Goal: Task Accomplishment & Management: Manage account settings

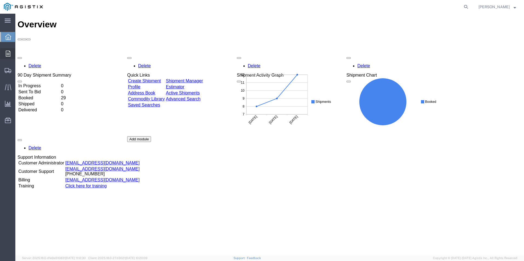
click at [9, 53] on icon at bounding box center [8, 54] width 5 height 6
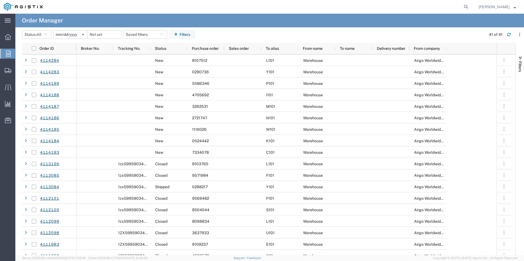
click at [0, 0] on span "Order Manager" at bounding box center [0, 0] width 0 height 0
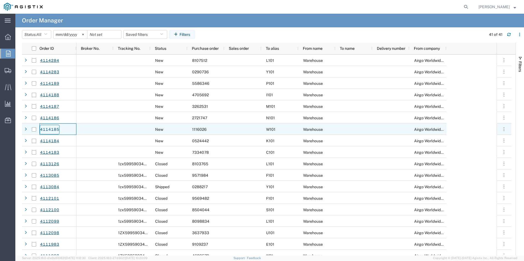
click at [49, 130] on link "4114185" at bounding box center [50, 130] width 20 height 10
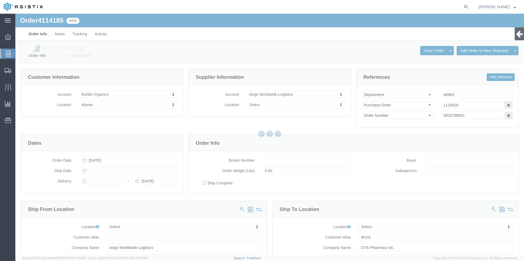
select select
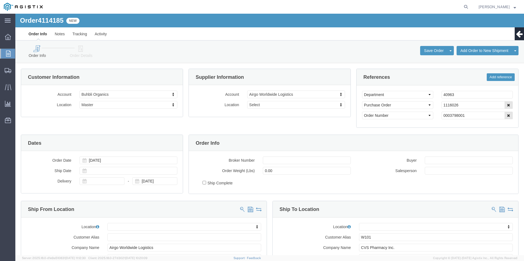
click icon
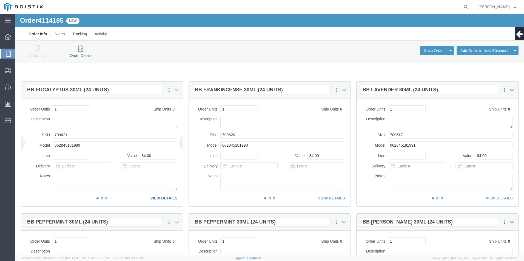
click link "VIEW DETAILS"
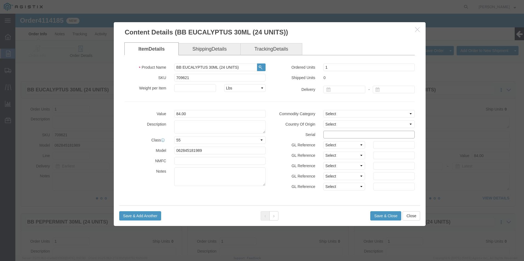
click input "text"
drag, startPoint x: 330, startPoint y: 121, endPoint x: 300, endPoint y: 119, distance: 29.6
click div "Serial 1116026"
drag, startPoint x: 349, startPoint y: 122, endPoint x: 263, endPoint y: 124, distance: 85.8
click div "Serial 11160261111111111111"
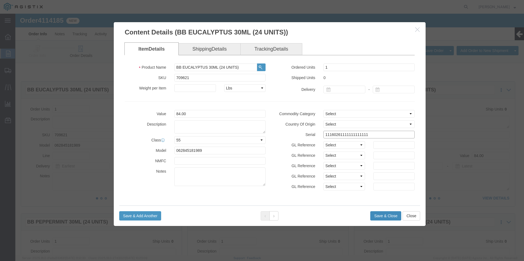
type input "11160261111111111111"
click button "Save & Close"
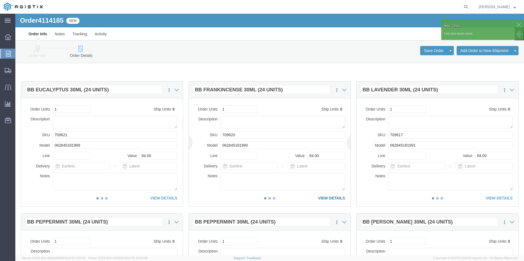
click link "VIEW DETAILS"
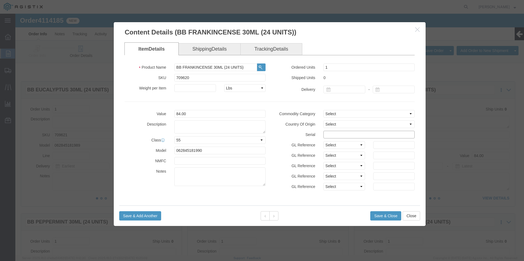
drag, startPoint x: 319, startPoint y: 124, endPoint x: 320, endPoint y: 121, distance: 3.0
click input "text"
paste input "11160261111111111111"
type input "11160261111111111112"
click button "Save & Close"
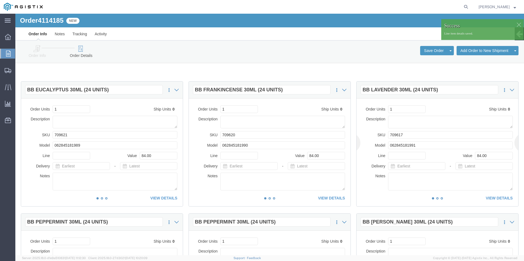
click div "This item has not been shipped Order Units 1 Ship Units 0 Description SKU 70961…"
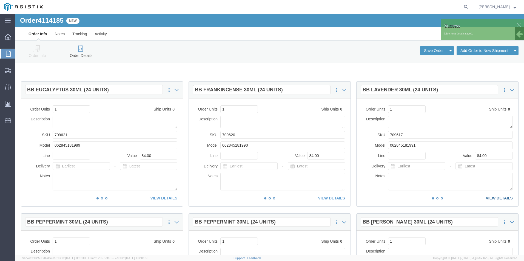
click link "VIEW DETAILS"
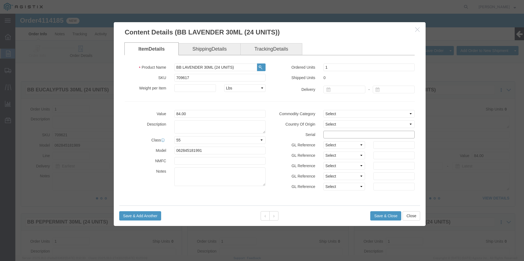
click input "text"
paste input "11160261111111111111"
type input "11160261111111111113"
click button "Save & Close"
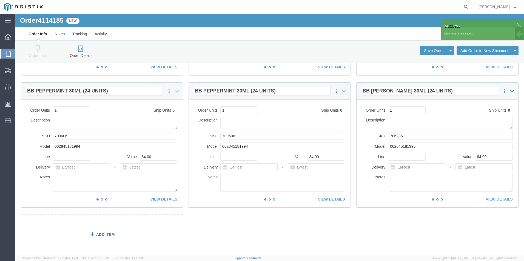
scroll to position [137, 0]
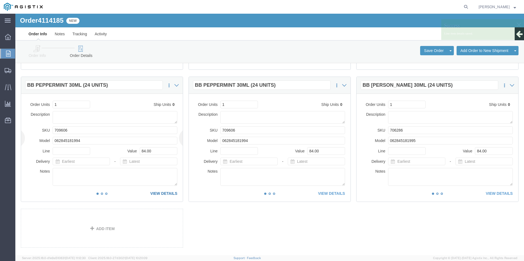
click link "VIEW DETAILS"
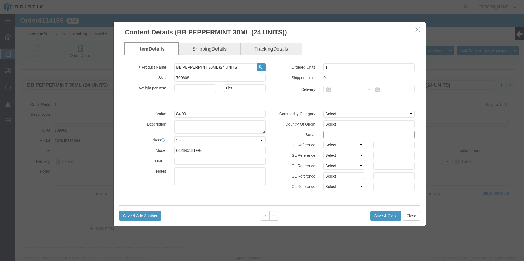
click input "text"
paste input "11160261111111111111"
type input "11160261111111111114"
click button "Save & Close"
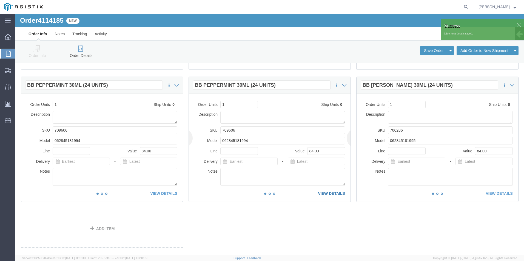
click link "VIEW DETAILS"
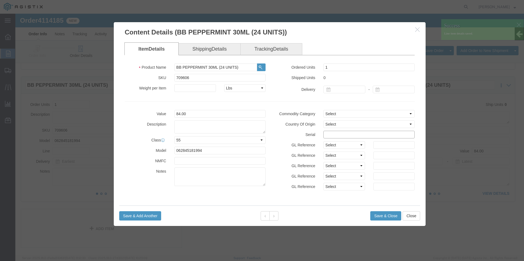
click input "text"
paste input "11160261111111111111"
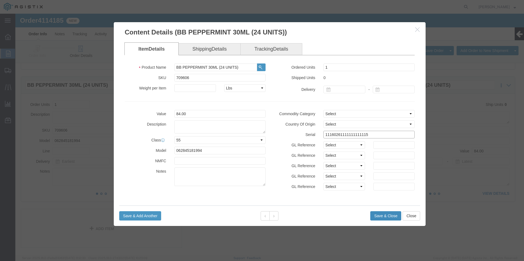
type input "11160261111111111115"
click button "Save & Close"
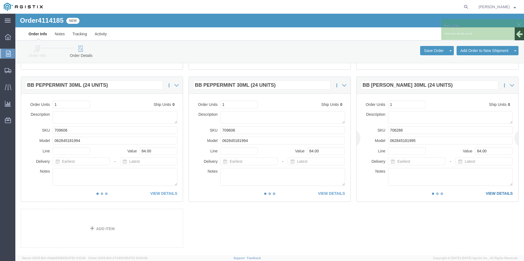
click link "VIEW DETAILS"
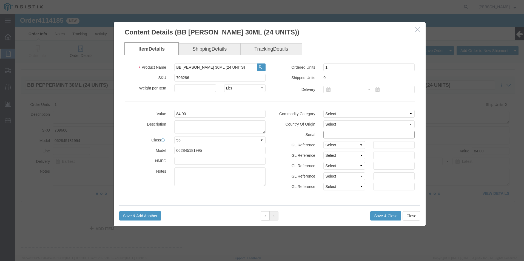
click input "text"
paste input "11160261111111111111"
type input "11160261111111111116"
click button "Save & Close"
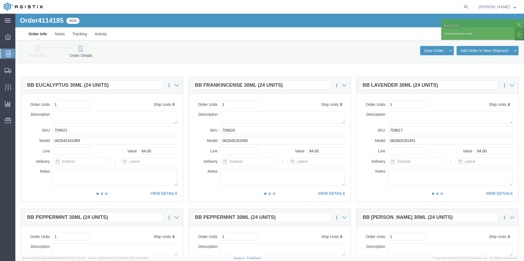
scroll to position [0, 0]
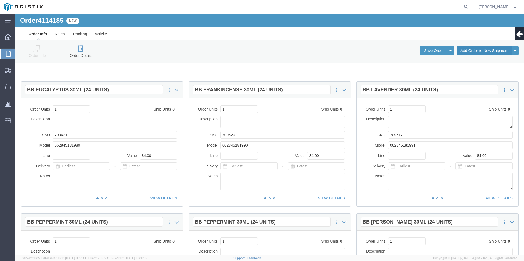
click button "Add Order to New Shipment"
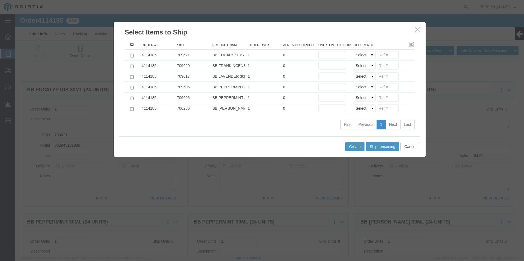
click input ": activate to sort column ascending"
checkbox input "true"
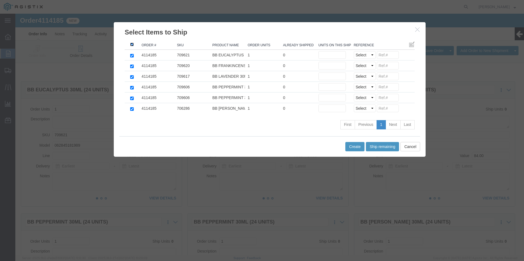
checkbox input "true"
click button "Ship remaining"
type input "1"
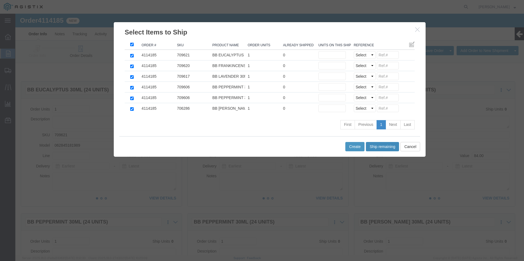
type input "1"
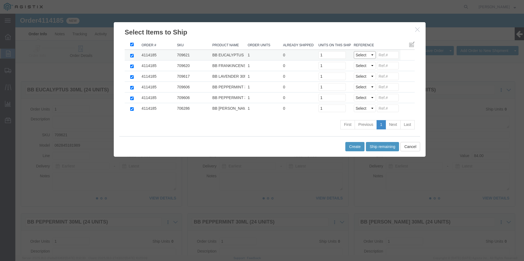
click select "Select Purchase Order Delivery Number"
select select "PO"
click select "Select Purchase Order Delivery Number"
click input
paste input "11160261111111111111"
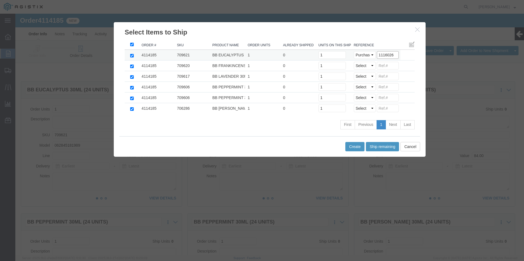
drag, startPoint x: 378, startPoint y: 43, endPoint x: 342, endPoint y: 40, distance: 37.1
click div "Select Purchase Order Delivery Number 1116026"
type input "1116026"
click select "Select Purchase Order Delivery Number"
select select "PO"
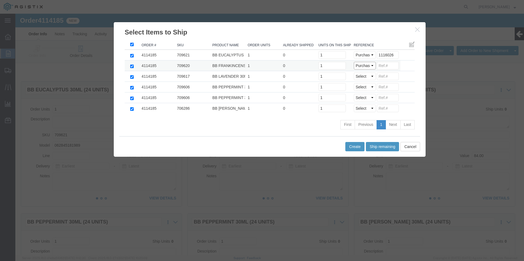
click select "Select Purchase Order Delivery Number"
click input
paste input "1116026"
type input "1116026"
click select "Select Purchase Order Delivery Number"
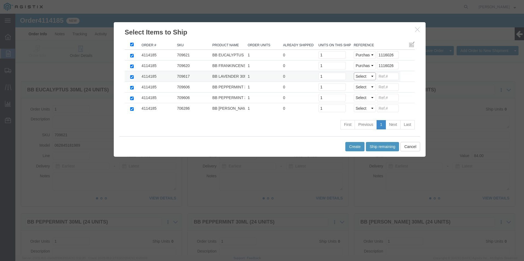
select select "PO"
click select "Select Purchase Order Delivery Number"
click input
paste input "1116026"
type input "1116026"
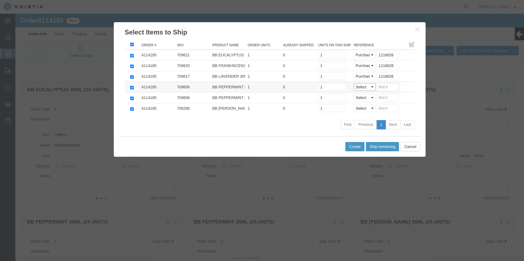
click select "Select Purchase Order Delivery Number"
select select "PO"
click select "Select Purchase Order Delivery Number"
click input
paste input "1116026"
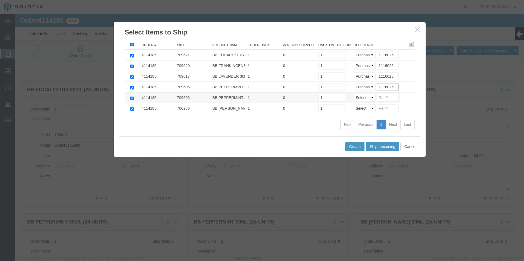
type input "1116026"
click select "Select Purchase Order Delivery Number"
select select "PO"
click select "Select Purchase Order Delivery Number"
click input
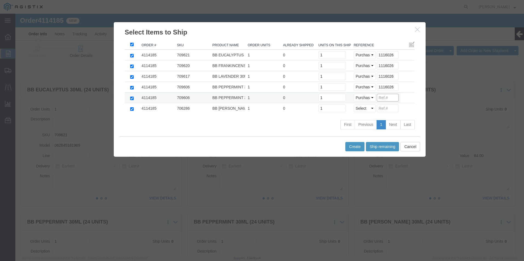
paste input "1116026"
type input "1116026"
click select "Select Purchase Order Delivery Number"
select select "PO"
click select "Select Purchase Order Delivery Number"
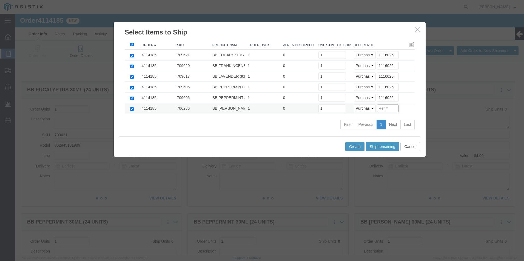
drag, startPoint x: 365, startPoint y: 96, endPoint x: 370, endPoint y: 95, distance: 4.7
click input
paste input "1116026"
type input "1116026"
click button "Create"
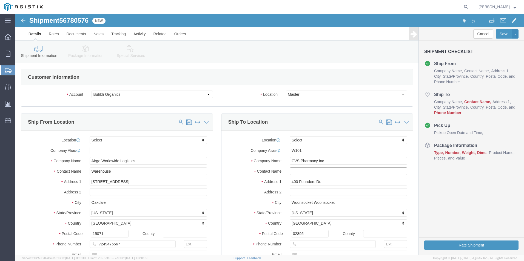
click input "text"
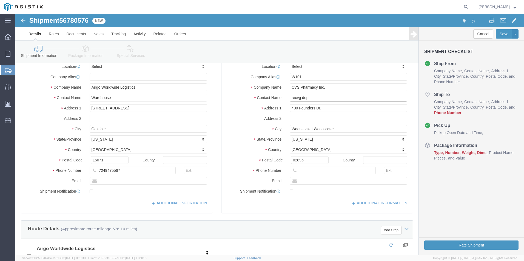
scroll to position [82, 0]
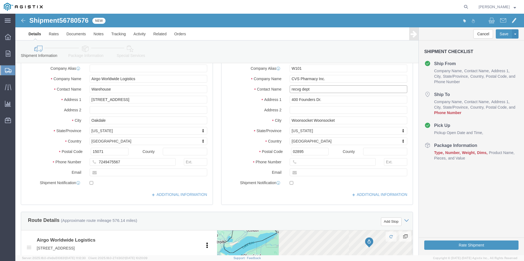
type input "recvg dept"
click input "text"
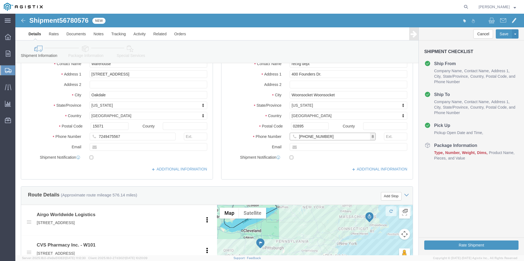
scroll to position [192, 0]
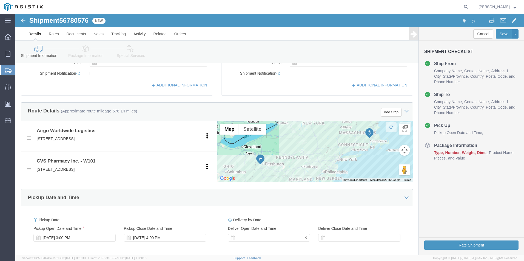
type input "[PHONE_NUMBER]"
click div
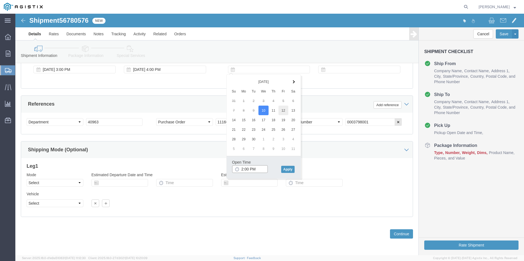
type input "2:00 PM"
click button "Apply"
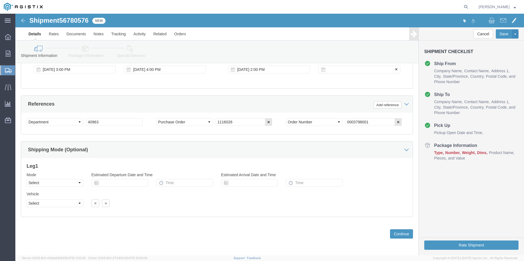
click div
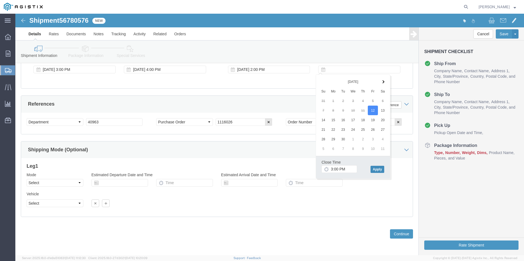
click button "Apply"
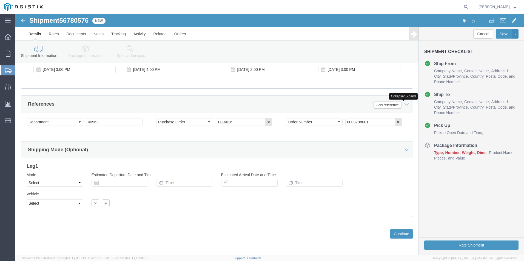
click icon
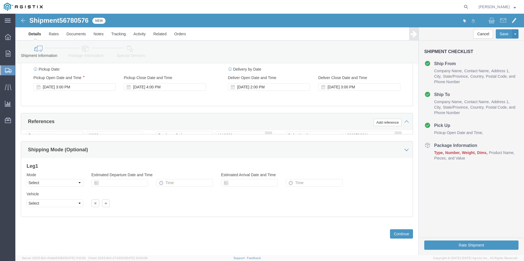
scroll to position [339, 0]
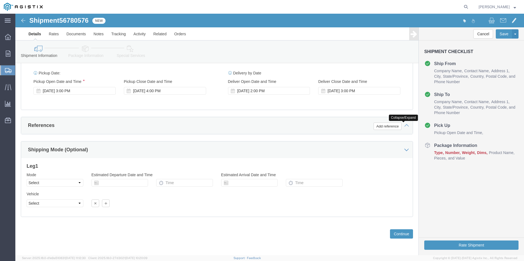
click icon
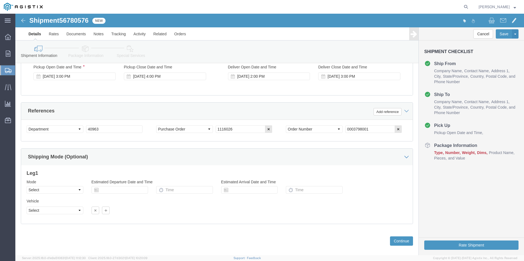
scroll to position [360, 0]
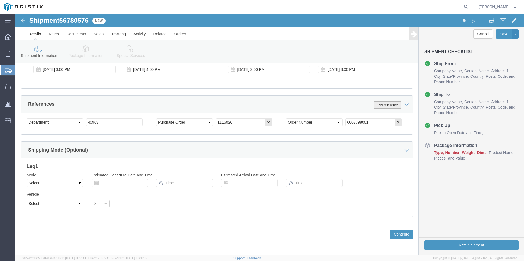
click button "Add reference"
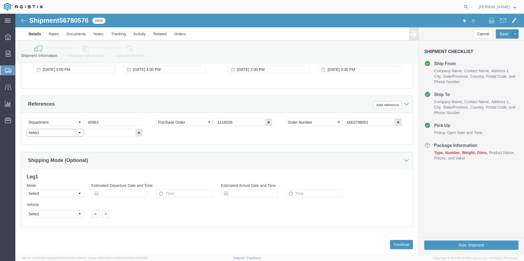
click select "Select Account Type Activity ID Airline Appointment Number ASN Batch Request # …"
select select "BOL"
click select "Select Account Type Activity ID Airline Appointment Number ASN Batch Request # …"
click input "text"
paste input "1116026"
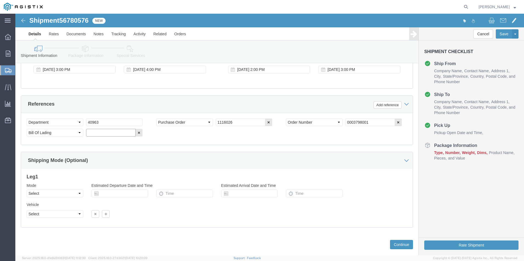
type input "1116026"
drag, startPoint x: 90, startPoint y: 118, endPoint x: 54, endPoint y: 119, distance: 35.9
click div "Select Account Type Activity ID Airline Appointment Number ASN Batch Request # …"
click at [0, 0] on span "Order Manager" at bounding box center [0, 0] width 0 height 0
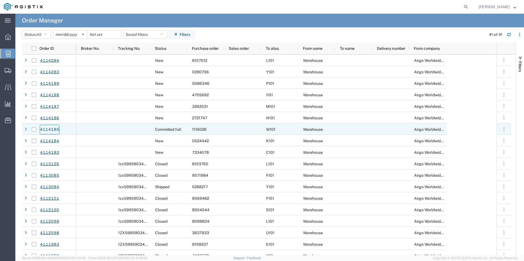
click at [50, 130] on link "4114185" at bounding box center [50, 130] width 20 height 10
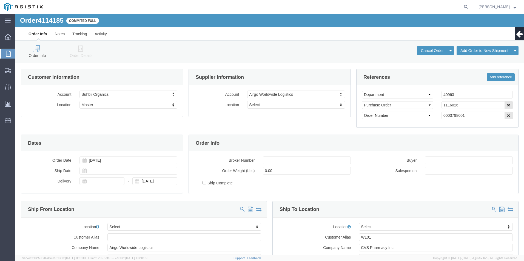
select select
click at [0, 0] on span "Create Shipment" at bounding box center [0, 0] width 0 height 0
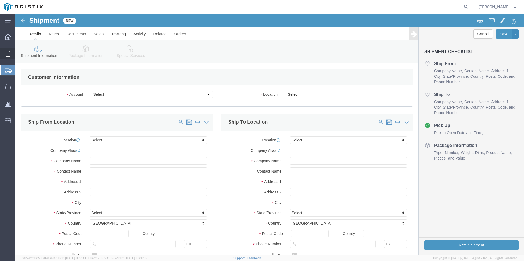
click at [7, 53] on icon at bounding box center [8, 54] width 5 height 6
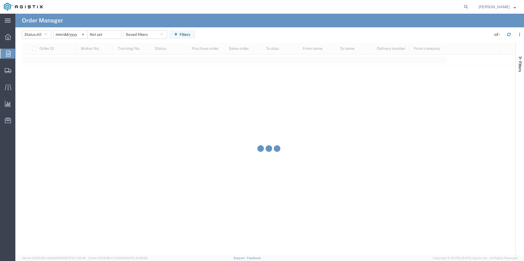
click at [0, 0] on span "Order Manager" at bounding box center [0, 0] width 0 height 0
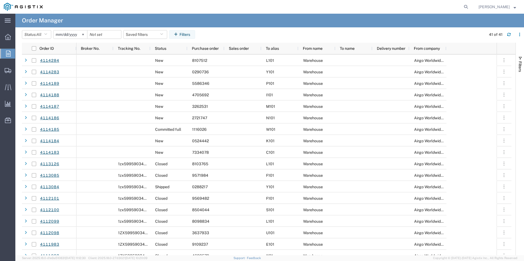
click at [0, 0] on span "Order Manager" at bounding box center [0, 0] width 0 height 0
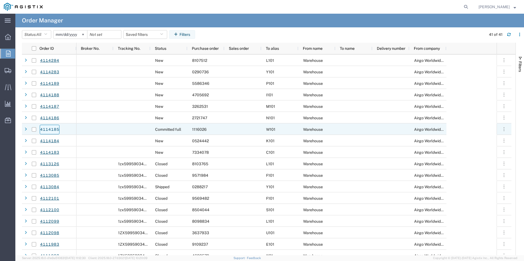
click at [47, 129] on link "4114185" at bounding box center [50, 130] width 20 height 10
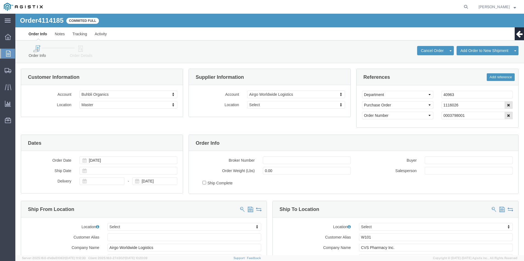
select select
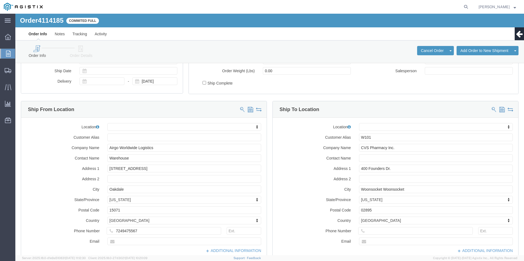
scroll to position [142, 0]
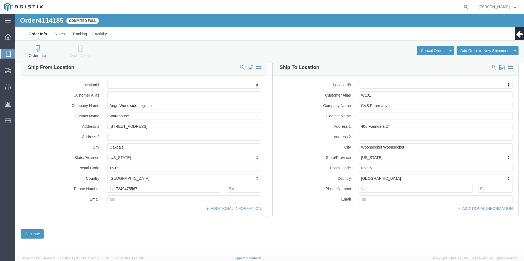
click icon
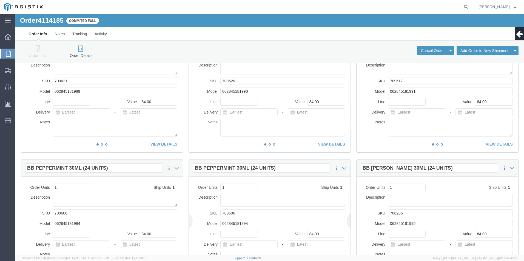
scroll to position [165, 0]
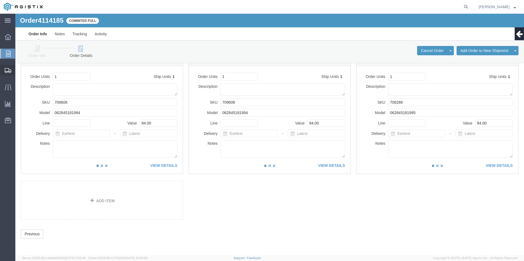
click at [19, 70] on span "Shipments" at bounding box center [17, 70] width 4 height 11
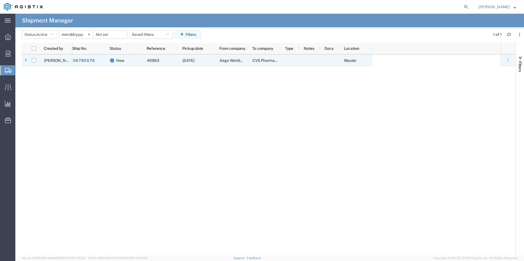
click at [57, 60] on span "[PERSON_NAME]" at bounding box center [59, 60] width 31 height 4
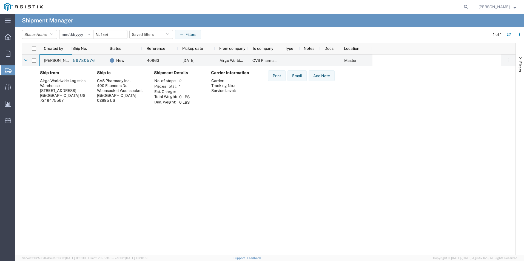
click at [0, 0] on span "Shipment Manager" at bounding box center [0, 0] width 0 height 0
click at [323, 98] on div "Print Email Add Note" at bounding box center [300, 88] width 75 height 37
click at [36, 61] on input "Press Space to toggle row selection (unchecked)" at bounding box center [34, 60] width 4 height 4
checkbox input "true"
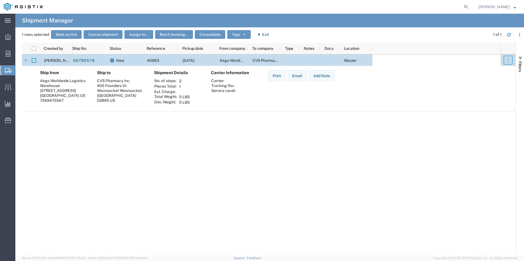
click at [509, 58] on icon "button" at bounding box center [507, 60] width 5 height 5
click at [114, 85] on div "400 Founders Dr." at bounding box center [121, 85] width 48 height 5
click at [113, 84] on div "400 Founders Dr." at bounding box center [121, 85] width 48 height 5
click at [57, 59] on span "[PERSON_NAME]" at bounding box center [59, 60] width 31 height 4
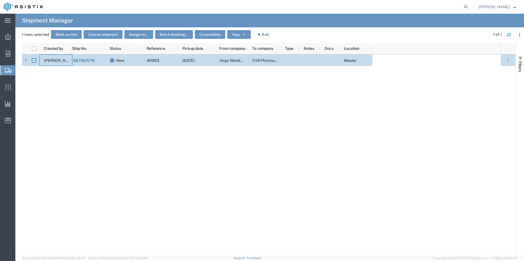
click at [56, 59] on span "[PERSON_NAME]" at bounding box center [59, 60] width 31 height 4
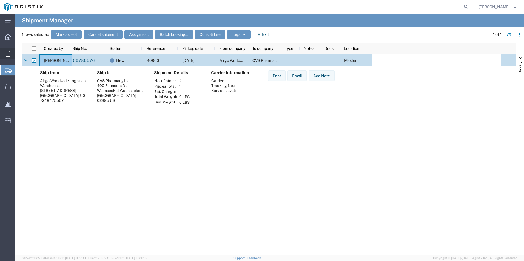
click at [0, 0] on span "Order Manager" at bounding box center [0, 0] width 0 height 0
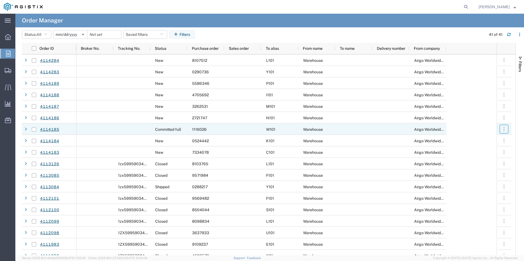
click at [502, 130] on icon "button" at bounding box center [503, 129] width 5 height 5
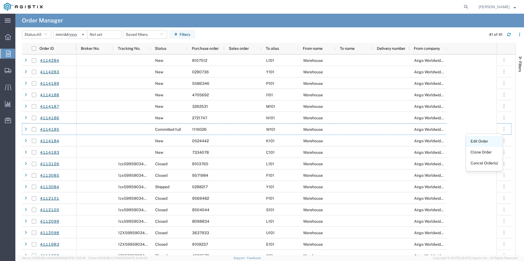
click at [480, 141] on link "Edit Order" at bounding box center [484, 142] width 36 height 10
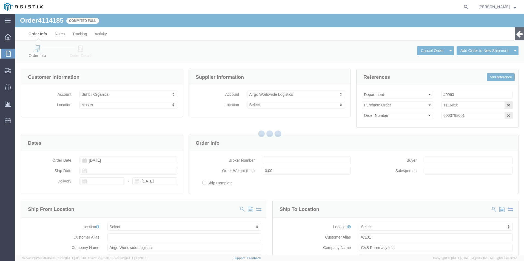
select select
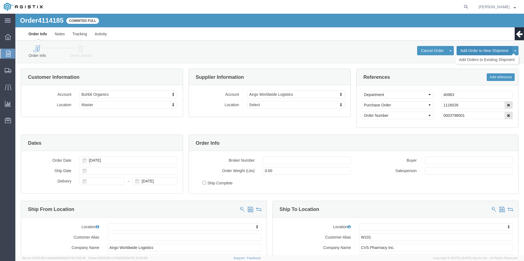
click button "Add Order to New Shipment"
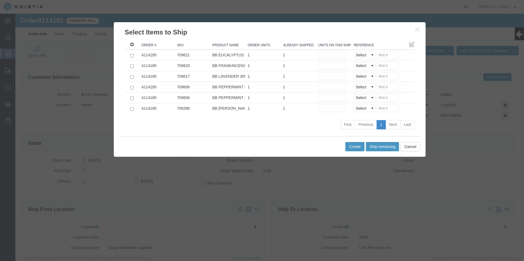
click input ": activate to sort column descending"
checkbox input "true"
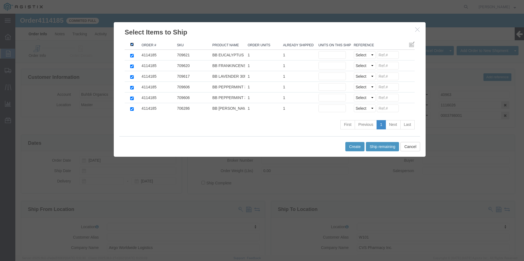
checkbox input "true"
click button "Ship remaining"
type input "0"
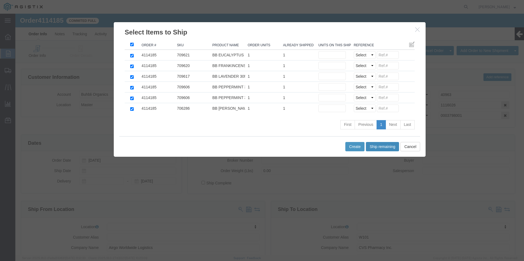
type input "0"
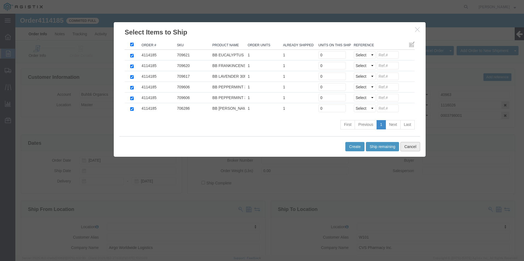
click button "Cancel"
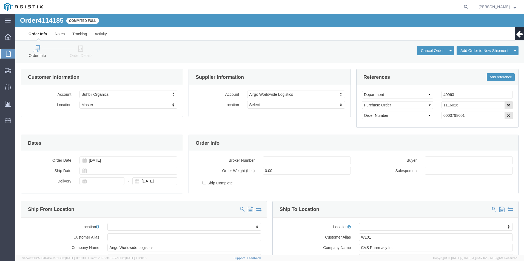
click icon
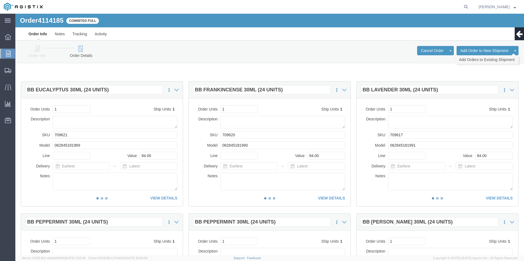
click link "Add Orders to Existing Shipment"
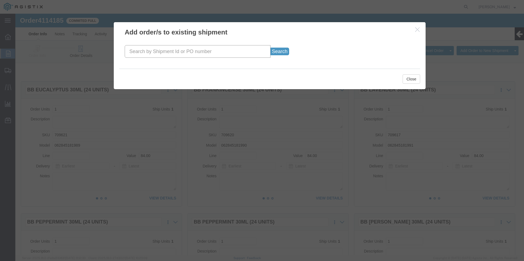
click input "text"
type input "1116026"
click button "Search"
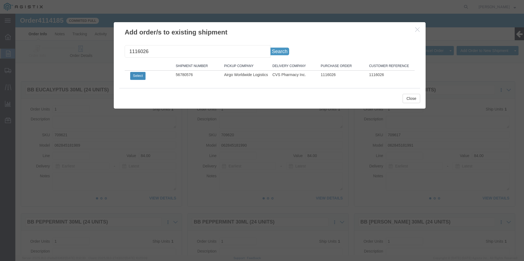
click button "Select"
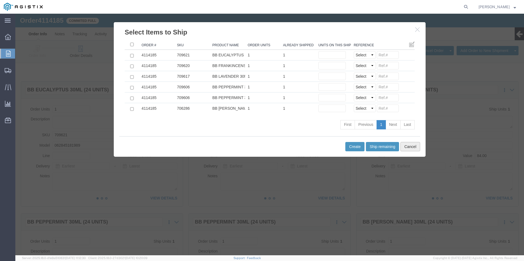
click button "Cancel"
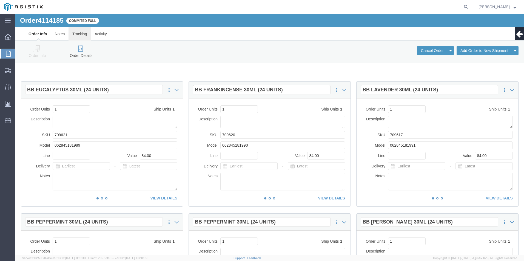
click link "Tracking"
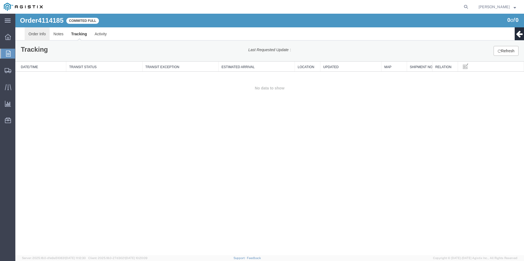
click at [42, 33] on link "Order Info" at bounding box center [37, 33] width 25 height 13
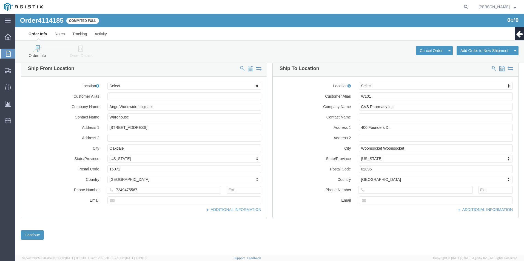
scroll to position [142, 0]
click button "Continue"
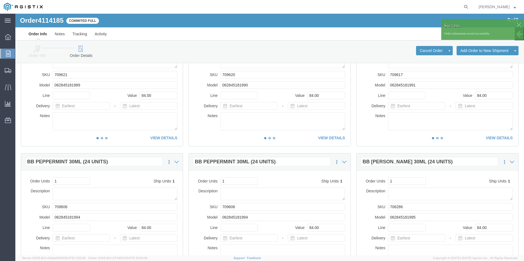
scroll to position [0, 0]
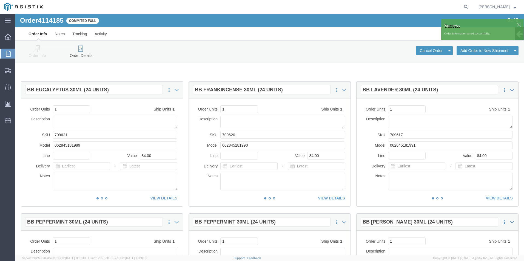
click span "Success"
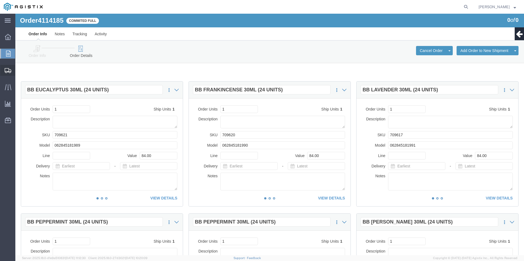
click at [0, 0] on span "Shipment Manager" at bounding box center [0, 0] width 0 height 0
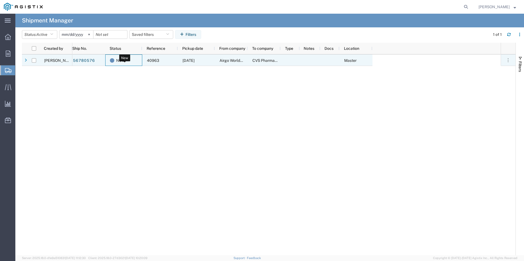
click at [118, 60] on span "New" at bounding box center [120, 61] width 8 height 12
click at [157, 59] on span "40963" at bounding box center [153, 60] width 12 height 4
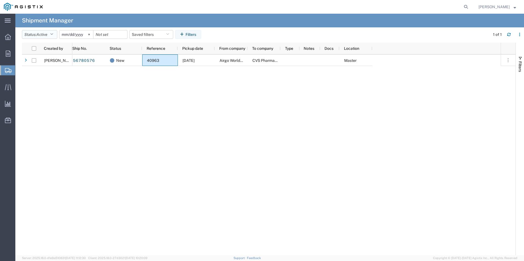
click at [53, 33] on icon "button" at bounding box center [51, 35] width 3 height 4
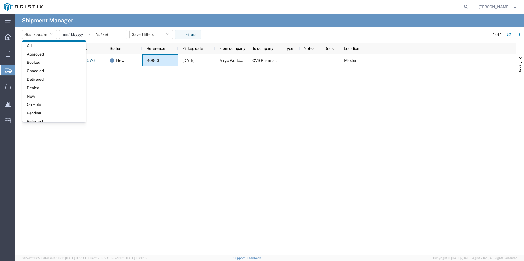
click at [118, 96] on div "56780576 New 40963 [DATE] Airgo Worldwide Logistics CVS Pharmacy Inc. Master" at bounding box center [286, 155] width 428 height 201
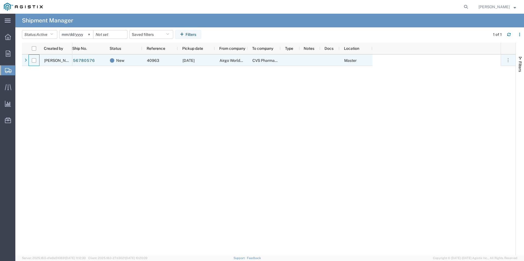
click at [28, 60] on div at bounding box center [33, 61] width 11 height 12
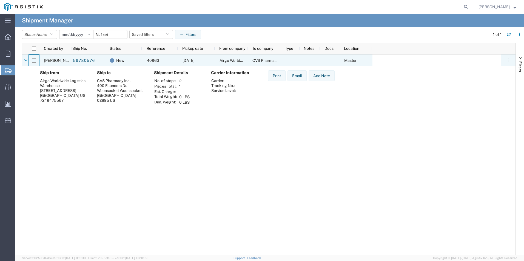
click at [35, 60] on input "Press Space to toggle row selection (unchecked)" at bounding box center [34, 60] width 4 height 4
checkbox input "true"
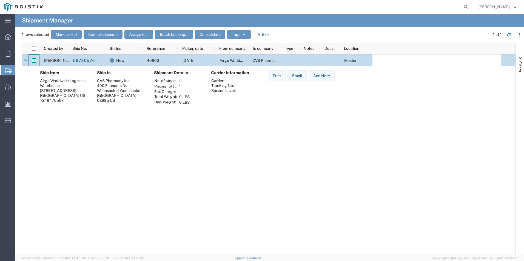
click at [354, 59] on span "Master" at bounding box center [350, 60] width 12 height 4
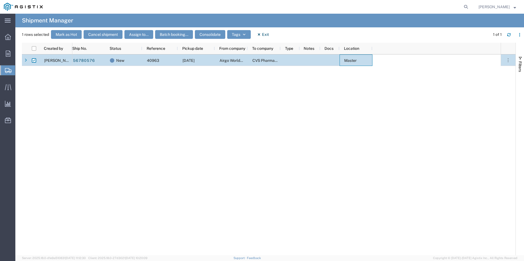
click at [353, 59] on span "Master" at bounding box center [350, 60] width 12 height 4
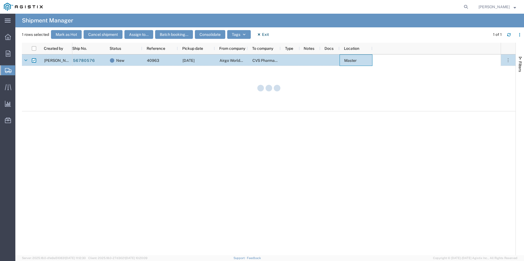
click at [353, 59] on span "Master" at bounding box center [350, 60] width 12 height 4
click at [82, 60] on link "56780576" at bounding box center [84, 60] width 22 height 9
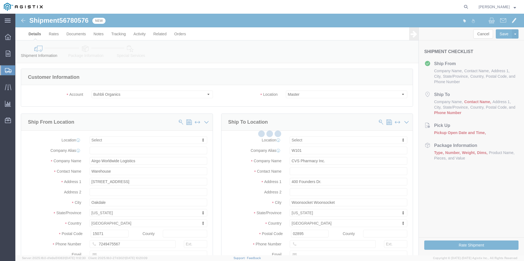
select select
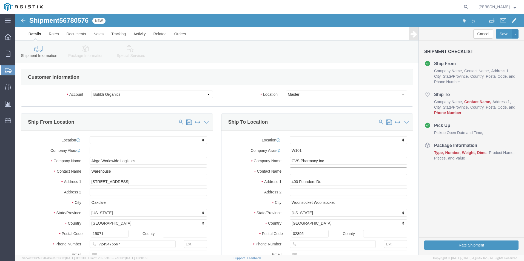
click input "text"
type input "r"
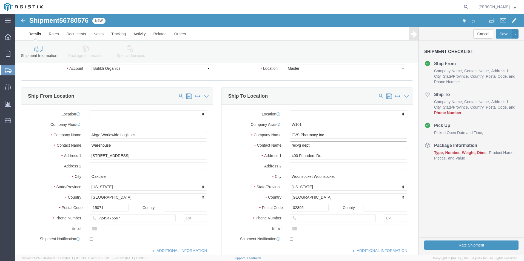
scroll to position [82, 0]
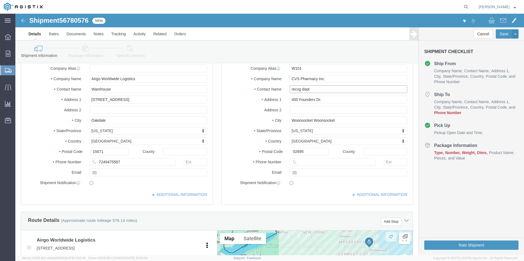
type input "recvg dept"
click input "text"
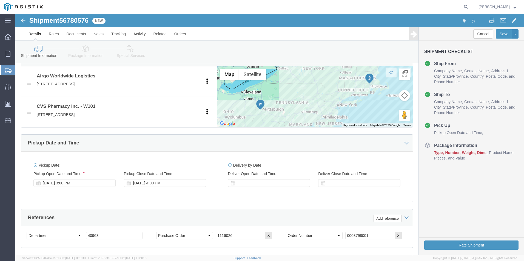
type input "[PHONE_NUMBER]"
click div
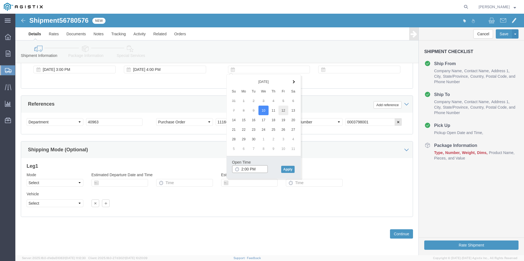
type input "2:00 PM"
click button "Apply"
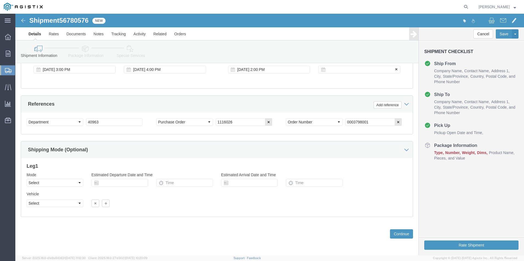
click div
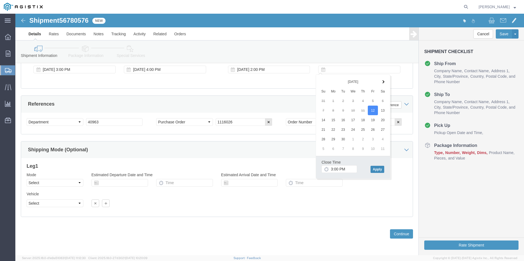
click button "Apply"
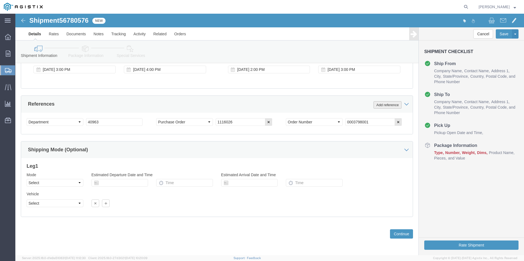
click button "Add reference"
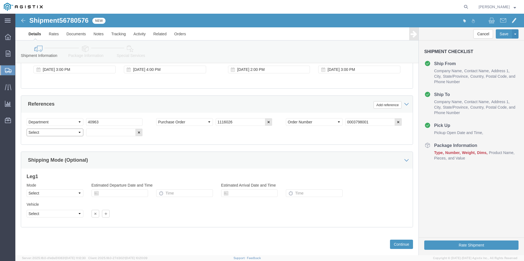
click select "Select Account Type Activity ID Airline Appointment Number ASN Batch Request # …"
select select "BOL"
click select "Select Account Type Activity ID Airline Appointment Number ASN Batch Request # …"
click input "text"
type input "4114185"
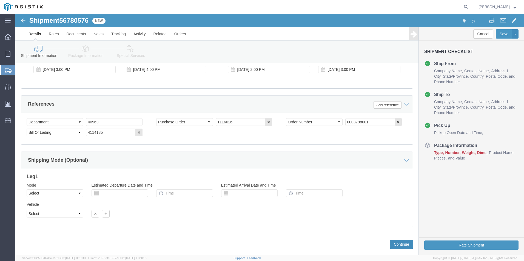
click button "Continue"
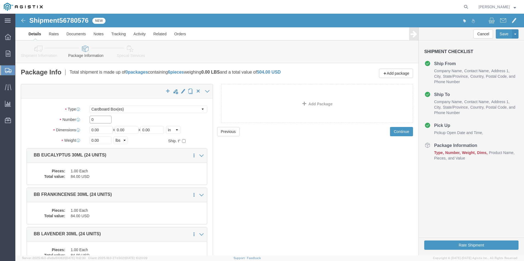
drag, startPoint x: 33, startPoint y: 110, endPoint x: 82, endPoint y: 67, distance: 65.4
click div "Number 0"
type input "6"
drag, startPoint x: 85, startPoint y: 116, endPoint x: 56, endPoint y: 118, distance: 29.6
click div "Dimensions Length 0.00 x Width 0.00 x Height 0.00 Select cm ft in"
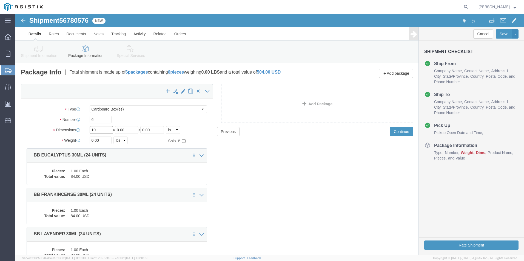
type input "10"
drag, startPoint x: 84, startPoint y: 126, endPoint x: 24, endPoint y: 118, distance: 60.5
click div "Package Type Select Bale(s) Basket(s) Bolt(s) Bottle(s) Buckets Bulk Bundle(s) …"
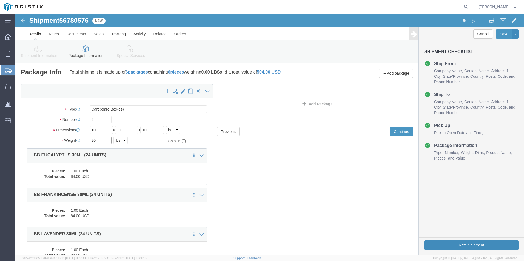
type input "30"
click button "Rate Shipment"
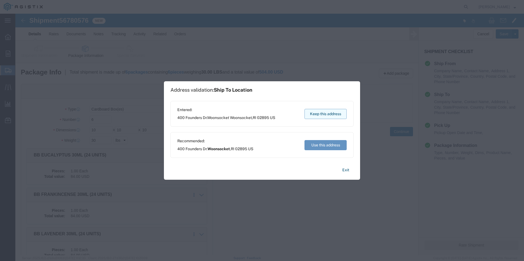
click at [326, 112] on button "Keep this address" at bounding box center [325, 114] width 42 height 10
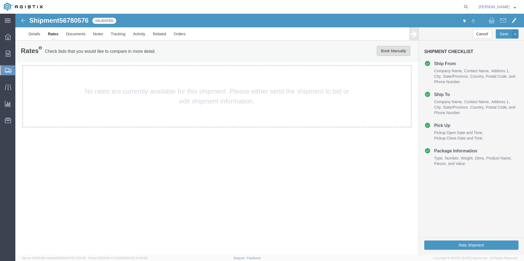
click at [386, 49] on button "Book Manually" at bounding box center [393, 51] width 33 height 10
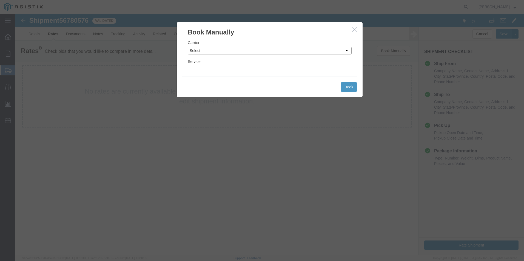
click at [238, 50] on select "Select Add New Carrier (and default service) ACI Guide APC Airport Google Milea…" at bounding box center [270, 51] width 164 height 8
select select "12"
click at [188, 47] on select "Select Add New Carrier (and default service) ACI Guide APC Airport Google Milea…" at bounding box center [270, 51] width 164 height 8
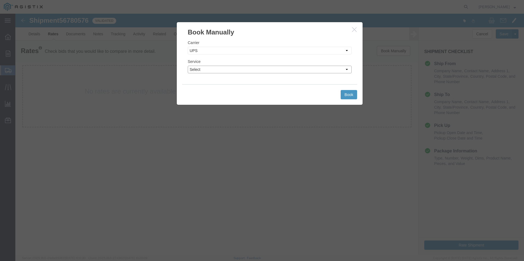
click at [230, 70] on select "Select 2nd Day Air 2nd Day Air A.M. 3 Day Select BOUND PRINTED MATTER, UPS DELI…" at bounding box center [270, 70] width 164 height 8
select select "42"
click at [188, 66] on select "Select 2nd Day Air 2nd Day Air A.M. 3 Day Select BOUND PRINTED MATTER, UPS DELI…" at bounding box center [270, 70] width 164 height 8
click at [347, 94] on button "Book" at bounding box center [348, 94] width 16 height 9
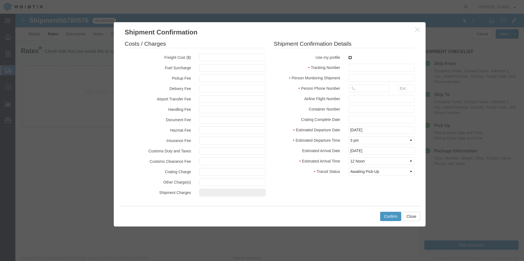
click at [349, 58] on input "checkbox" at bounding box center [350, 58] width 4 height 4
checkbox input "true"
type input "[PERSON_NAME]"
type input "[PHONE_NUMBER]"
drag, startPoint x: 363, startPoint y: 70, endPoint x: 388, endPoint y: 64, distance: 25.1
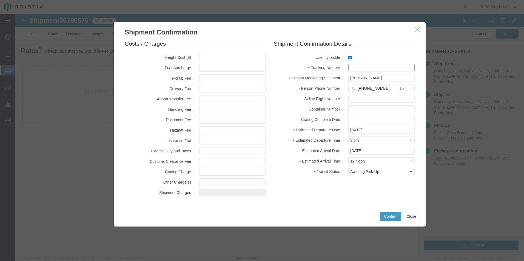
click at [363, 70] on input "text" at bounding box center [381, 68] width 66 height 8
type input "1zx599590341027557"
click at [389, 215] on button "Confirm" at bounding box center [390, 216] width 21 height 9
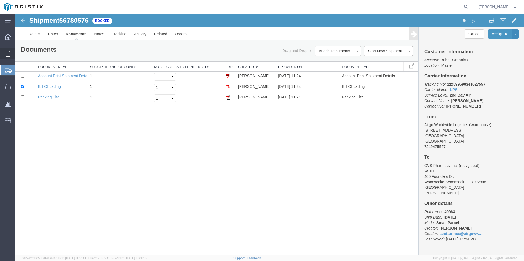
click at [0, 0] on span "Order Manager" at bounding box center [0, 0] width 0 height 0
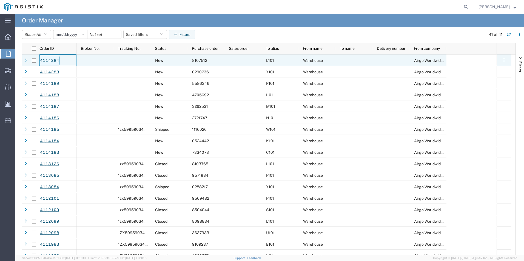
click at [47, 64] on link "4114284" at bounding box center [50, 61] width 20 height 10
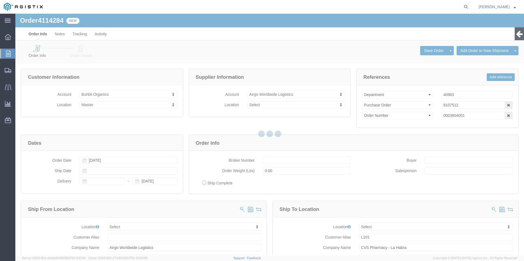
select select
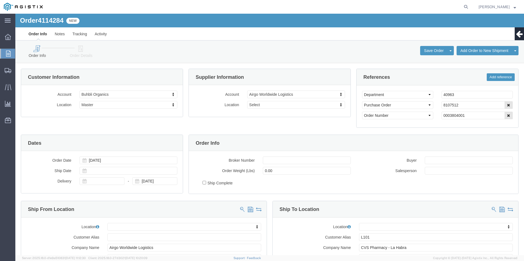
click icon
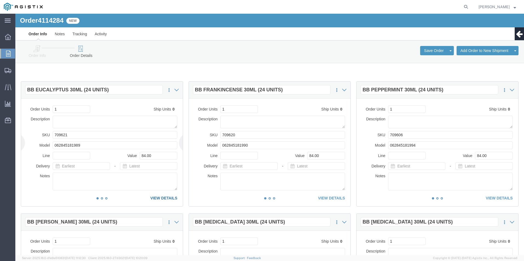
click link "VIEW DETAILS"
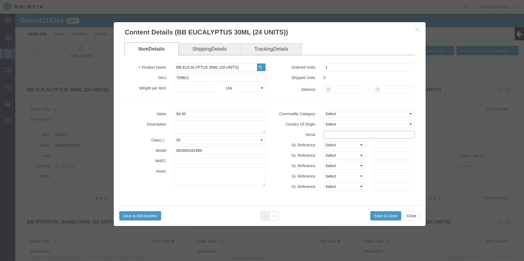
click input "text"
drag, startPoint x: 351, startPoint y: 121, endPoint x: 238, endPoint y: 120, distance: 112.3
click div "Value 84.00 Description Class Select 50 55 60 65 70 85 92.5 100 125 175 250 300…"
type input "81075121111111111111"
click button "Save & Close"
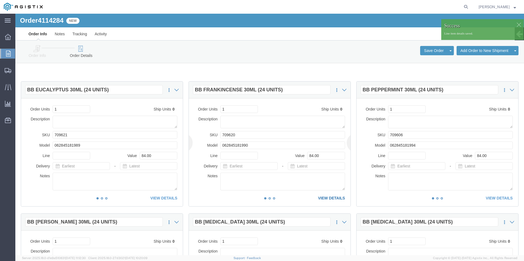
click link "VIEW DETAILS"
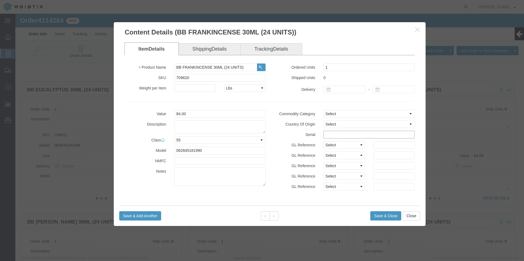
click input "text"
paste input "81075121111111111111"
type input "81075121111111111112"
click button "Save & Close"
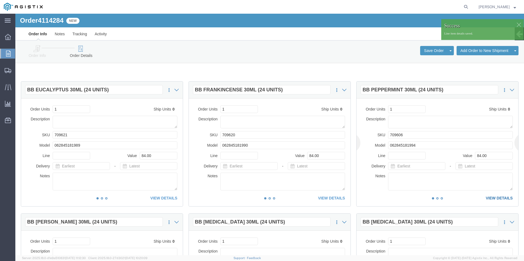
click link "VIEW DETAILS"
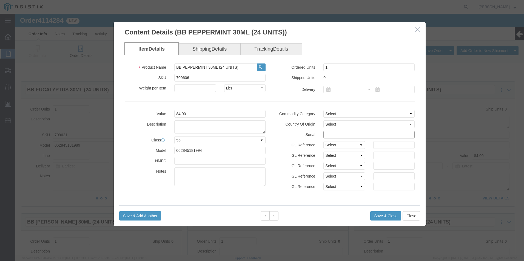
click input "text"
paste input "81075121111111111111"
type input "81075121111111111113"
click button "Save & Close"
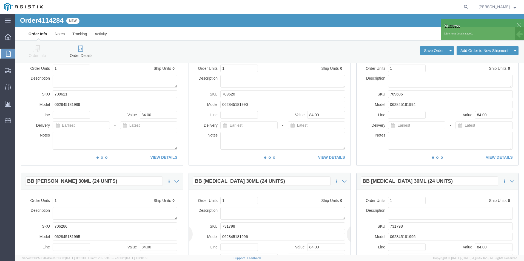
scroll to position [82, 0]
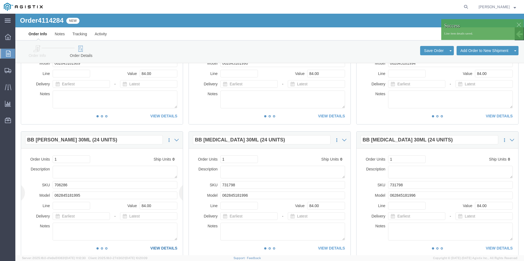
click link "VIEW DETAILS"
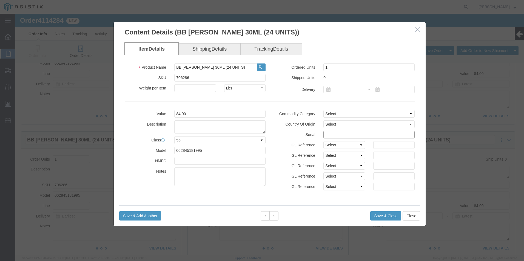
click input "text"
paste input "81075121111111111111"
type input "81075121111111111114"
click button "Save & Close"
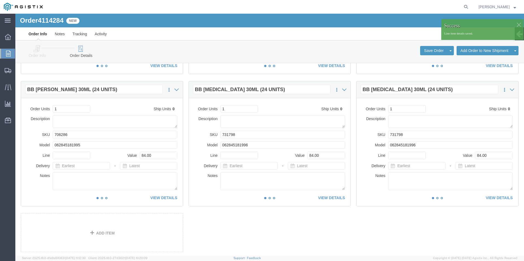
scroll to position [137, 0]
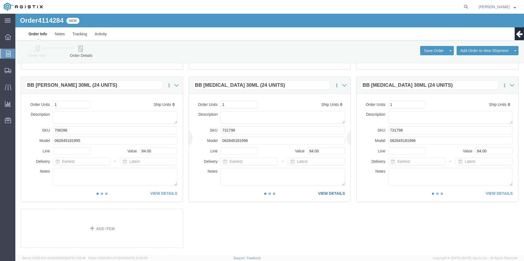
click link "VIEW DETAILS"
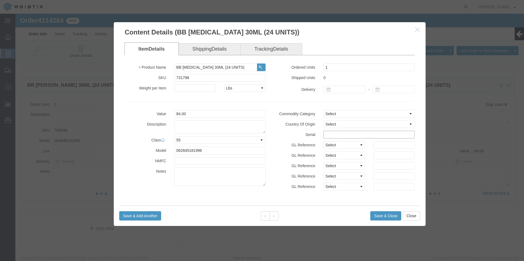
click input "text"
paste input "81075121111111111111"
type input "81075121111111111115"
click button "Save & Close"
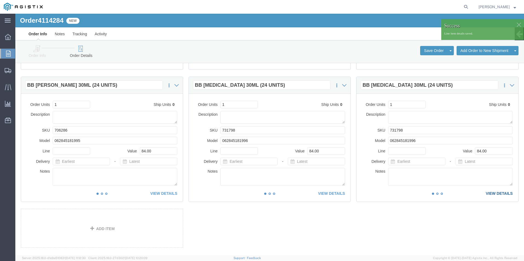
click link "VIEW DETAILS"
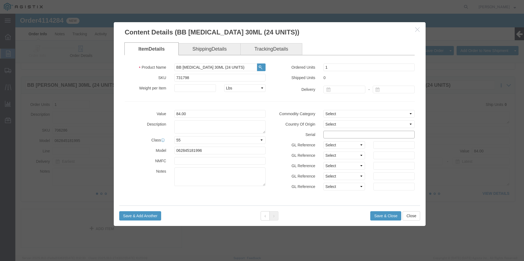
click input "text"
paste input "81075121111111111111"
type input "81075121111111111116"
click button "Save & Close"
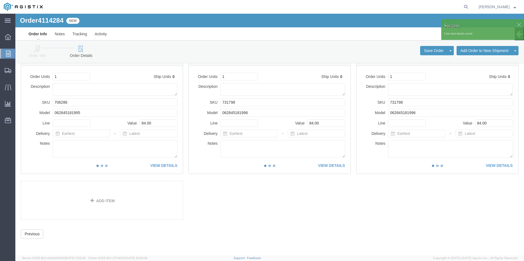
scroll to position [0, 0]
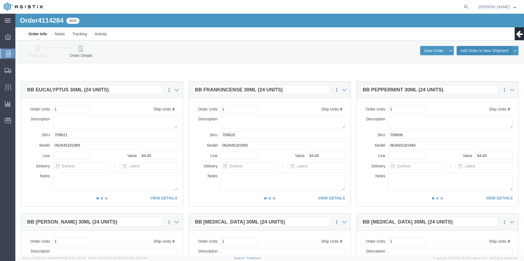
click button "Add Order to New Shipment"
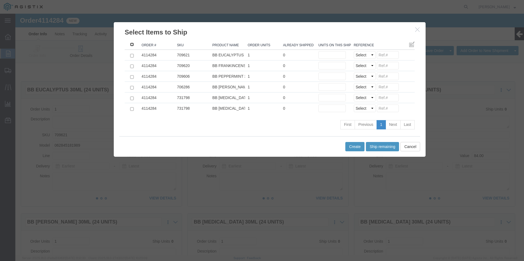
click input ": activate to sort column ascending"
checkbox input "true"
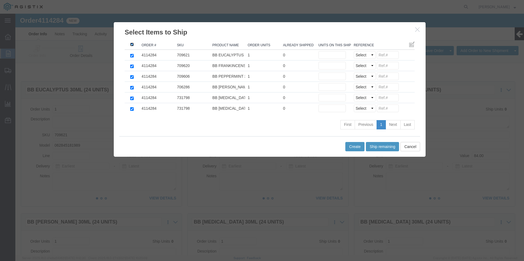
checkbox input "true"
click button "Ship remaining"
type input "1"
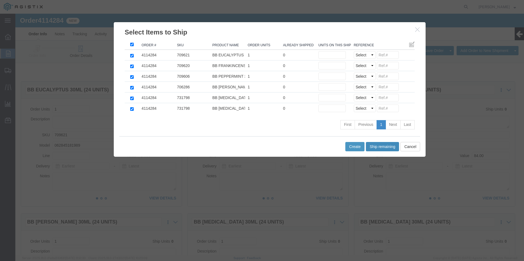
type input "1"
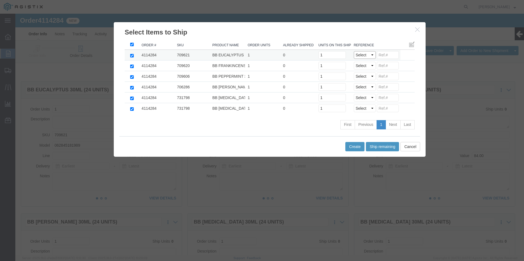
click select "Select Purchase Order Delivery Number"
select select "PO"
click select "Select Purchase Order Delivery Number"
click input
paste input "81075121111111111111"
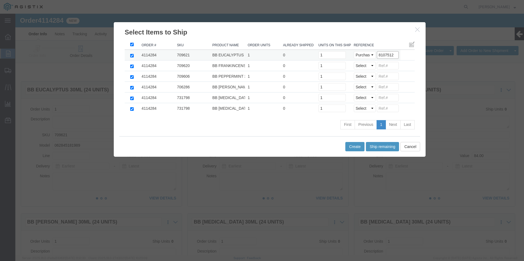
drag, startPoint x: 376, startPoint y: 42, endPoint x: 350, endPoint y: 43, distance: 26.3
click div "Select Purchase Order Delivery Number 8107512"
type input "8107512"
click input
paste input "8107512"
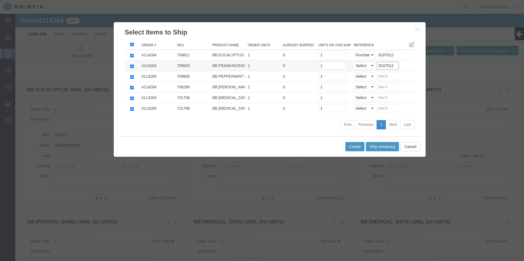
type input "8107512"
click select "Select Purchase Order Delivery Number"
select select "PO"
click select "Select Purchase Order Delivery Number"
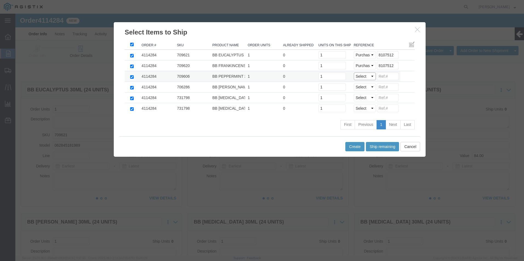
select select "PO"
click select "Select Purchase Order Delivery Number"
click input
paste input "8107512"
type input "8107512"
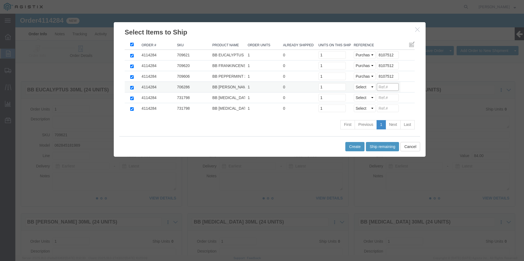
click input
paste input "8107512"
type input "8107512"
click select "Select Purchase Order Delivery Number"
select select "PO"
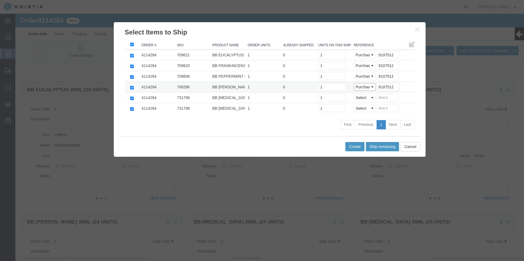
click select "Select Purchase Order Delivery Number"
select select "PO"
click select "Select Purchase Order Delivery Number"
click input
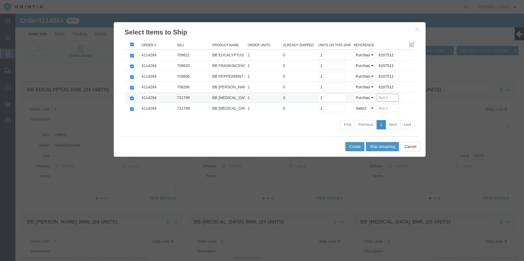
paste input "8107512"
type input "8107512"
click input
paste input "8107512"
type input "8107512"
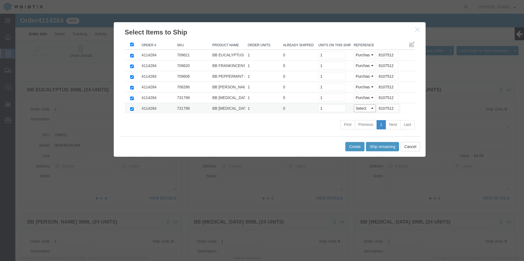
click select "Select Purchase Order Delivery Number"
select select "PO"
click select "Select Purchase Order Delivery Number"
click button "Create"
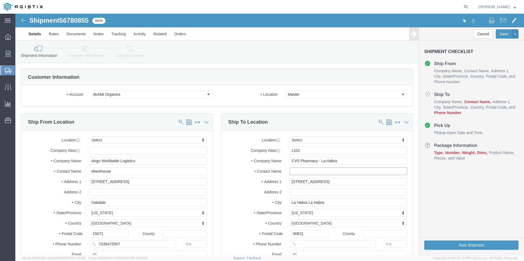
click input "text"
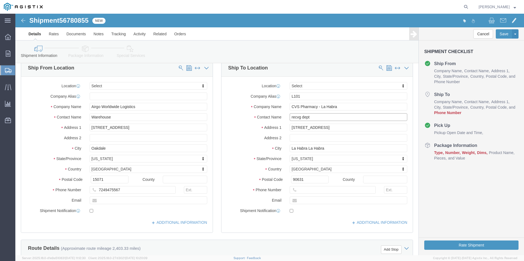
scroll to position [55, 0]
type input "recvg dept"
click input "text"
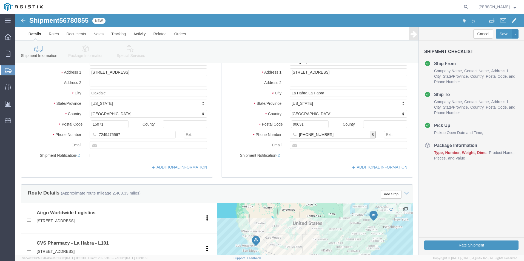
scroll to position [192, 0]
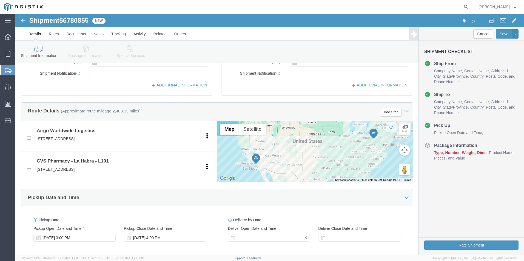
type input "[PHONE_NUMBER]"
click div
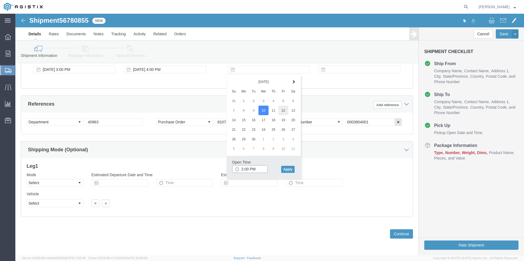
type input "2:00 PM"
click button "Apply"
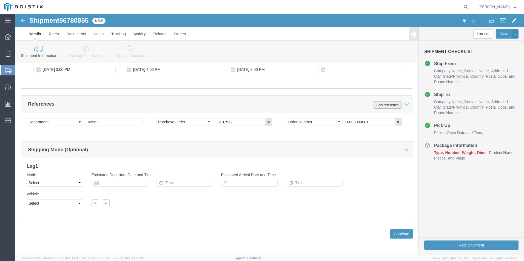
drag, startPoint x: 372, startPoint y: 91, endPoint x: 368, endPoint y: 92, distance: 5.0
click button "Add reference"
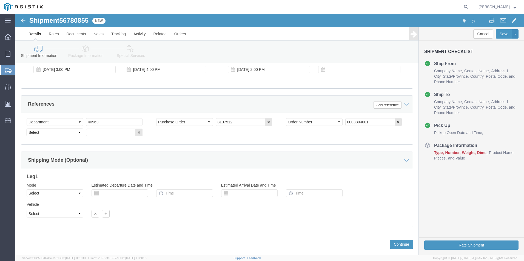
click select "Select Account Type Activity ID Airline Appointment Number ASN Batch Request # …"
select select "BOL"
click select "Select Account Type Activity ID Airline Appointment Number ASN Batch Request # …"
click input "text"
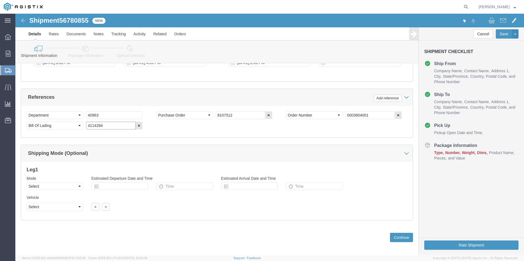
scroll to position [371, 0]
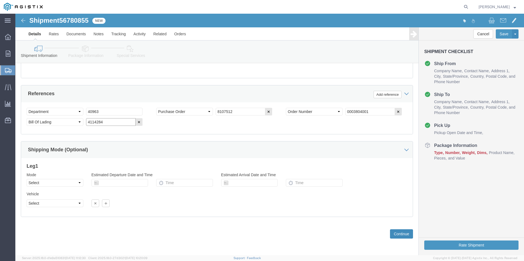
type input "4114284"
click button "Continue"
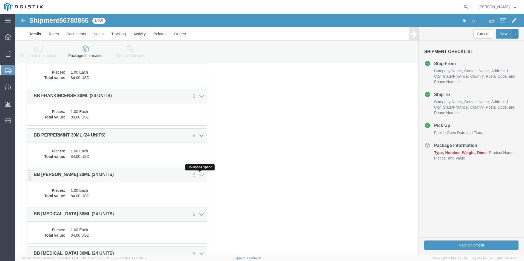
scroll to position [0, 0]
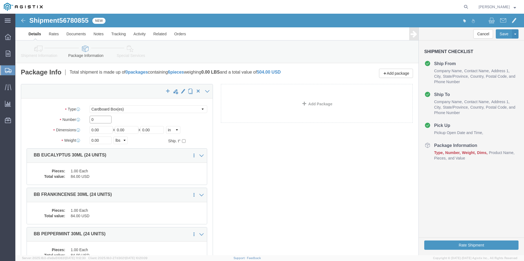
drag, startPoint x: 66, startPoint y: 108, endPoint x: 27, endPoint y: 113, distance: 39.4
click div "Package Type Select Bale(s) Basket(s) Bolt(s) Bottle(s) Buckets Bulk Bundle(s) …"
type input "6"
drag, startPoint x: 14, startPoint y: 124, endPoint x: 5, endPoint y: 123, distance: 8.8
click div "x Package Type Select Bale(s) Basket(s) Bolt(s) Bottle(s) Buckets Bulk Bundle(s…"
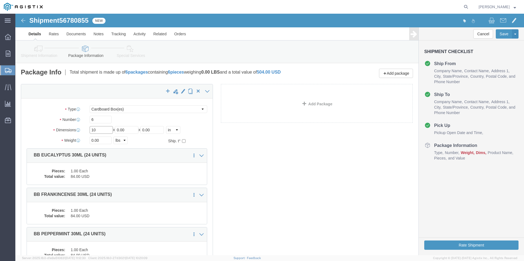
type input "10"
drag, startPoint x: 80, startPoint y: 127, endPoint x: 44, endPoint y: 122, distance: 36.7
click div "Weight 0.00 Select kgs lbs Ship. t°"
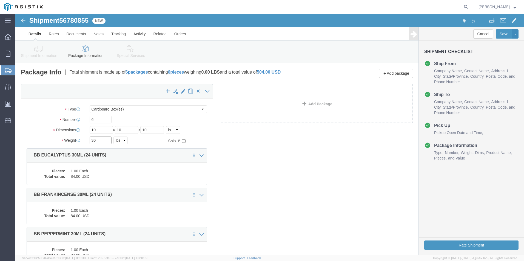
type input "30"
click div "x Package Type Select Bale(s) Basket(s) Bolt(s) Bottle(s) Buckets Bulk Bundle(s…"
click button "Rate Shipment"
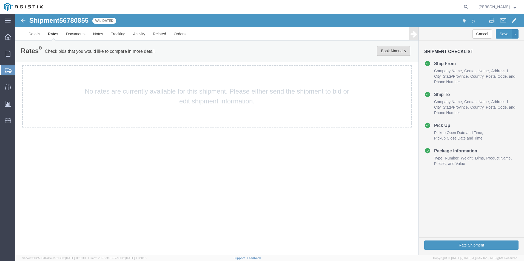
click at [393, 50] on button "Book Manually" at bounding box center [393, 51] width 33 height 10
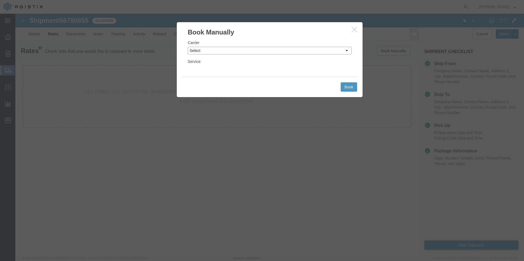
click at [211, 51] on select "Select Add New Carrier (and default service) ACI Guide APC Airport Google Milea…" at bounding box center [270, 51] width 164 height 8
select select "12"
click at [188, 47] on select "Select Add New Carrier (and default service) ACI Guide APC Airport Google Milea…" at bounding box center [270, 51] width 164 height 8
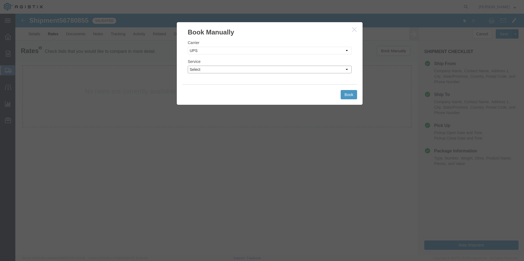
click at [227, 68] on select "Select 2nd Day Air 2nd Day Air A.M. 3 Day Select BOUND PRINTED MATTER, UPS DELI…" at bounding box center [270, 70] width 164 height 8
select select "42"
click at [188, 66] on select "Select 2nd Day Air 2nd Day Air A.M. 3 Day Select BOUND PRINTED MATTER, UPS DELI…" at bounding box center [270, 70] width 164 height 8
click at [348, 93] on button "Book" at bounding box center [348, 94] width 16 height 9
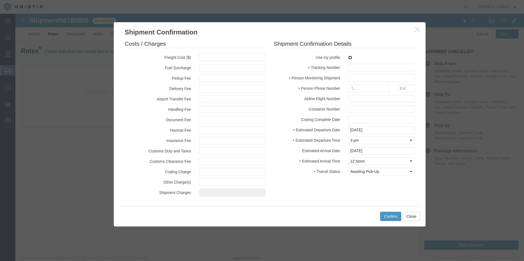
click at [351, 59] on input "checkbox" at bounding box center [350, 58] width 4 height 4
checkbox input "true"
type input "[PERSON_NAME]"
type input "[PHONE_NUMBER]"
click at [352, 65] on input "text" at bounding box center [381, 68] width 66 height 8
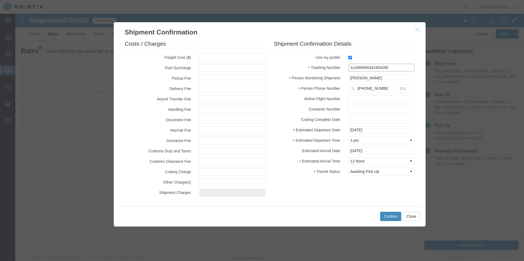
type input "1zx599590342454290"
click at [390, 214] on button "Confirm" at bounding box center [390, 216] width 21 height 9
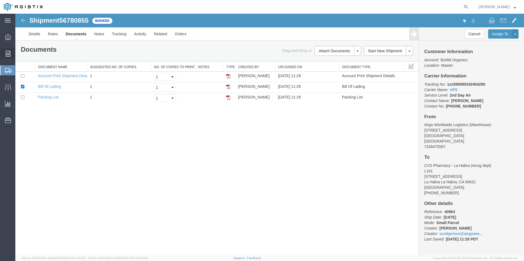
click at [0, 0] on span "Order Manager" at bounding box center [0, 0] width 0 height 0
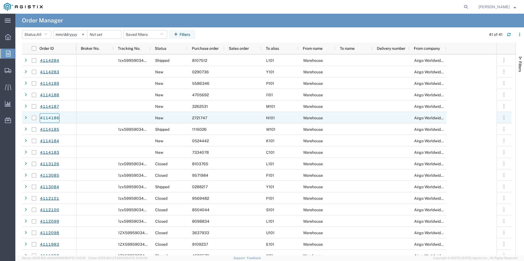
click at [44, 118] on link "4114186" at bounding box center [50, 118] width 20 height 10
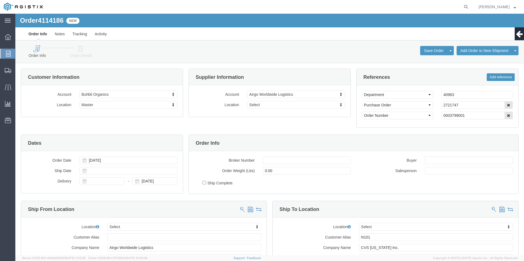
select select
click icon
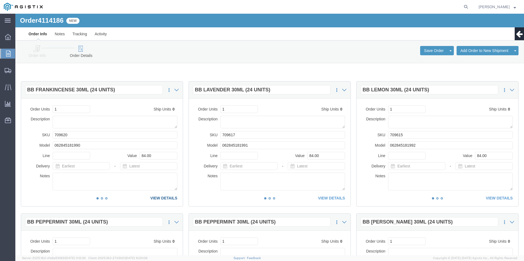
click link "VIEW DETAILS"
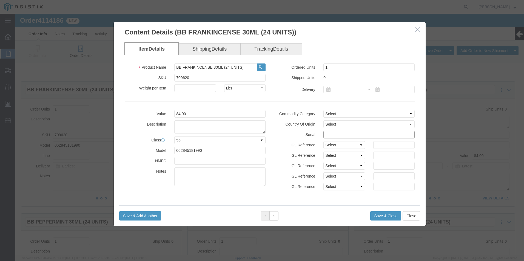
click input "text"
drag, startPoint x: 359, startPoint y: 121, endPoint x: 290, endPoint y: 127, distance: 69.3
click div "Commodity Category Select Country Of Origin Select [GEOGRAPHIC_DATA] [GEOGRAPHI…"
type input "27217471111111111111"
click button "Save & Close"
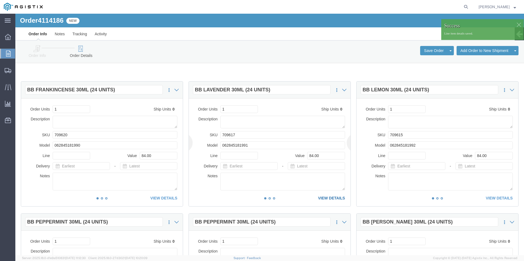
click link "VIEW DETAILS"
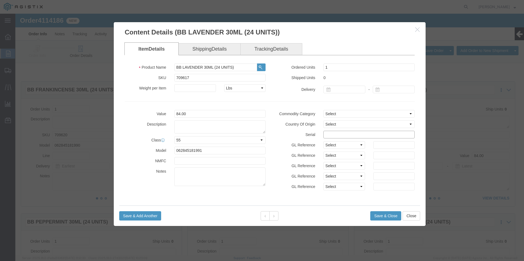
click input "text"
paste input "27217471111111111111"
type input "27217471111111111112"
click button "Save & Close"
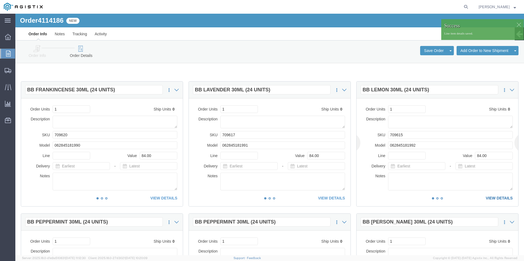
click link "VIEW DETAILS"
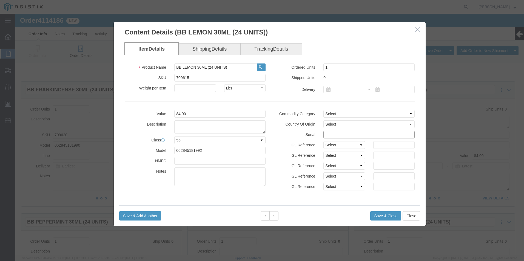
click input "text"
paste input "27217471111111111111"
type input "27217471111111111113"
click button "Save & Close"
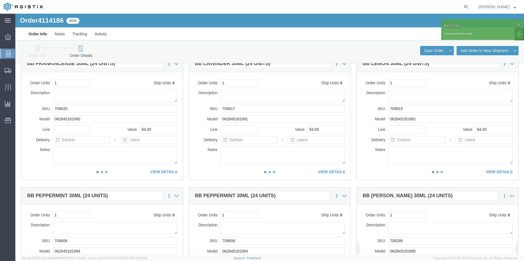
scroll to position [82, 0]
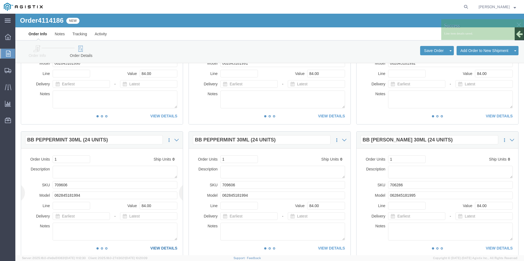
click link "VIEW DETAILS"
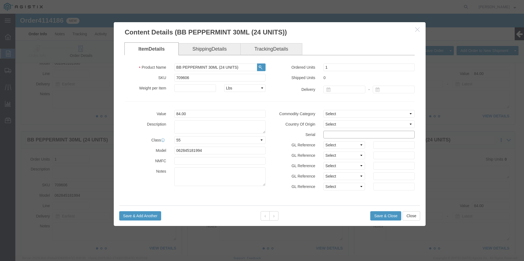
click input "text"
paste input "27217471111111111111"
type input "27217471111111111114"
click button "Save & Close"
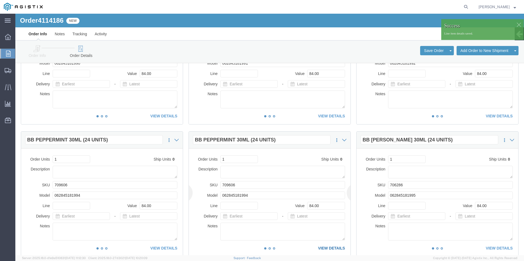
click link "VIEW DETAILS"
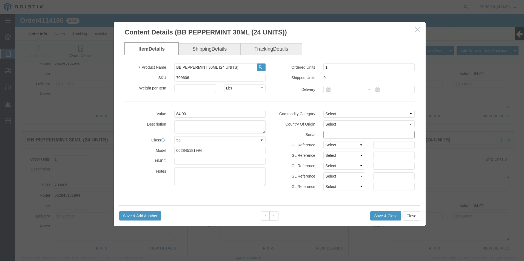
click input "text"
paste input "27217471111111111111"
type input "27217471111111111115"
click button "Save & Close"
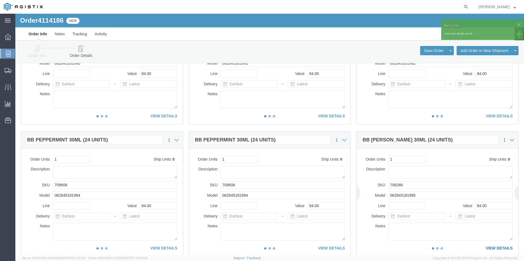
click link "VIEW DETAILS"
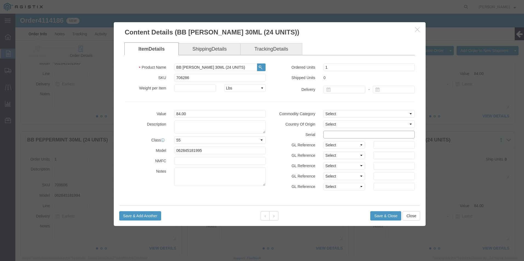
click input "text"
paste input "27217471111111111111"
type input "27217471111111111116"
click button "Save & Close"
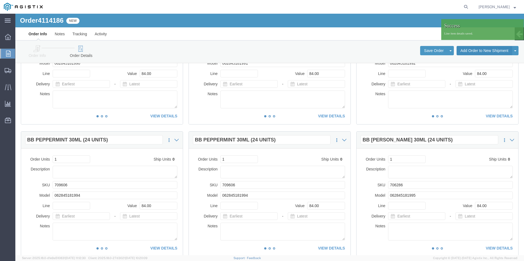
click button "Add Order to New Shipment"
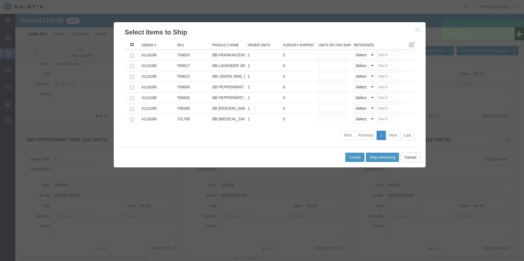
click input ": activate to sort column descending"
checkbox input "true"
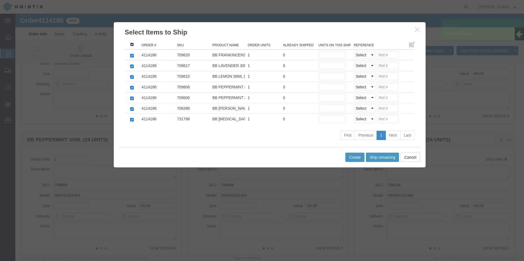
checkbox input "true"
click button "Ship remaining"
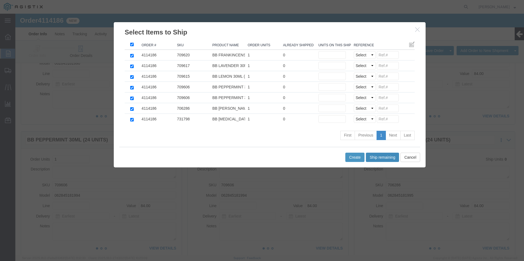
type input "1"
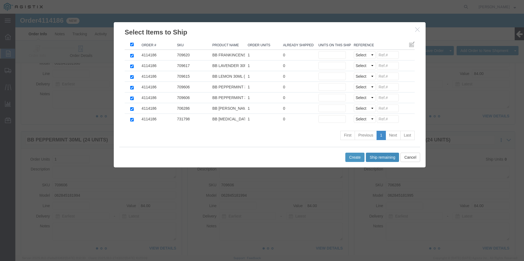
type input "1"
click select "Select Purchase Order Delivery Number"
select select "PO"
click select "Select Purchase Order Delivery Number"
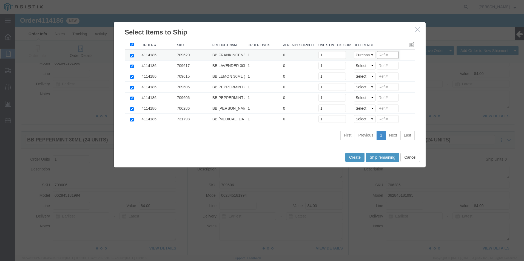
click input
paste input "27217471111111111111"
drag, startPoint x: 378, startPoint y: 40, endPoint x: 340, endPoint y: 42, distance: 37.6
click div "Select Purchase Order Delivery Number 2721747"
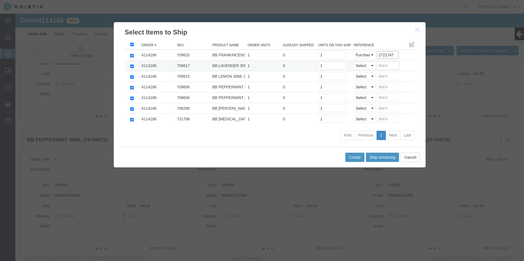
type input "2721747"
click input
paste input "2721747"
type input "2721747"
click select "Select Purchase Order Delivery Number"
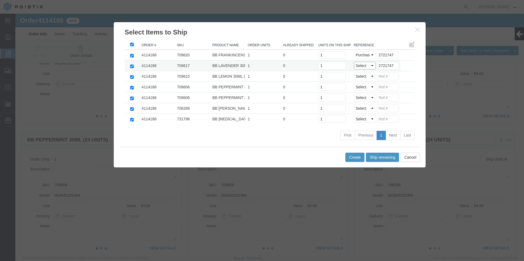
select select "PO"
click select "Select Purchase Order Delivery Number"
select select "PO"
click select "Select Purchase Order Delivery Number"
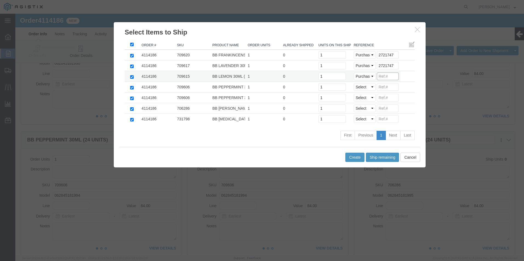
click input
paste input "2721747"
type input "2721747"
click select "Select Purchase Order Delivery Number"
select select "PO"
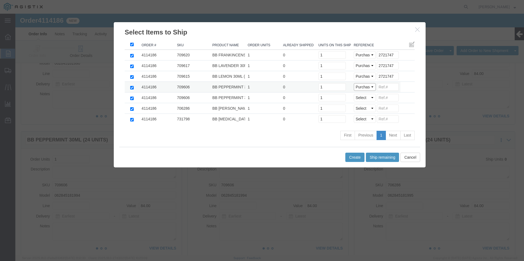
click select "Select Purchase Order Delivery Number"
click input
paste input "2721747"
type input "2721747"
click select "Select Purchase Order Delivery Number"
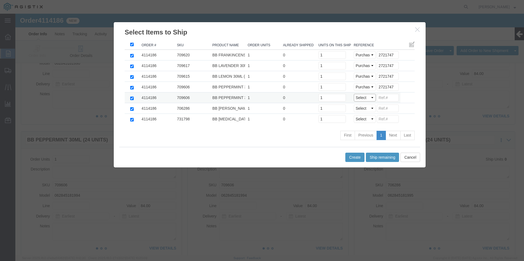
select select "PO"
click select "Select Purchase Order Delivery Number"
click input
paste input "2721747"
type input "2721747"
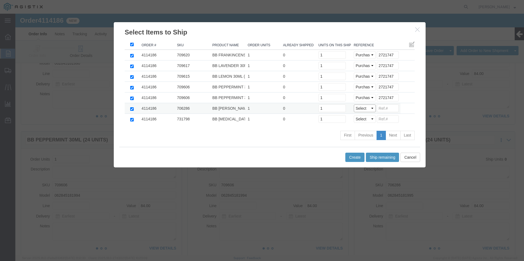
click select "Select Purchase Order Delivery Number"
select select "PO"
click select "Select Purchase Order Delivery Number"
click input
paste input "2721747"
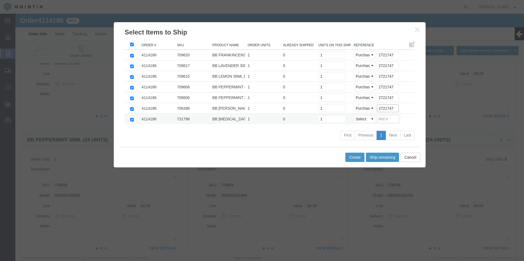
type input "2721747"
click select "Select Purchase Order Delivery Number"
select select "PO"
click select "Select Purchase Order Delivery Number"
click input
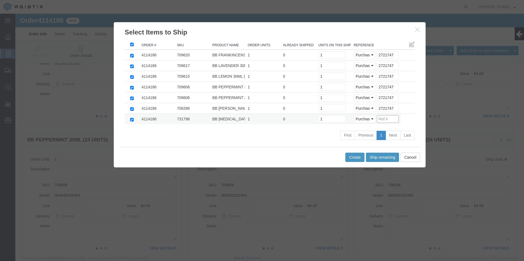
paste input "2721747"
type input "2721747"
click button "Create"
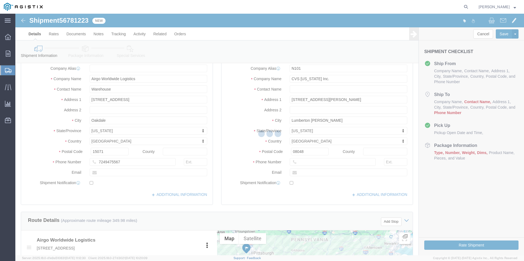
click at [305, 90] on div at bounding box center [269, 135] width 508 height 242
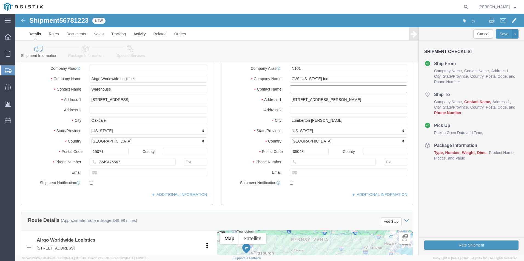
drag, startPoint x: 304, startPoint y: 90, endPoint x: 289, endPoint y: 76, distance: 20.7
click input "text"
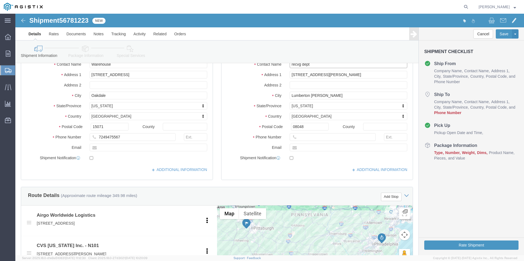
scroll to position [164, 0]
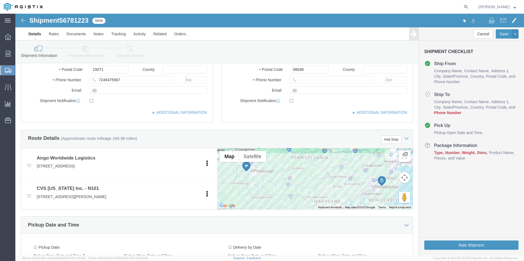
type input "recvg dept"
click input "text"
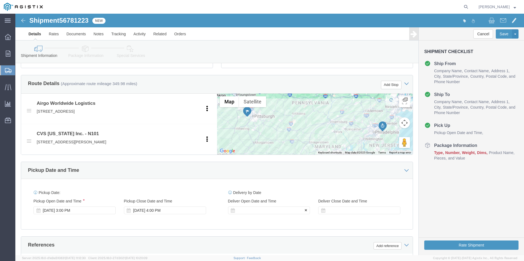
type input "[PHONE_NUMBER]"
click div
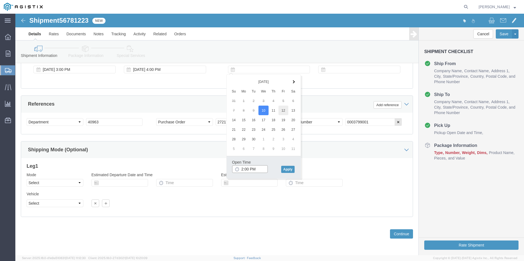
type input "2:00 PM"
click button "Apply"
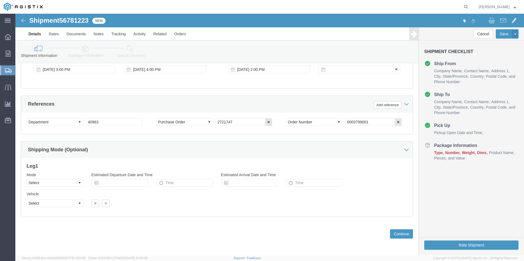
click div
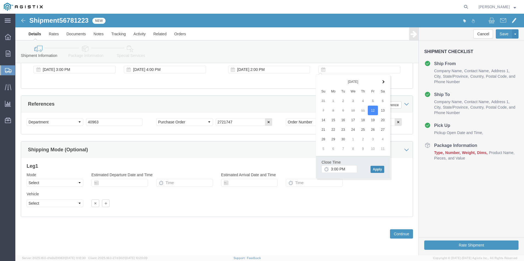
click button "Apply"
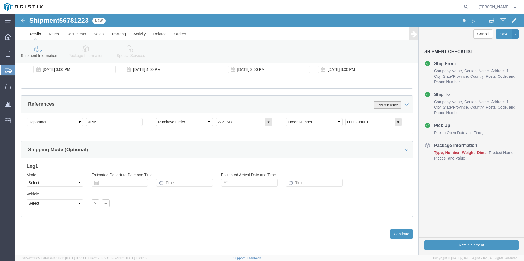
click button "Add reference"
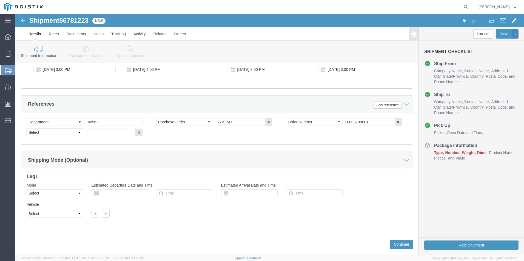
click select "Select Account Type Activity ID Airline Appointment Number ASN Batch Request # …"
select select "BOL"
click select "Select Account Type Activity ID Airline Appointment Number ASN Batch Request # …"
click input "text"
type input "4114186"
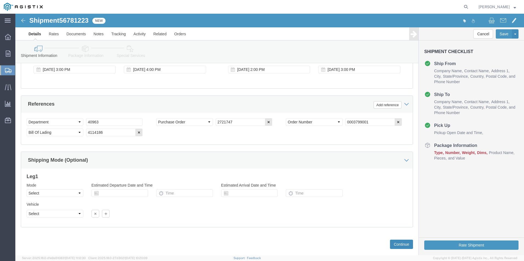
click button "Continue"
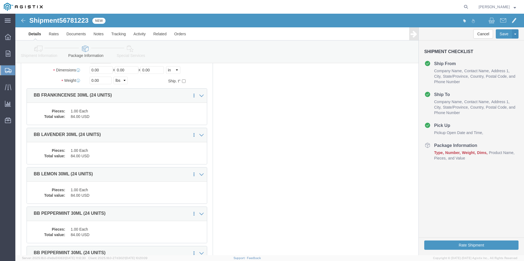
scroll to position [0, 0]
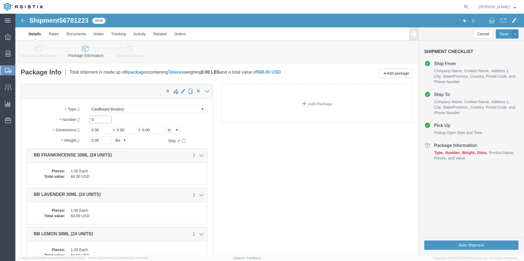
drag, startPoint x: 82, startPoint y: 106, endPoint x: -10, endPoint y: 128, distance: 94.9
click html "Shipment 56781223 New Details Rates Documents Notes Tracking Activity Related O…"
type input "7"
drag, startPoint x: 49, startPoint y: 118, endPoint x: 29, endPoint y: 118, distance: 20.3
click div "Package Type Select Bale(s) Basket(s) Bolt(s) Bottle(s) Buckets Bulk Bundle(s) …"
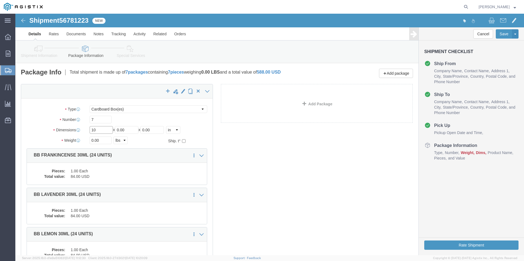
type input "10"
type input "35"
click button "Rate Shipment"
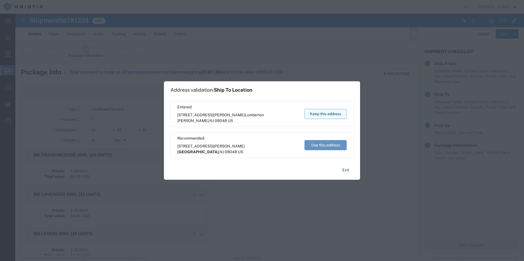
drag, startPoint x: 329, startPoint y: 113, endPoint x: 313, endPoint y: 99, distance: 20.8
click at [329, 113] on button "Keep this address" at bounding box center [325, 114] width 42 height 10
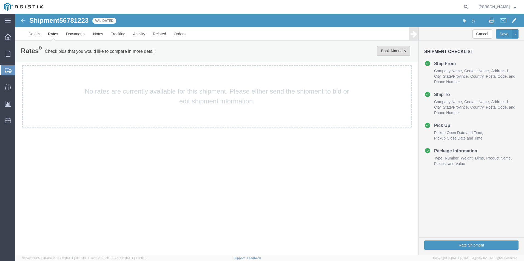
click at [389, 51] on button "Book Manually" at bounding box center [393, 51] width 33 height 10
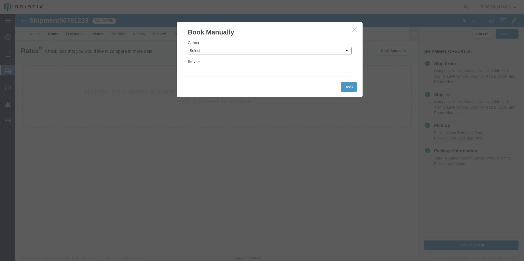
click at [214, 51] on select "Select Add New Carrier (and default service) ACI Guide APC Airport Google Milea…" at bounding box center [270, 51] width 164 height 8
select select "12"
click at [188, 47] on select "Select Add New Carrier (and default service) ACI Guide APC Airport Google Milea…" at bounding box center [270, 51] width 164 height 8
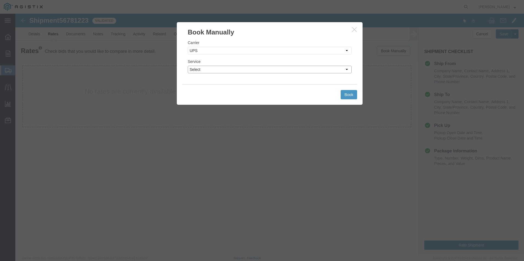
click at [219, 69] on select "Select 2nd Day Air 2nd Day Air A.M. 3 Day Select BOUND PRINTED MATTER, UPS DELI…" at bounding box center [270, 70] width 164 height 8
select select "42"
click at [188, 66] on select "Select 2nd Day Air 2nd Day Air A.M. 3 Day Select BOUND PRINTED MATTER, UPS DELI…" at bounding box center [270, 70] width 164 height 8
click at [349, 92] on button "Book" at bounding box center [348, 94] width 16 height 9
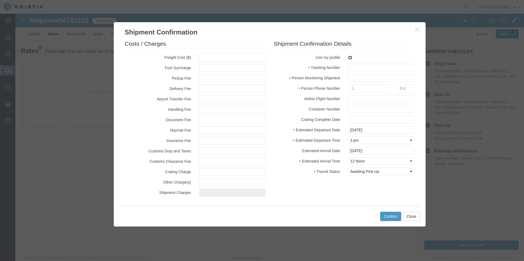
click at [351, 58] on input "checkbox" at bounding box center [350, 58] width 4 height 4
checkbox input "true"
type input "[PERSON_NAME]"
type input "[PHONE_NUMBER]"
click at [354, 65] on input "text" at bounding box center [381, 68] width 66 height 8
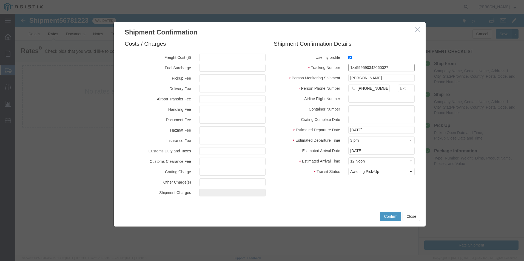
type input "1zx599590342060027"
click at [389, 215] on button "Confirm" at bounding box center [390, 216] width 21 height 9
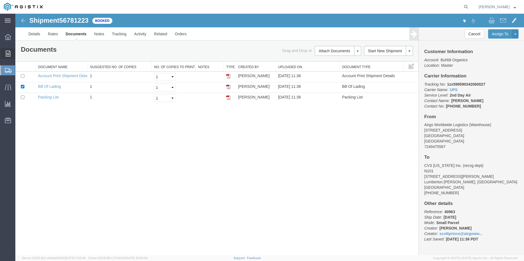
click at [0, 0] on span "Order Manager" at bounding box center [0, 0] width 0 height 0
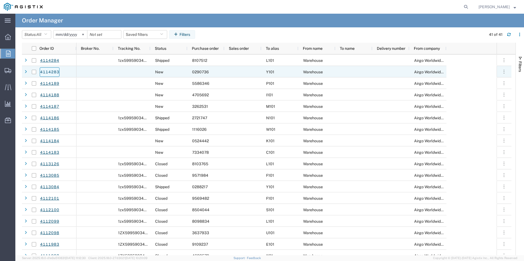
click at [48, 72] on link "4114283" at bounding box center [50, 72] width 20 height 10
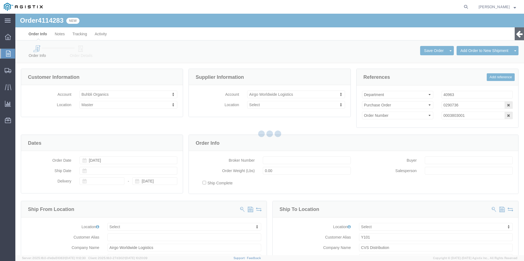
select select
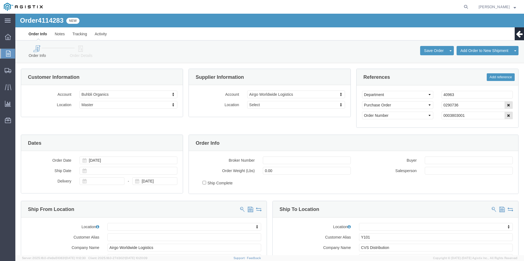
click icon
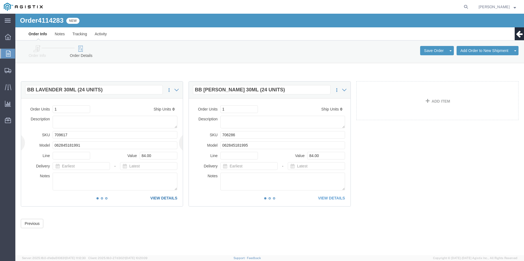
click link "VIEW DETAILS"
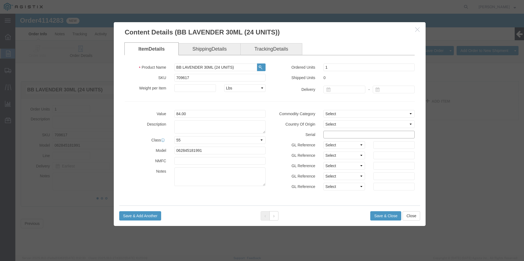
drag, startPoint x: 319, startPoint y: 121, endPoint x: 327, endPoint y: 130, distance: 11.9
click input "text"
type input "02907361111111111111"
click button "Save & Close"
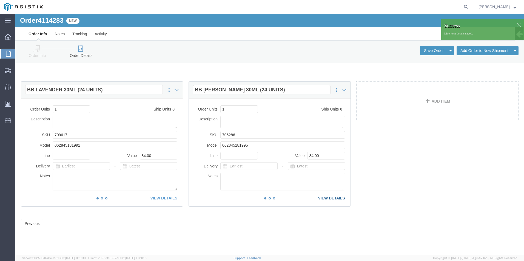
click link "VIEW DETAILS"
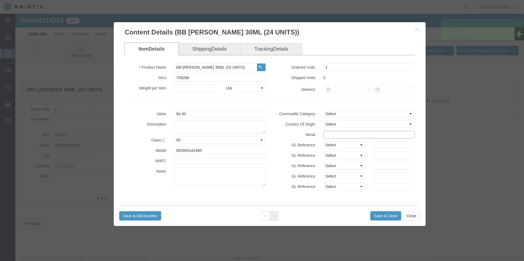
click input "text"
type input "02907362222222222222"
click button "Save & Close"
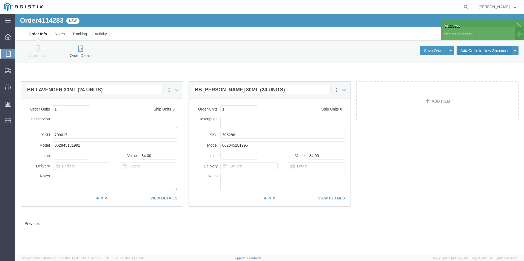
click button "Add Order to New Shipment"
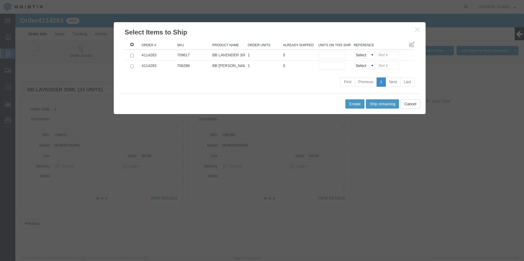
click input ": activate to sort column ascending"
checkbox input "true"
drag, startPoint x: 366, startPoint y: 91, endPoint x: 359, endPoint y: 80, distance: 13.0
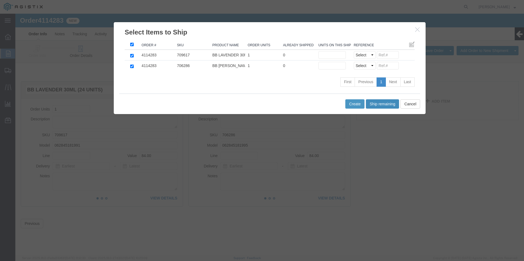
click button "Ship remaining"
type input "1"
click select "Select Purchase Order Delivery Number"
select select "PO"
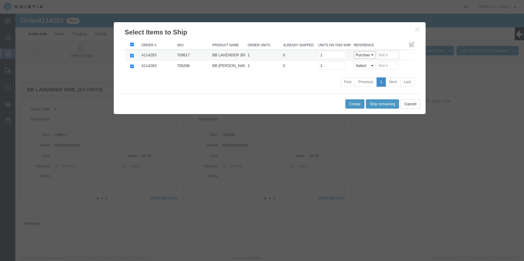
click select "Select Purchase Order Delivery Number"
click input
type input "0290736"
click select "Select Purchase Order Delivery Number"
select select "PO"
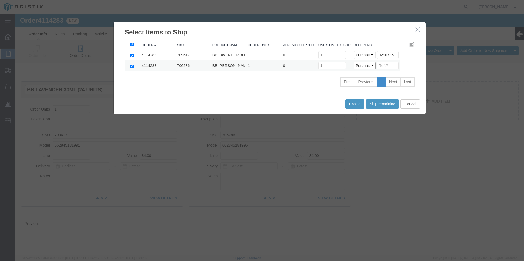
click select "Select Purchase Order Delivery Number"
click input
type input "0290736"
click button "Create"
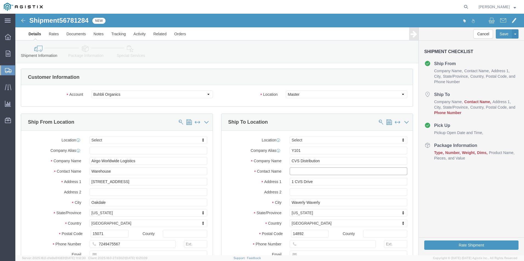
click input "text"
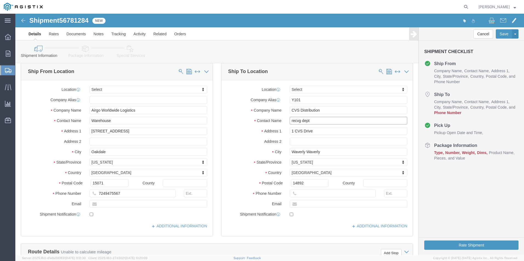
scroll to position [82, 0]
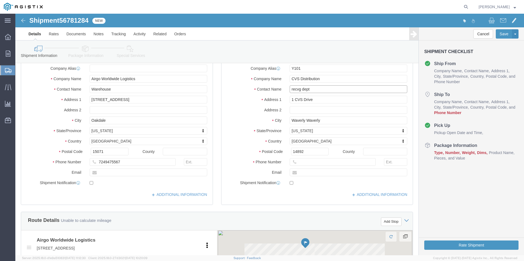
type input "recvg dept"
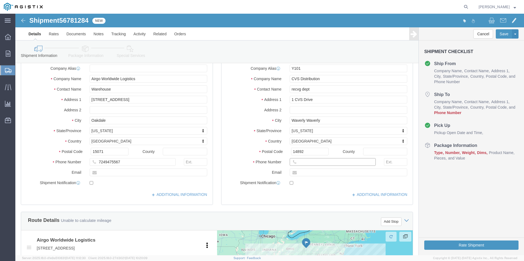
click input "text"
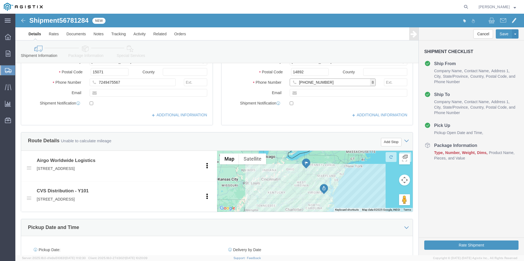
type input "[PHONE_NUMBER]"
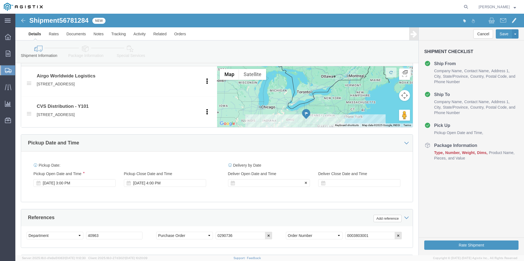
click div
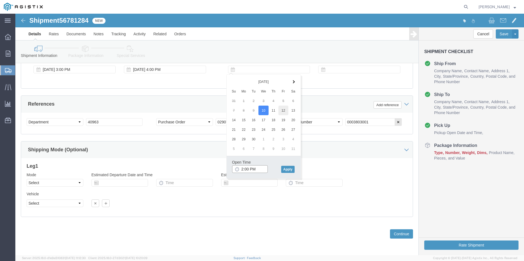
type input "2:00 PM"
drag, startPoint x: 273, startPoint y: 157, endPoint x: 272, endPoint y: 153, distance: 4.1
click button "Apply"
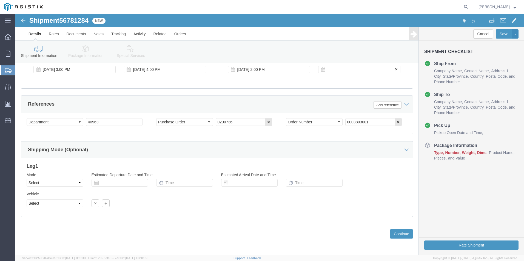
click div
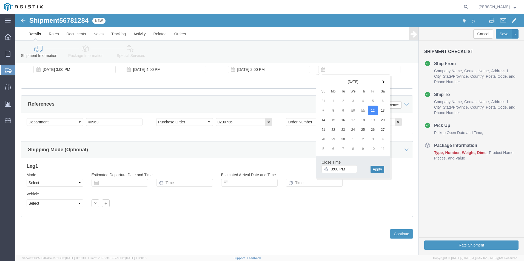
click button "Apply"
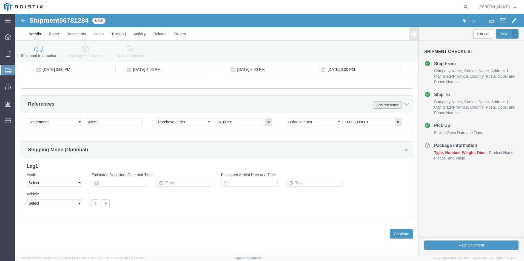
click button "Add reference"
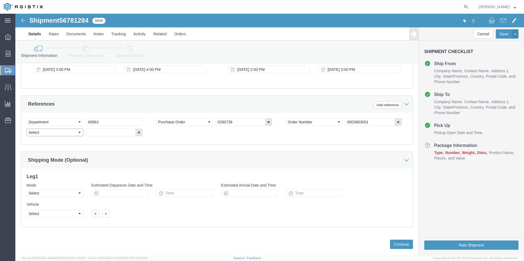
click select "Select Account Type Activity ID Airline Appointment Number ASN Batch Request # …"
select select "BOL"
click select "Select Account Type Activity ID Airline Appointment Number ASN Batch Request # …"
click input "text"
type input "4114283"
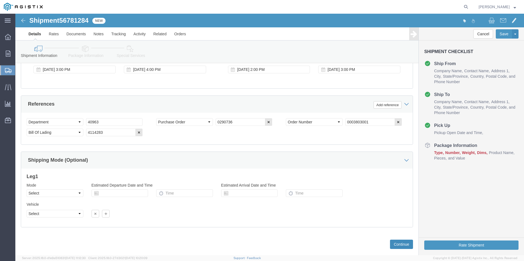
click button "Continue"
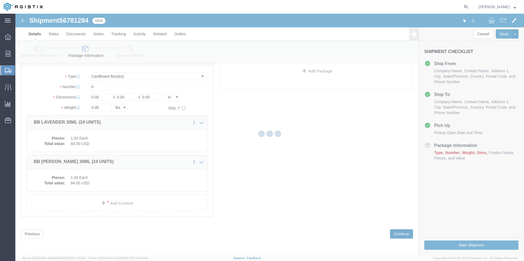
scroll to position [1, 0]
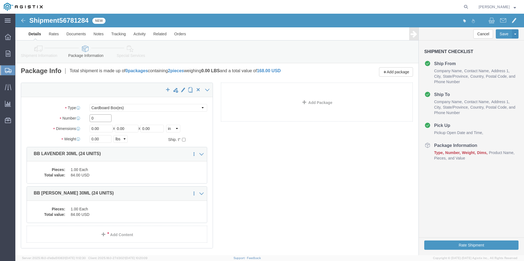
drag, startPoint x: 80, startPoint y: 105, endPoint x: 24, endPoint y: 107, distance: 56.5
click div "Number 0"
drag, startPoint x: 88, startPoint y: 116, endPoint x: 32, endPoint y: 116, distance: 55.6
click div "Dimensions Length 0.00 x Width 0.00 x Height 0.00 Select cm ft in"
click div "Weight 0.00 Select kgs lbs Ship. t°"
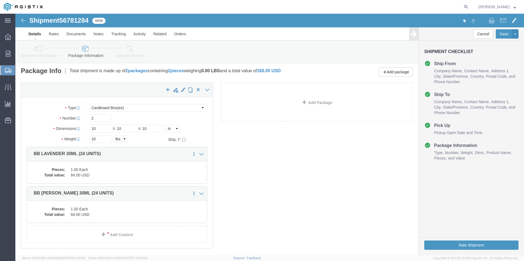
click div "x Package Type Select Bale(s) Basket(s) Bolt(s) Bottle(s) Buckets Bulk Bundle(s…"
click button "Rate Shipment"
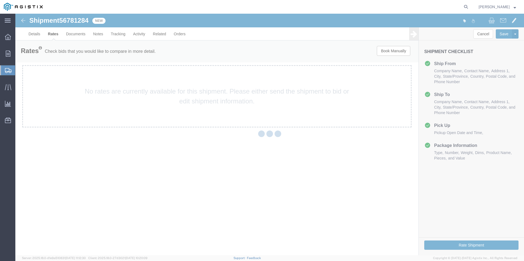
scroll to position [0, 0]
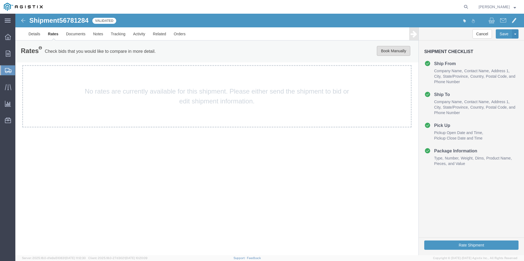
click at [392, 51] on button "Book Manually" at bounding box center [393, 51] width 33 height 10
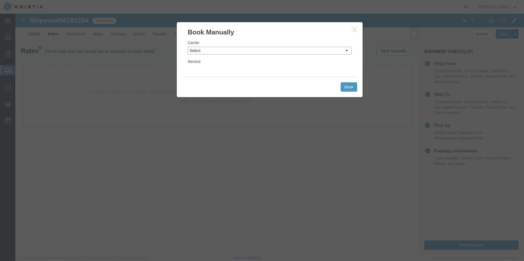
click at [239, 50] on select "Select Add New Carrier (and default service) ACI Guide APC Airport Google Milea…" at bounding box center [270, 51] width 164 height 8
click at [188, 47] on select "Select Add New Carrier (and default service) ACI Guide APC Airport Google Milea…" at bounding box center [270, 51] width 164 height 8
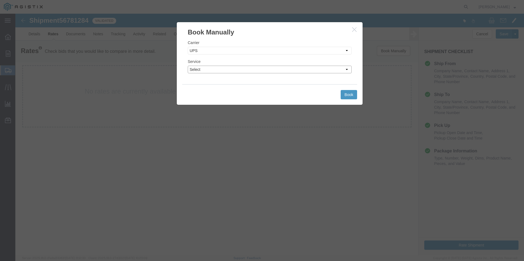
click at [242, 70] on select "Select 2nd Day Air 2nd Day Air A.M. 3 Day Select BOUND PRINTED MATTER, UPS DELI…" at bounding box center [270, 70] width 164 height 8
click at [188, 66] on select "Select 2nd Day Air 2nd Day Air A.M. 3 Day Select BOUND PRINTED MATTER, UPS DELI…" at bounding box center [270, 70] width 164 height 8
click at [352, 92] on button "Book" at bounding box center [348, 94] width 16 height 9
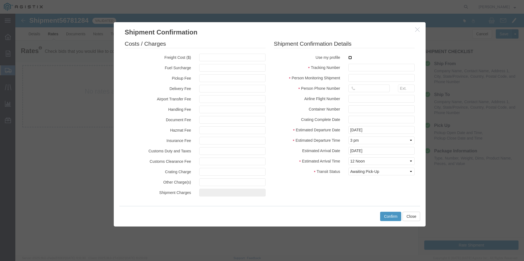
click at [349, 57] on input "checkbox" at bounding box center [350, 58] width 4 height 4
click at [354, 67] on input "text" at bounding box center [381, 68] width 66 height 8
click at [391, 216] on button "Confirm" at bounding box center [390, 216] width 21 height 9
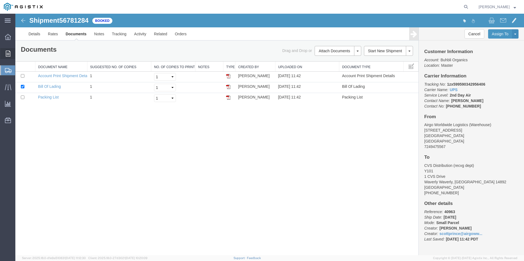
click at [0, 0] on span "Order Manager" at bounding box center [0, 0] width 0 height 0
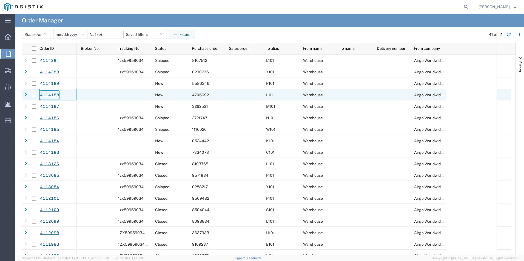
click at [44, 95] on link "4114188" at bounding box center [50, 95] width 20 height 10
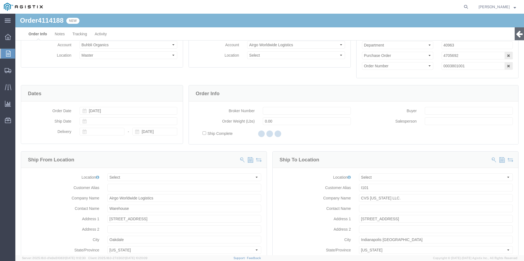
select select
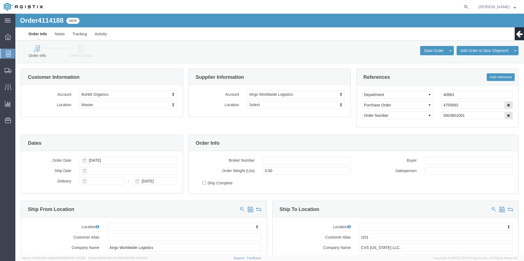
click icon
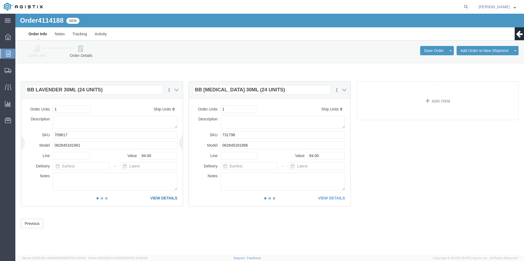
click link "VIEW DETAILS"
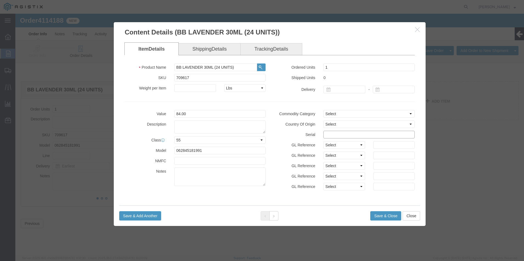
click input "text"
type input "47056921111111111111"
click button "Save & Close"
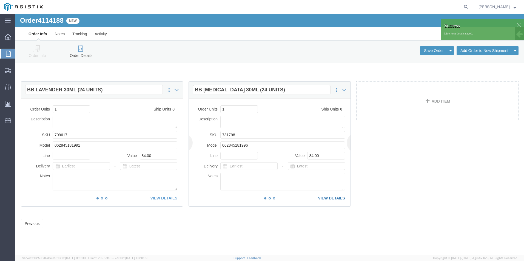
click link "VIEW DETAILS"
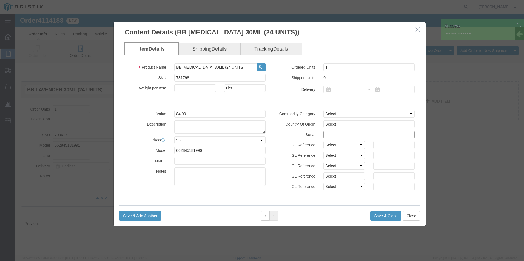
click input "text"
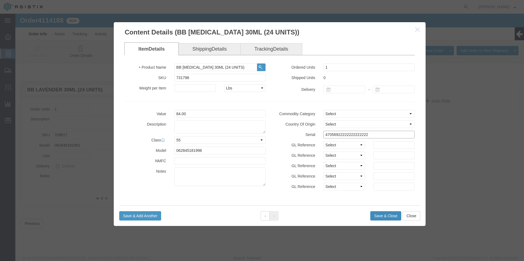
type input "47056922222222222222"
click button "Save & Close"
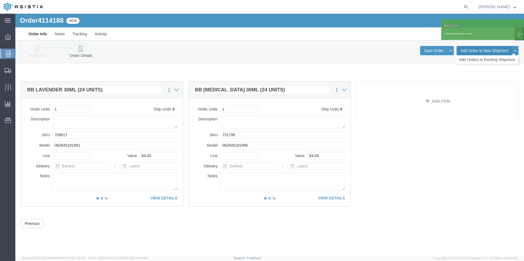
click button "Add Order to New Shipment"
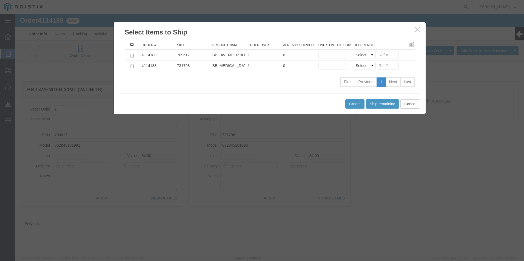
click input ": activate to sort column descending"
checkbox input "true"
click button "Ship remaining"
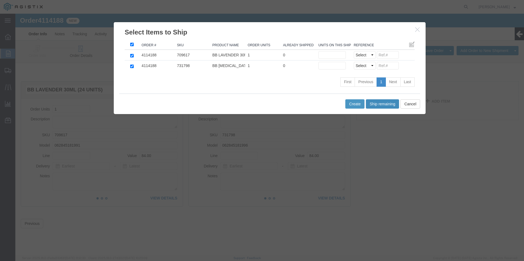
type input "1"
click select "Select Purchase Order Delivery Number"
select select "PO"
click select "Select Purchase Order Delivery Number"
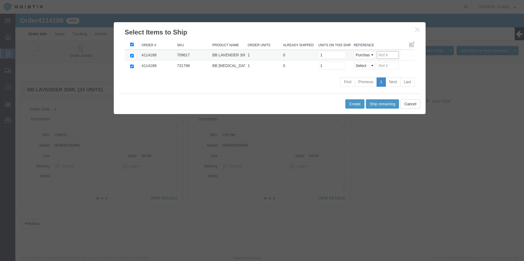
click input
type input "4705692"
click select "Select Purchase Order Delivery Number"
select select "PO"
click select "Select Purchase Order Delivery Number"
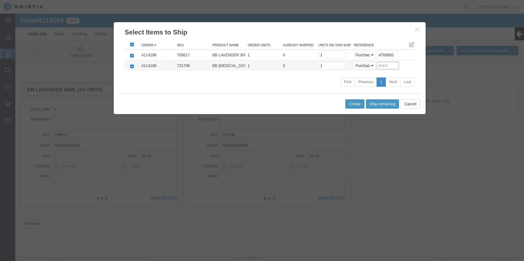
drag, startPoint x: 371, startPoint y: 51, endPoint x: 380, endPoint y: 50, distance: 8.8
click input
type input "4705692"
click button "Create"
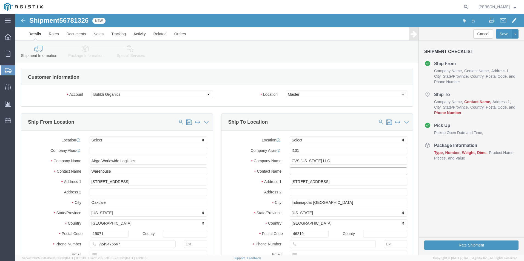
click input "text"
type input "recvg dept"
click input "text"
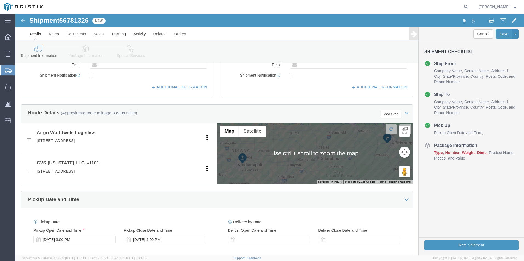
scroll to position [219, 0]
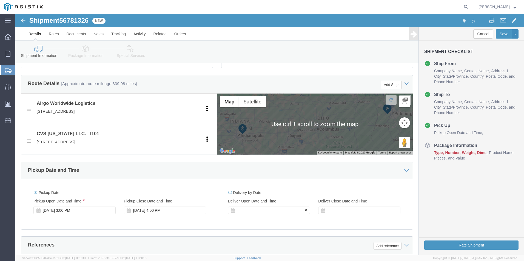
type input "555-222-5555"
click div
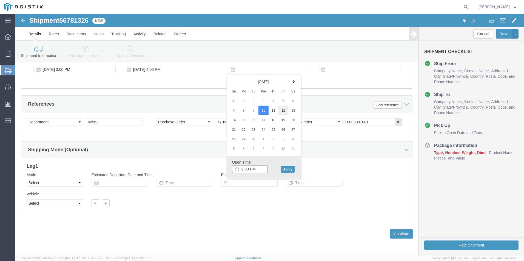
type input "2:00 PM"
click button "Apply"
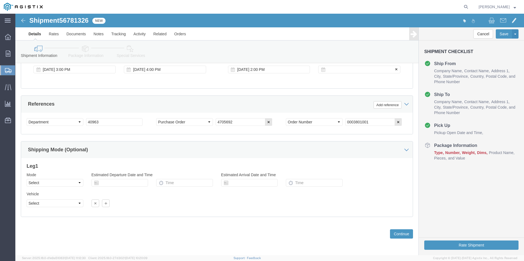
click div
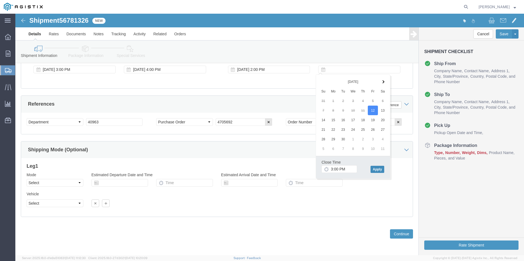
click button "Apply"
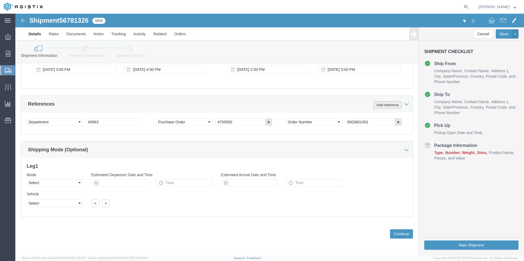
click button "Add reference"
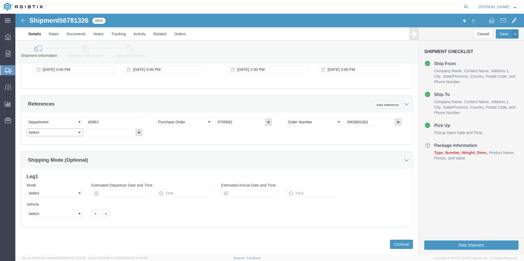
click select "Select Account Type Activity ID Airline Appointment Number ASN Batch Request # …"
select select "BOL"
click select "Select Account Type Activity ID Airline Appointment Number ASN Batch Request # …"
click input "text"
type input "4114188"
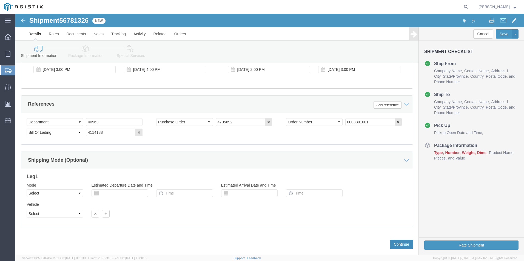
click button "Continue"
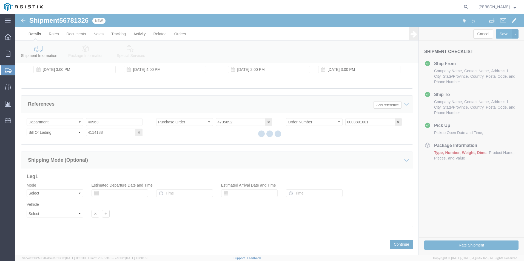
scroll to position [1, 0]
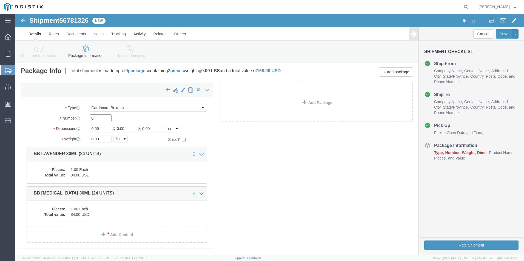
drag, startPoint x: 74, startPoint y: 106, endPoint x: 17, endPoint y: 108, distance: 57.3
click div "Package Type Select Bale(s) Basket(s) Bolt(s) Bottle(s) Buckets Bulk Bundle(s) …"
type input "2"
type input "10"
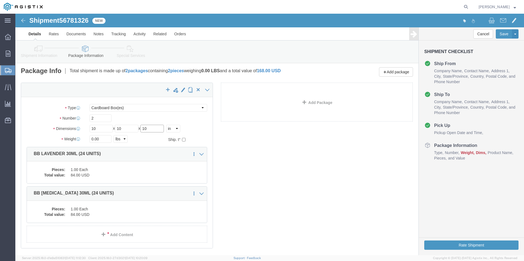
type input "10"
click div "x Package Type Select Bale(s) Basket(s) Bolt(s) Bottle(s) Buckets Bulk Bundle(s…"
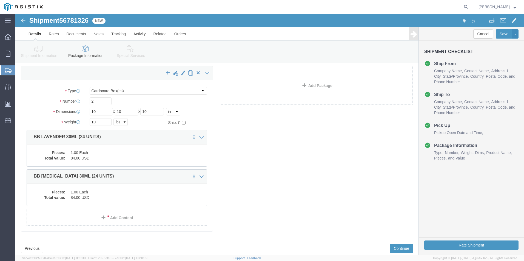
scroll to position [33, 0]
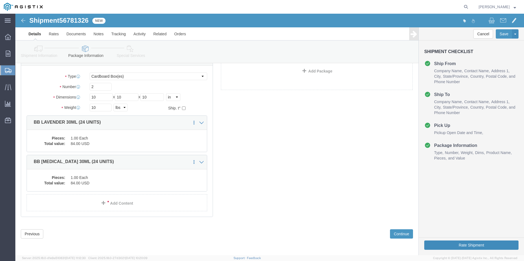
click button "Rate Shipment"
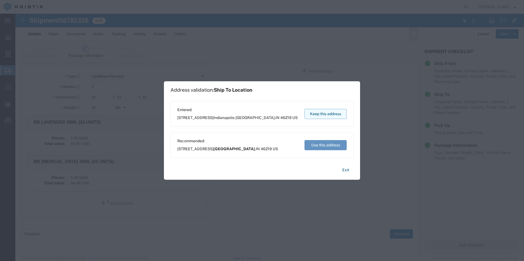
click at [332, 113] on button "Keep this address" at bounding box center [325, 114] width 42 height 10
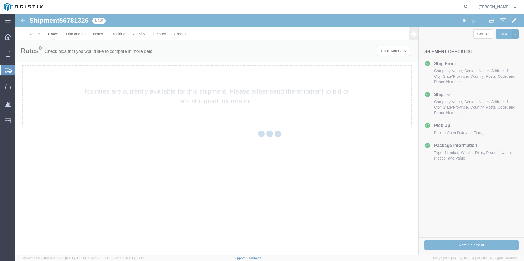
scroll to position [0, 0]
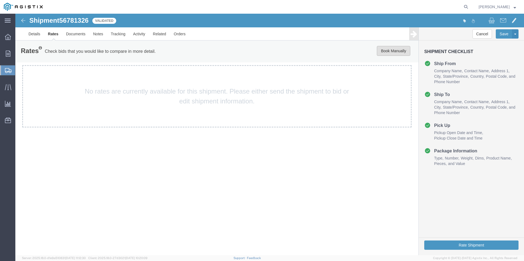
click at [388, 50] on button "Book Manually" at bounding box center [393, 51] width 33 height 10
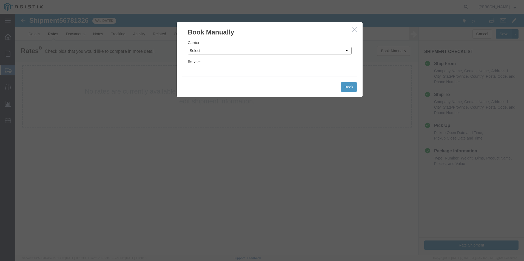
click at [263, 50] on select "Select Add New Carrier (and default service) ACI Guide APC Airport Google Milea…" at bounding box center [270, 51] width 164 height 8
select select "12"
click at [188, 47] on select "Select Add New Carrier (and default service) ACI Guide APC Airport Google Milea…" at bounding box center [270, 51] width 164 height 8
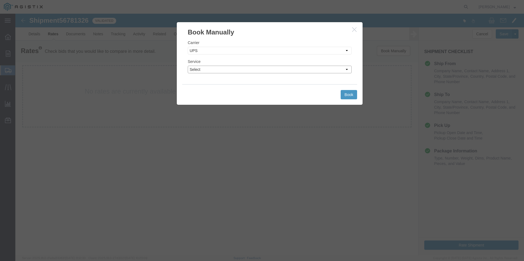
click at [250, 70] on select "Select 2nd Day Air 2nd Day Air A.M. 3 Day Select BOUND PRINTED MATTER, UPS DELI…" at bounding box center [270, 70] width 164 height 8
select select "42"
click at [188, 66] on select "Select 2nd Day Air 2nd Day Air A.M. 3 Day Select BOUND PRINTED MATTER, UPS DELI…" at bounding box center [270, 70] width 164 height 8
click at [344, 94] on button "Book" at bounding box center [348, 94] width 16 height 9
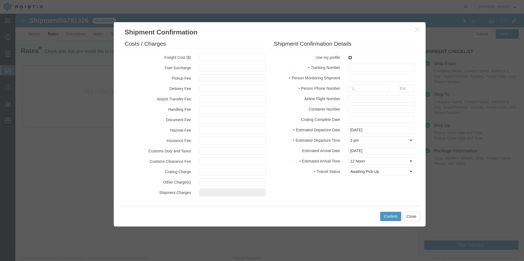
click at [349, 58] on input "checkbox" at bounding box center [350, 58] width 4 height 4
checkbox input "true"
type input "[PERSON_NAME]"
type input "[PHONE_NUMBER]"
click at [353, 69] on input "text" at bounding box center [381, 68] width 66 height 8
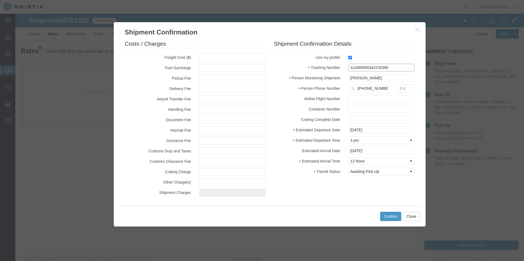
type input "1zx599590342230389"
click at [392, 214] on button "Confirm" at bounding box center [390, 216] width 21 height 9
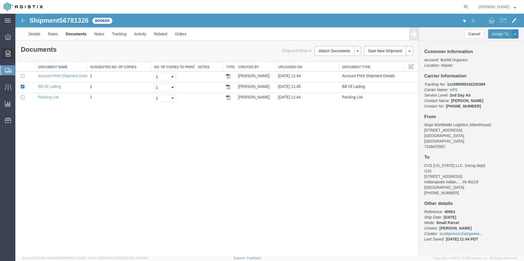
click at [0, 0] on span "Order Manager" at bounding box center [0, 0] width 0 height 0
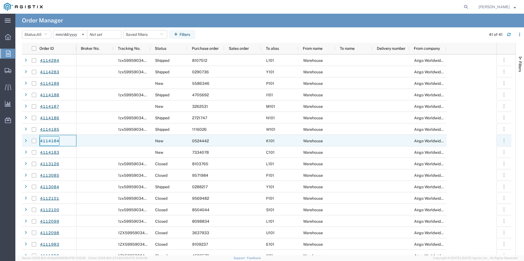
click at [49, 139] on link "4114184" at bounding box center [50, 141] width 20 height 10
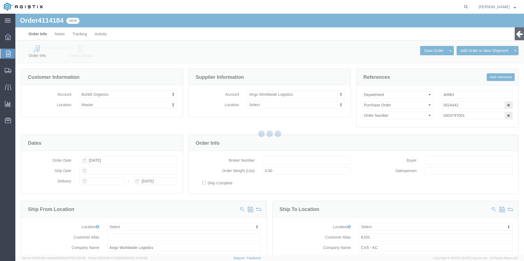
select select
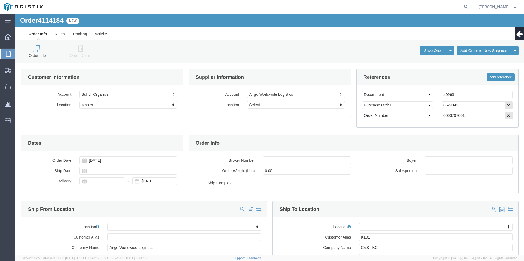
click icon
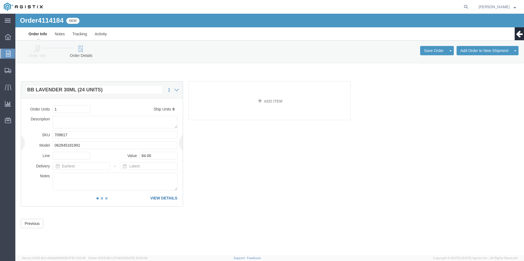
click link "VIEW DETAILS"
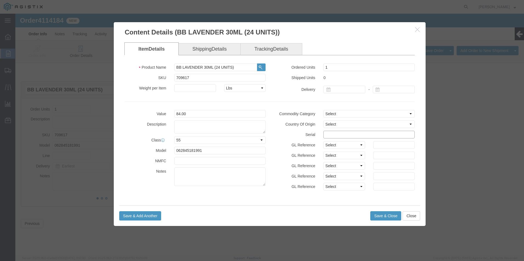
click input "text"
type input "05244421111111111111"
click button "Save & Close"
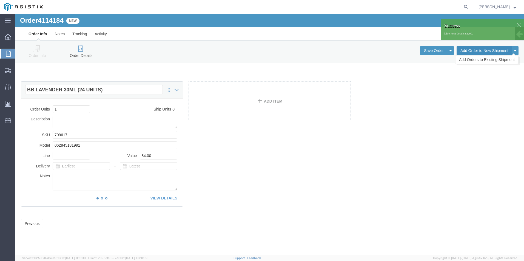
click button "Add Order to New Shipment"
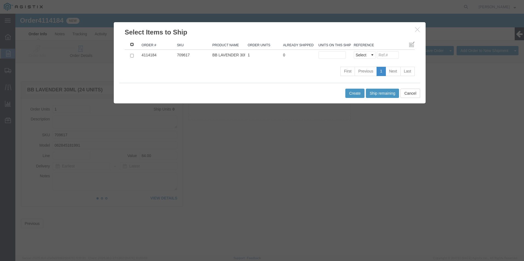
click input ": activate to sort column ascending"
checkbox input "true"
click input "text"
click h3 "Select Items to Ship"
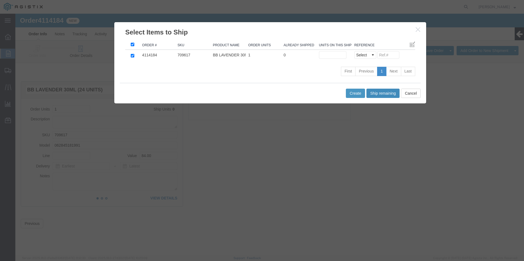
click button "Ship remaining"
type input "1"
click select "Select Purchase Order Delivery Number"
select select "PO"
click select "Select Purchase Order Delivery Number"
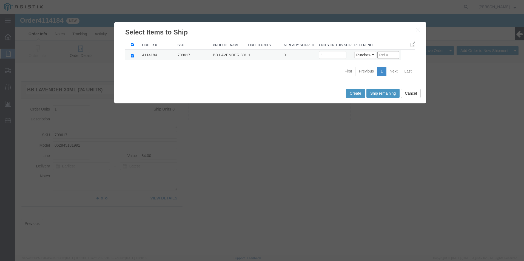
drag, startPoint x: 372, startPoint y: 42, endPoint x: 389, endPoint y: 40, distance: 17.1
click input
type input "0524442"
click button "Create"
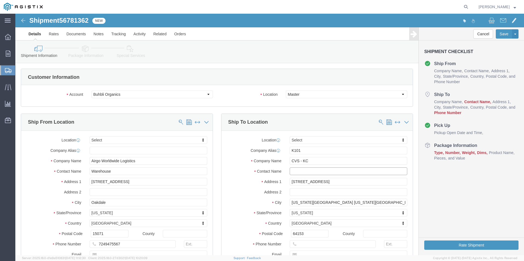
click input "text"
type input "recvg dept"
click input "text"
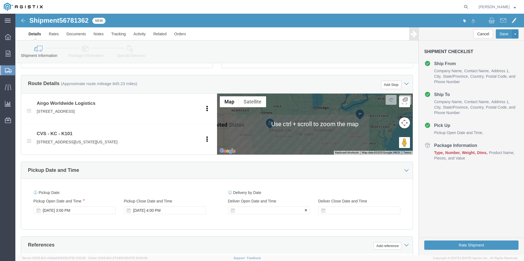
type input "[PHONE_NUMBER]"
click div
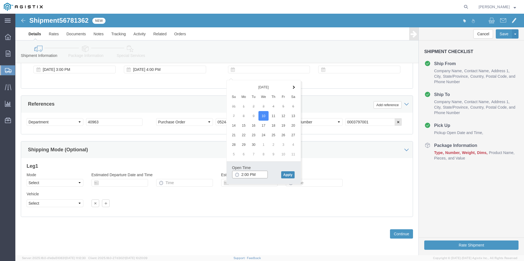
type input "2:00 PM"
click button "Apply"
click div "Sep 10 2025 5:00 PM"
click button "Apply"
click div
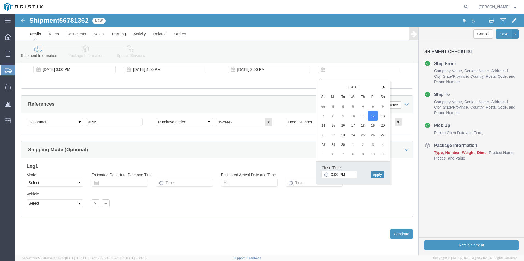
click button "Apply"
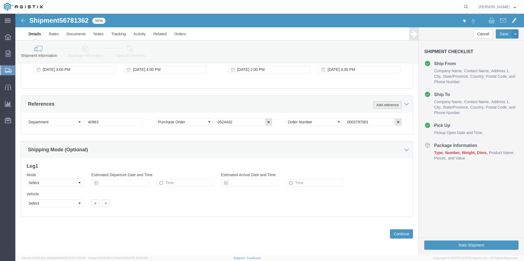
click button "Add reference"
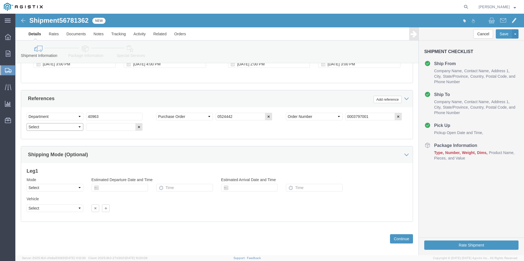
click select "Select Account Type Activity ID Airline Appointment Number ASN Batch Request # …"
select select "BOL"
click select "Select Account Type Activity ID Airline Appointment Number ASN Batch Request # …"
click input "text"
type input "4114184"
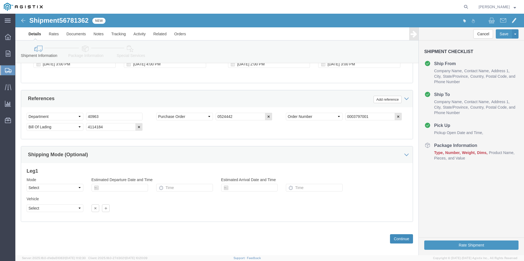
click button "Continue"
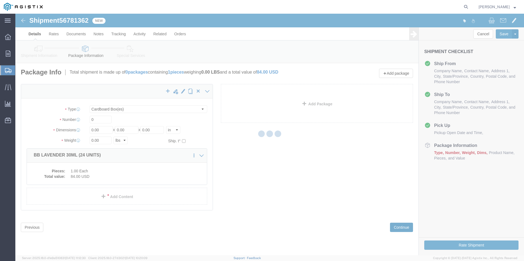
scroll to position [0, 0]
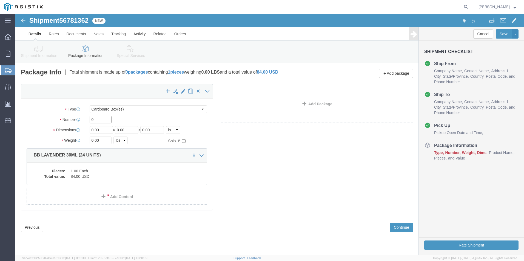
drag, startPoint x: 81, startPoint y: 107, endPoint x: 2, endPoint y: 109, distance: 79.2
click html "Shipment 56781362 New Details Rates Documents Notes Tracking Activity Related O…"
type input "1"
type input "10"
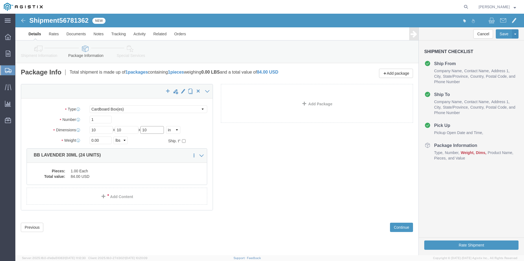
type input "10"
type input "5"
click div "x Package Type Select Bale(s) Basket(s) Bolt(s) Bottle(s) Buckets Bulk Bundle(s…"
click button "Rate Shipment"
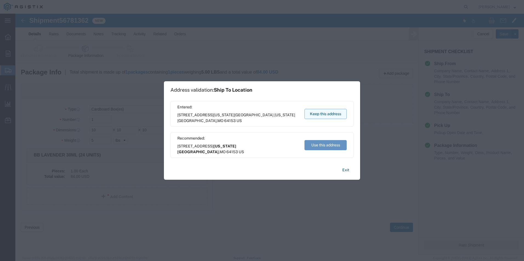
click at [320, 112] on button "Keep this address" at bounding box center [325, 114] width 42 height 10
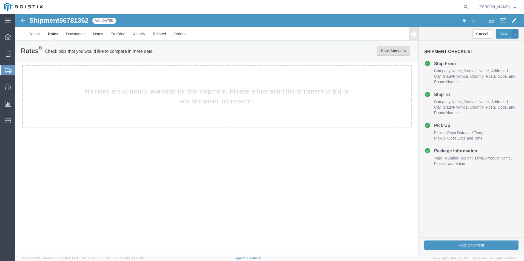
click at [387, 51] on button "Book Manually" at bounding box center [393, 51] width 33 height 10
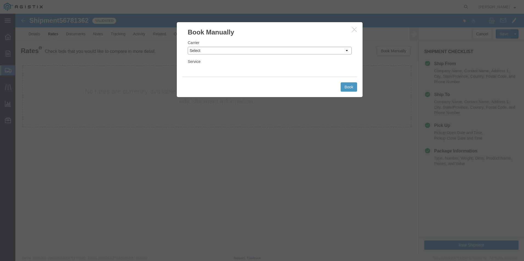
click at [259, 50] on select "Select Add New Carrier (and default service) ACI Guide APC Airport Google Milea…" at bounding box center [270, 51] width 164 height 8
select select "12"
click at [188, 47] on select "Select Add New Carrier (and default service) ACI Guide APC Airport Google Milea…" at bounding box center [270, 51] width 164 height 8
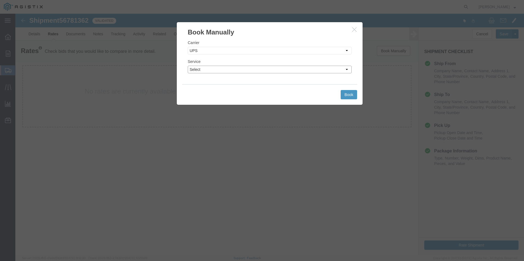
click at [243, 68] on select "Select 2nd Day Air 2nd Day Air A.M. 3 Day Select BOUND PRINTED MATTER, UPS DELI…" at bounding box center [270, 70] width 164 height 8
select select "42"
click at [188, 66] on select "Select 2nd Day Air 2nd Day Air A.M. 3 Day Select BOUND PRINTED MATTER, UPS DELI…" at bounding box center [270, 70] width 164 height 8
click at [350, 93] on button "Book" at bounding box center [348, 94] width 16 height 9
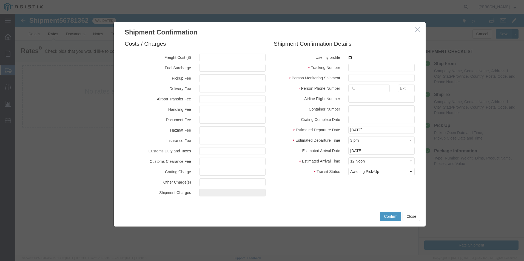
click at [349, 57] on input "checkbox" at bounding box center [350, 58] width 4 height 4
checkbox input "true"
type input "[PERSON_NAME]"
type input "[PHONE_NUMBER]"
drag, startPoint x: 356, startPoint y: 66, endPoint x: 363, endPoint y: 60, distance: 9.3
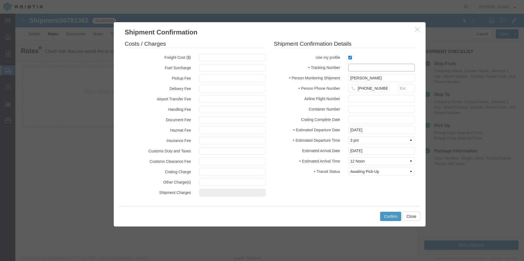
click at [356, 66] on input "text" at bounding box center [381, 68] width 66 height 8
type input "1zx599590340118979"
click at [392, 217] on button "Confirm" at bounding box center [390, 216] width 21 height 9
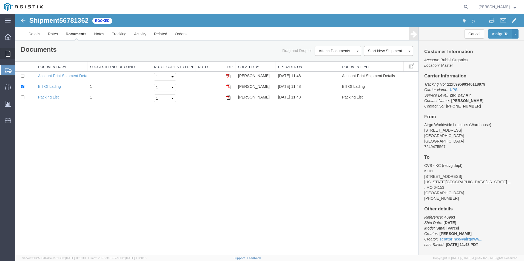
click at [0, 0] on span "Order Manager" at bounding box center [0, 0] width 0 height 0
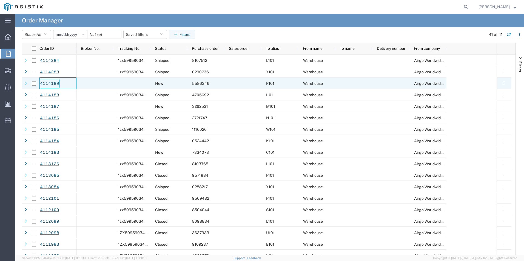
click at [47, 81] on link "4114189" at bounding box center [50, 84] width 20 height 10
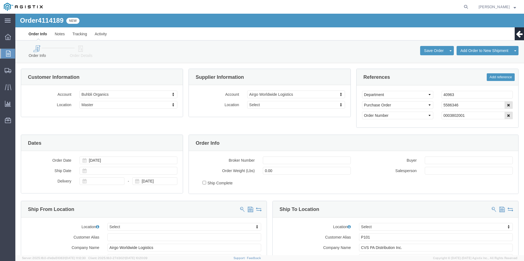
select select
click icon
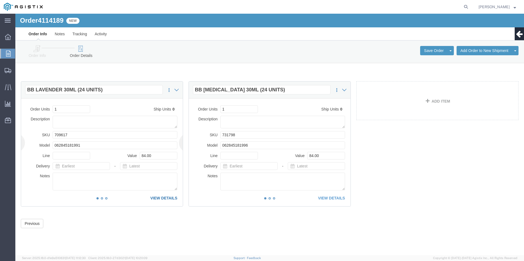
click link "VIEW DETAILS"
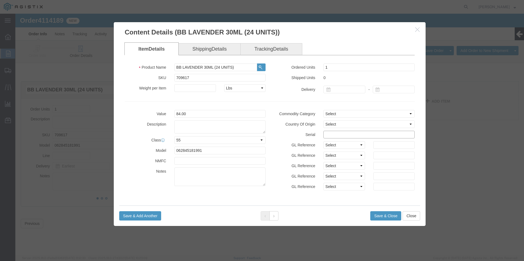
click input "text"
type input "55863461111111111111"
click button "Save & Close"
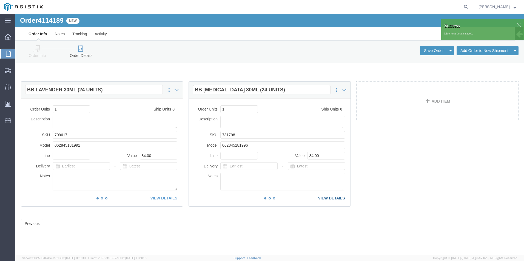
click link "VIEW DETAILS"
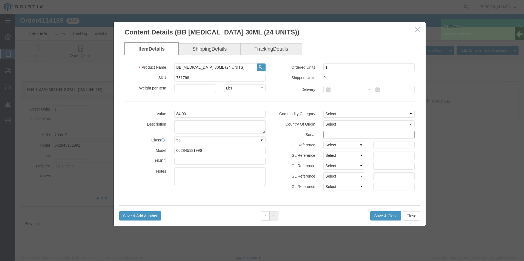
click input "text"
type input "55863462222222222222"
click button "Save & Close"
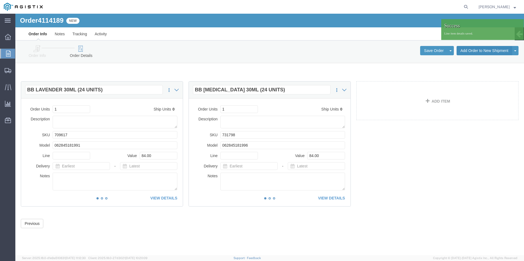
click button "Add Order to New Shipment"
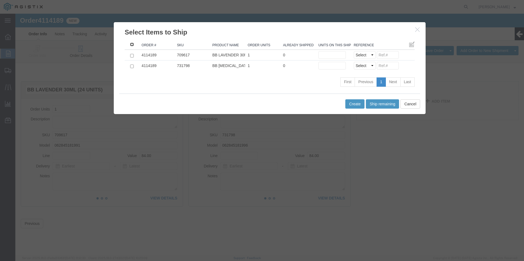
click input ": activate to sort column descending"
checkbox input "true"
click select "Select Purchase Order Delivery Number"
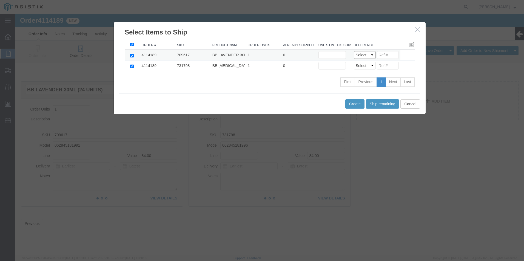
select select "PO"
click select "Select Purchase Order Delivery Number"
click input
type input "5586346"
click select "Select Purchase Order Delivery Number"
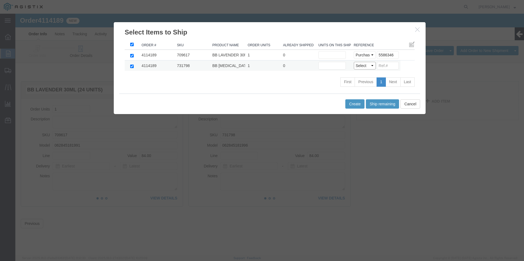
select select "PO"
click select "Select Purchase Order Delivery Number"
click input
type input "5586346"
click button "Ship remaining"
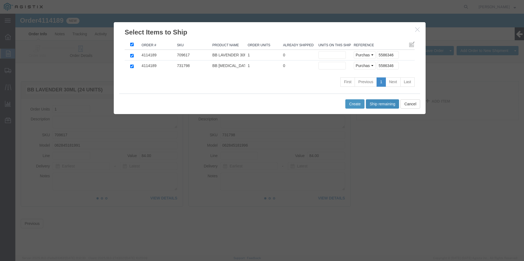
type input "1"
click button "Create"
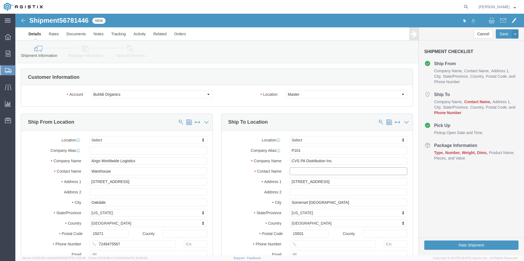
click input "text"
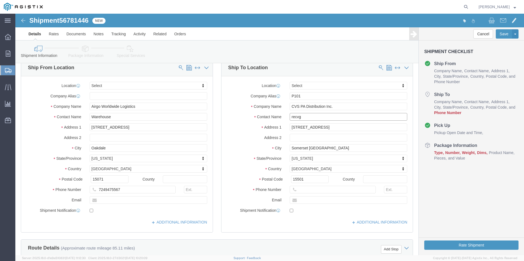
scroll to position [55, 0]
type input "recvg"
click input "text"
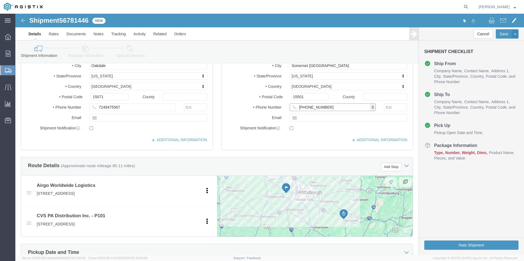
type input "[PHONE_NUMBER]"
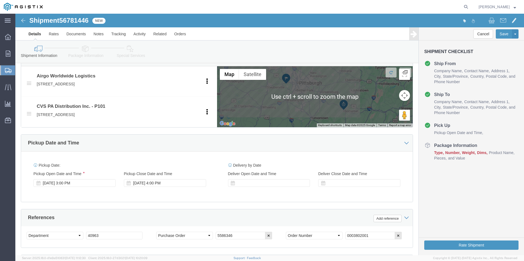
click div
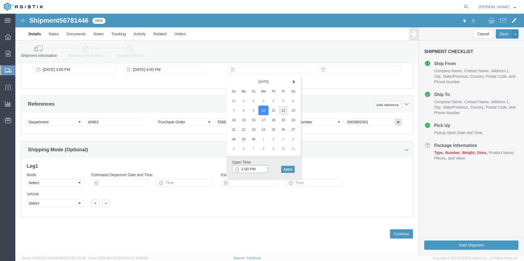
type input "2:00 PM"
click button "Apply"
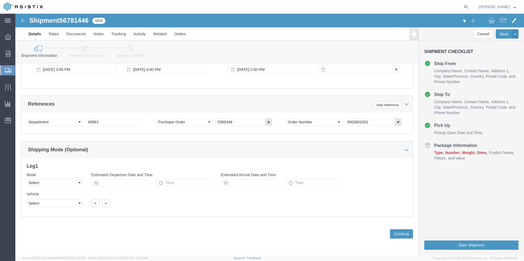
click div
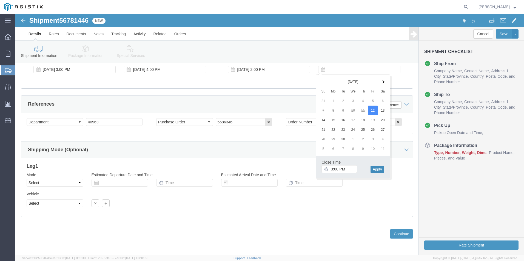
click button "Apply"
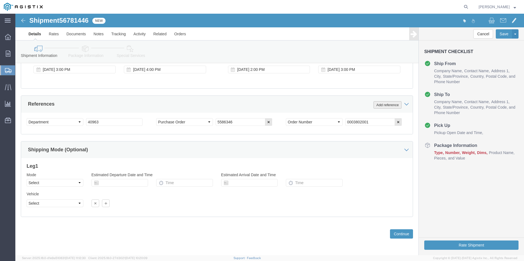
click button "Add reference"
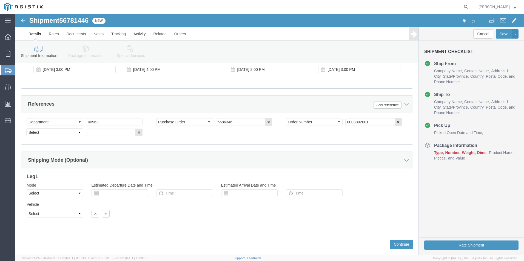
click select "Select Account Type Activity ID Airline Appointment Number ASN Batch Request # …"
select select "BOL"
click select "Select Account Type Activity ID Airline Appointment Number ASN Batch Request # …"
click input "text"
type input "4114189"
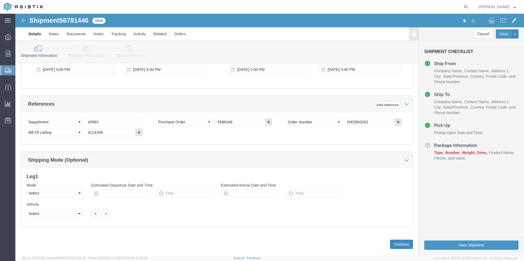
click button "Continue"
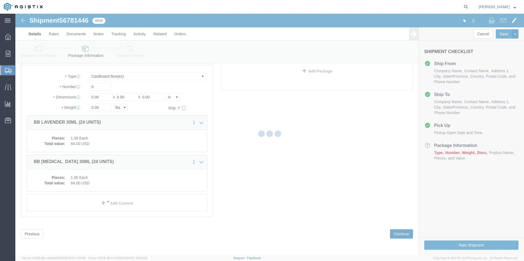
scroll to position [1, 0]
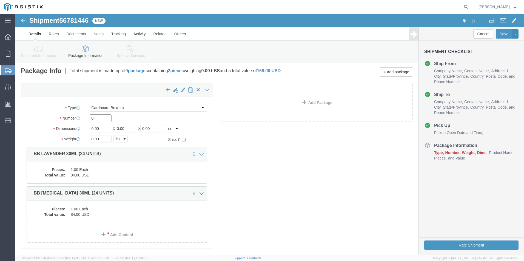
drag, startPoint x: 84, startPoint y: 107, endPoint x: 37, endPoint y: 109, distance: 46.6
click div "Package Type Select Bale(s) Basket(s) Bolt(s) Bottle(s) Buckets Bulk Bundle(s) …"
type input "2"
type input "10"
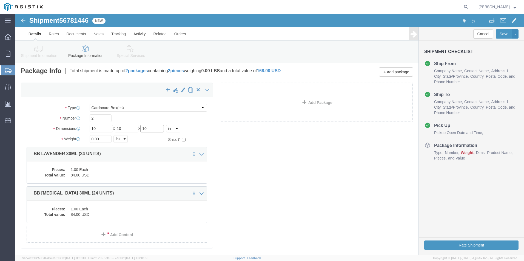
type input "10"
click div "x Package Type Select Bale(s) Basket(s) Bolt(s) Bottle(s) Buckets Bulk Bundle(s…"
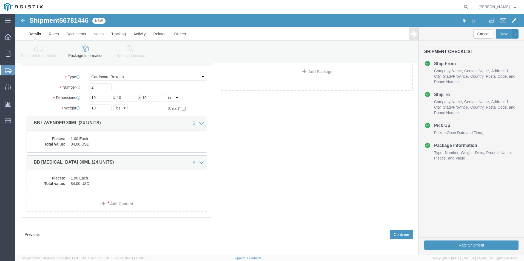
scroll to position [33, 0]
click button "Rate Shipment"
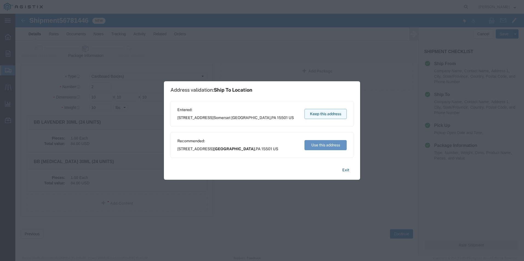
click at [322, 114] on button "Keep this address" at bounding box center [325, 114] width 42 height 10
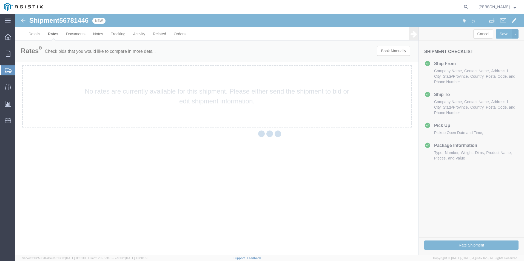
scroll to position [0, 0]
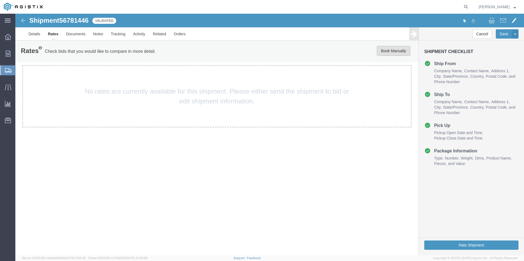
click at [392, 48] on button "Book Manually" at bounding box center [393, 51] width 33 height 10
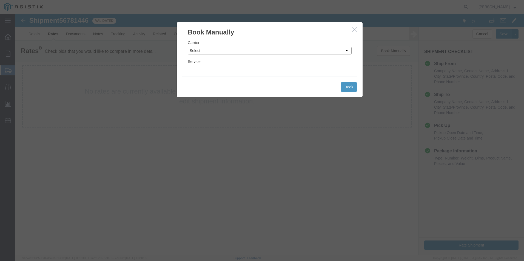
click at [288, 50] on select "Select Add New Carrier (and default service) ACI Guide APC Airport Google Milea…" at bounding box center [270, 51] width 164 height 8
select select "12"
click at [188, 47] on select "Select Add New Carrier (and default service) ACI Guide APC Airport Google Milea…" at bounding box center [270, 51] width 164 height 8
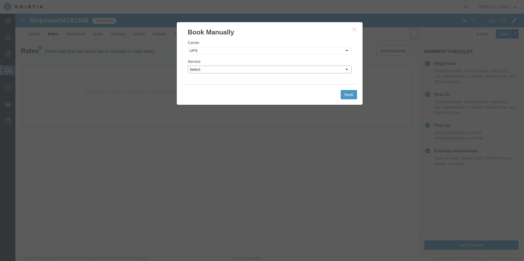
click at [286, 69] on select "Select 2nd Day Air 2nd Day Air A.M. 3 Day Select BOUND PRINTED MATTER, UPS DELI…" at bounding box center [270, 70] width 164 height 8
select select "42"
click at [188, 66] on select "Select 2nd Day Air 2nd Day Air A.M. 3 Day Select BOUND PRINTED MATTER, UPS DELI…" at bounding box center [270, 70] width 164 height 8
click at [350, 95] on button "Book" at bounding box center [348, 94] width 16 height 9
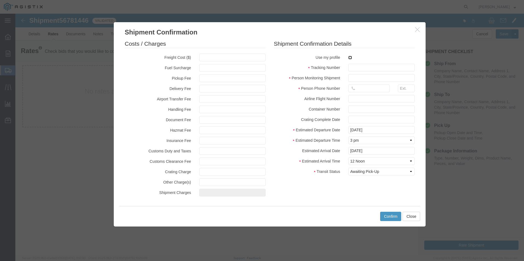
click at [350, 58] on input "checkbox" at bounding box center [350, 58] width 4 height 4
checkbox input "true"
type input "[PERSON_NAME]"
type input "[PHONE_NUMBER]"
click at [353, 67] on input "text" at bounding box center [381, 68] width 66 height 8
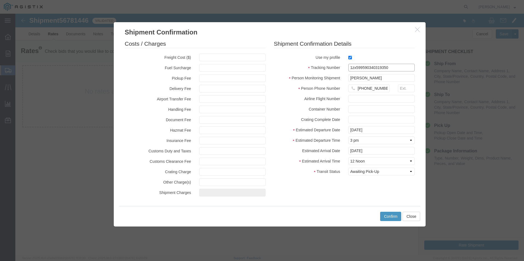
type input "1zx599590340319350"
click at [391, 215] on button "Confirm" at bounding box center [390, 216] width 21 height 9
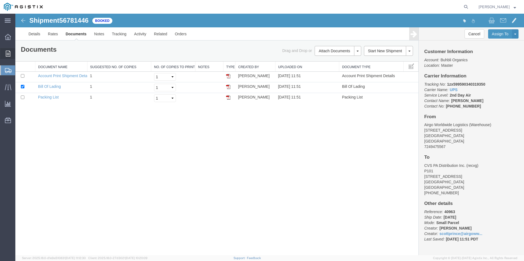
drag, startPoint x: 32, startPoint y: 62, endPoint x: 35, endPoint y: 61, distance: 3.5
click at [0, 0] on span "Order Manager" at bounding box center [0, 0] width 0 height 0
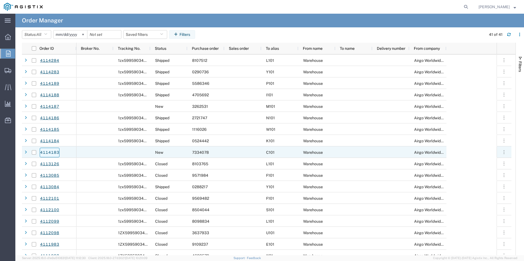
click at [49, 152] on link "4114183" at bounding box center [50, 153] width 20 height 10
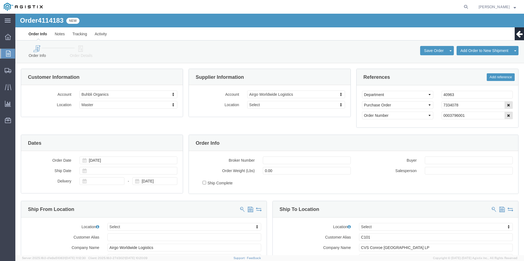
select select
click icon
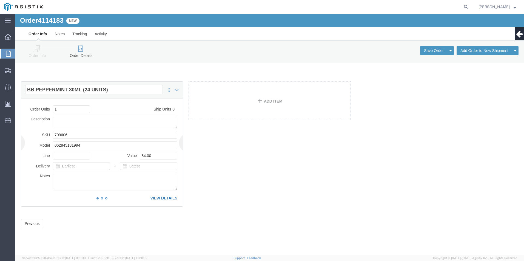
click link "VIEW DETAILS"
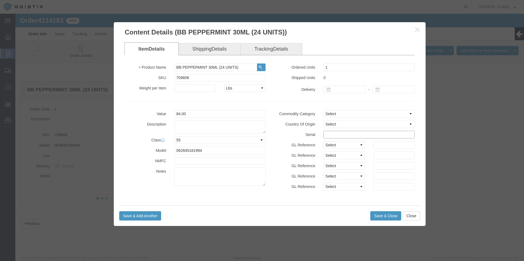
click input "text"
type input "73340781111111111111"
click button "Save & Close"
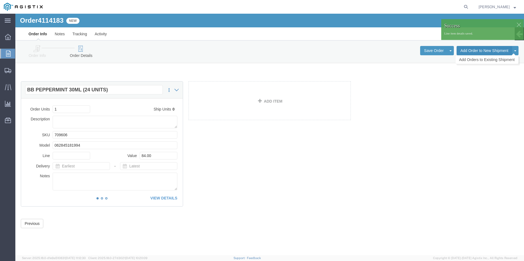
click button "Add Order to New Shipment"
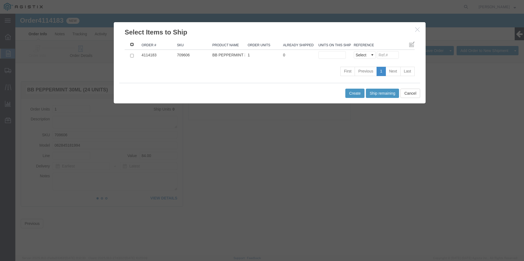
click input ": activate to sort column ascending"
checkbox input "true"
click button "Ship remaining"
type input "1"
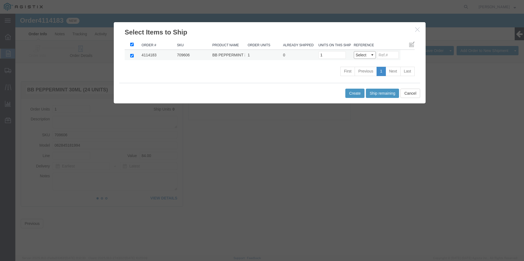
click select "Select Purchase Order Delivery Number"
select select "PO"
click select "Select Purchase Order Delivery Number"
click input
type input "7334078"
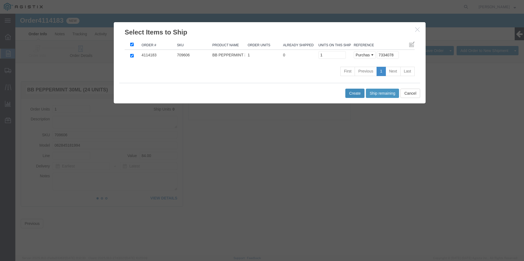
click button "Create"
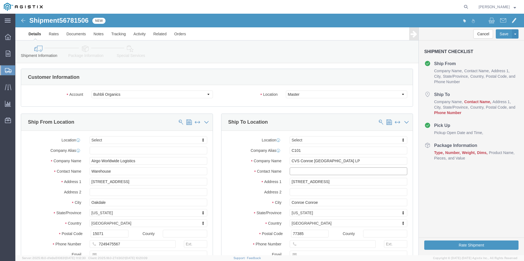
click input "text"
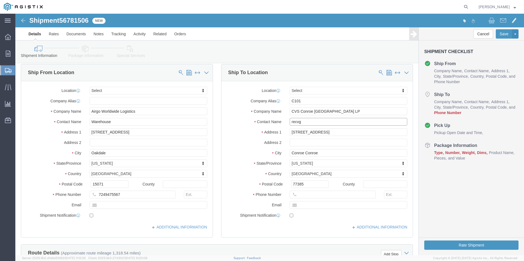
scroll to position [110, 0]
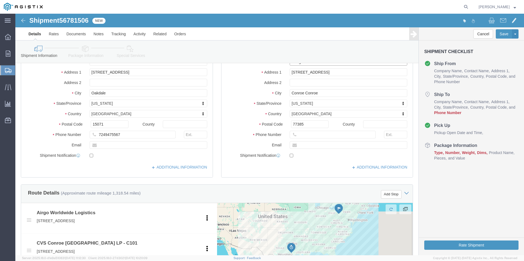
type input "recvg"
click input "text"
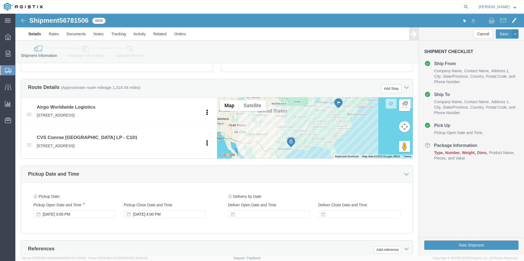
scroll to position [219, 0]
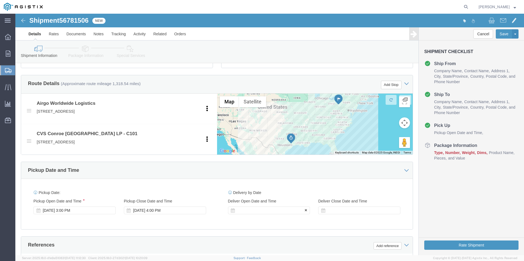
type input "[PHONE_NUMBER]"
click div
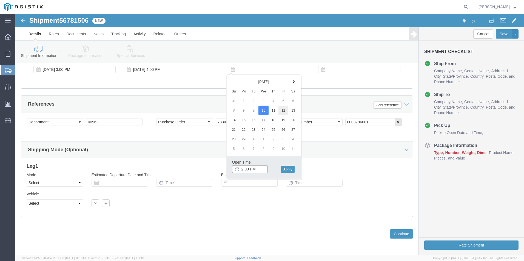
type input "2:00 PM"
click button "Apply"
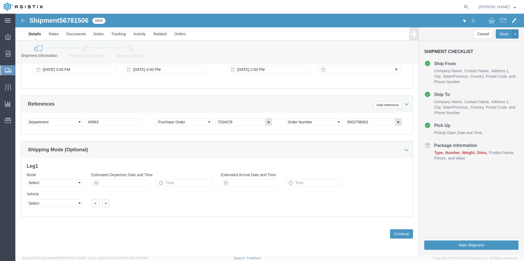
click div
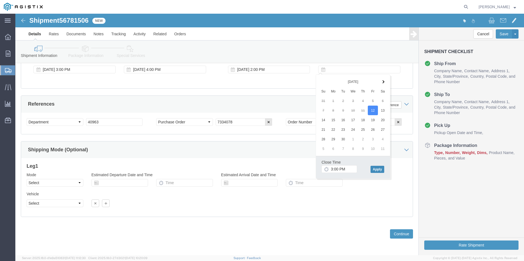
click button "Apply"
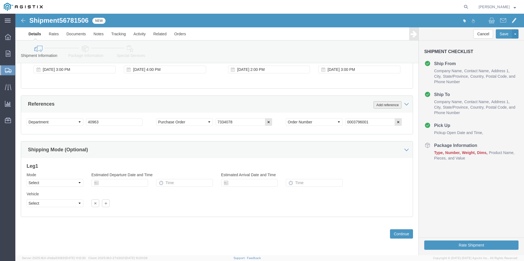
click button "Add reference"
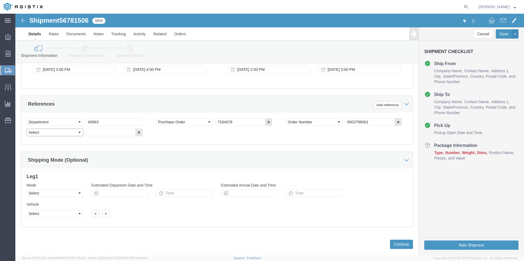
click select "Select Account Type Activity ID Airline Appointment Number ASN Batch Request # …"
select select "BOL"
click select "Select Account Type Activity ID Airline Appointment Number ASN Batch Request # …"
click input "text"
type input "4114183"
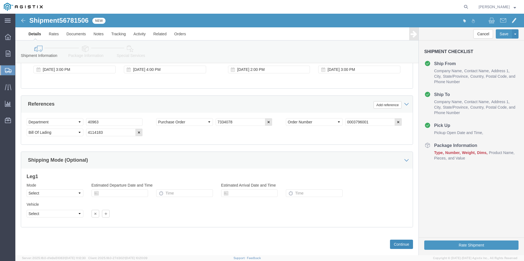
click button "Continue"
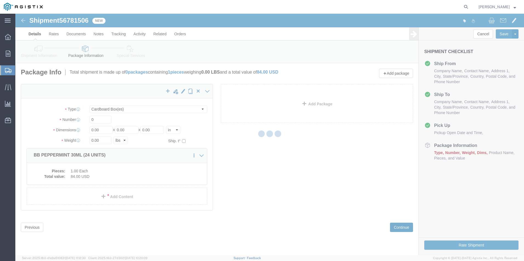
scroll to position [0, 0]
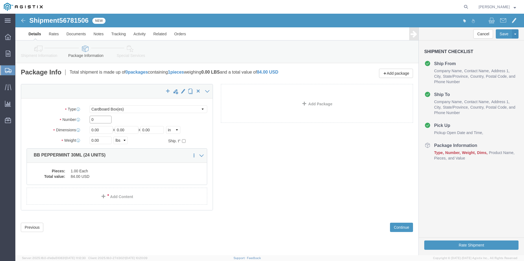
drag, startPoint x: 44, startPoint y: 105, endPoint x: 4, endPoint y: 107, distance: 40.8
click div "x Package Type Select Bale(s) Basket(s) Bolt(s) Bottle(s) Buckets Bulk Bundle(s…"
type input "1"
click div "x Package Type Select Bale(s) Basket(s) Bolt(s) Bottle(s) Buckets Bulk Bundle(s…"
drag, startPoint x: 86, startPoint y: 117, endPoint x: -12, endPoint y: 115, distance: 97.5
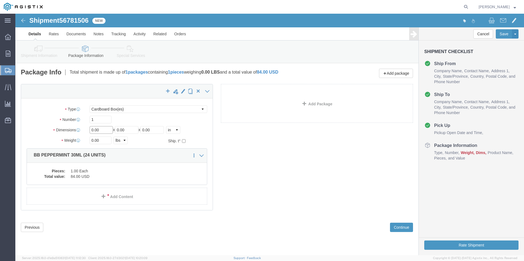
click html "Shipment 56781506 New Details Rates Documents Notes Tracking Activity Related O…"
type input "10"
type input "5"
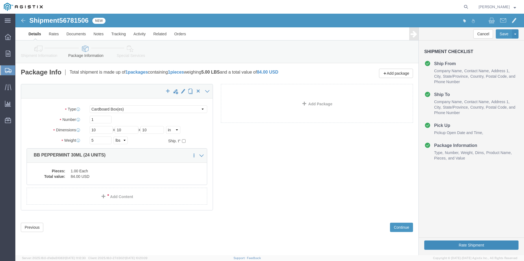
click button "Rate Shipment"
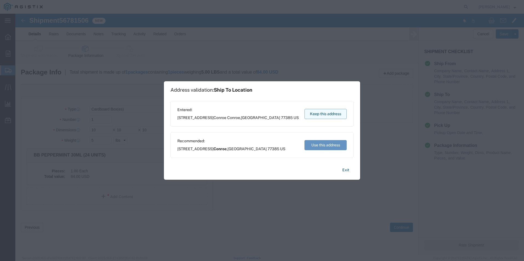
click at [321, 115] on button "Keep this address" at bounding box center [325, 114] width 42 height 10
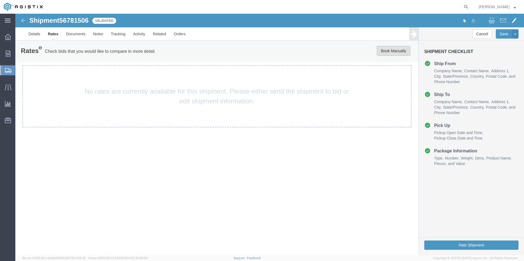
click at [391, 49] on button "Book Manually" at bounding box center [393, 51] width 33 height 10
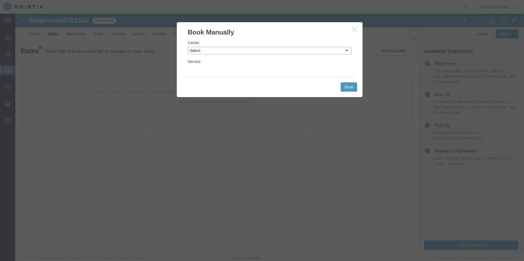
click at [206, 47] on select "Select Add New Carrier (and default service) ACI Guide APC Airport Google Milea…" at bounding box center [270, 51] width 164 height 8
select select "12"
click at [188, 47] on select "Select Add New Carrier (and default service) ACI Guide APC Airport Google Milea…" at bounding box center [270, 51] width 164 height 8
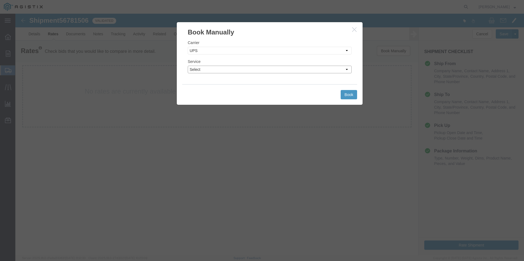
click at [214, 68] on select "Select 2nd Day Air 2nd Day Air A.M. 3 Day Select BOUND PRINTED MATTER, UPS DELI…" at bounding box center [270, 70] width 164 height 8
select select "42"
click at [188, 66] on select "Select 2nd Day Air 2nd Day Air A.M. 3 Day Select BOUND PRINTED MATTER, UPS DELI…" at bounding box center [270, 70] width 164 height 8
click at [348, 93] on button "Book" at bounding box center [348, 94] width 16 height 9
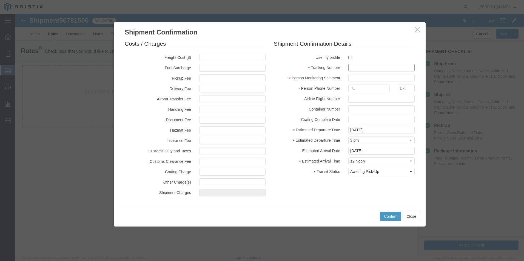
click at [357, 69] on input "text" at bounding box center [381, 68] width 66 height 8
click at [352, 58] on label at bounding box center [381, 57] width 66 height 7
click at [352, 58] on input "checkbox" at bounding box center [350, 58] width 4 height 4
checkbox input "true"
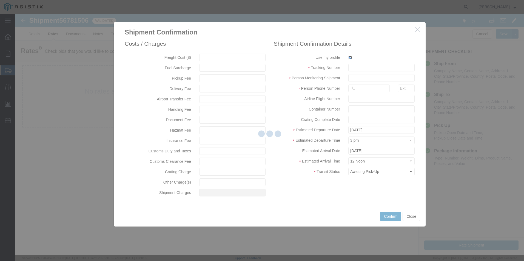
type input "[PERSON_NAME]"
type input "[PHONE_NUMBER]"
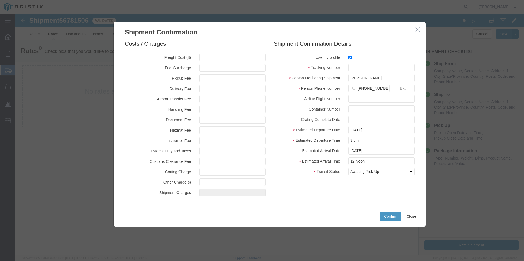
drag, startPoint x: 355, startPoint y: 64, endPoint x: 359, endPoint y: 71, distance: 8.2
click at [357, 68] on fieldset "Shipment Confirmation Details Use my profile Tracking Number Person Monitoring …" at bounding box center [344, 109] width 141 height 139
click at [359, 71] on input "text" at bounding box center [381, 68] width 66 height 8
type input "1zx599590340159149"
click at [388, 216] on button "Confirm" at bounding box center [390, 216] width 21 height 9
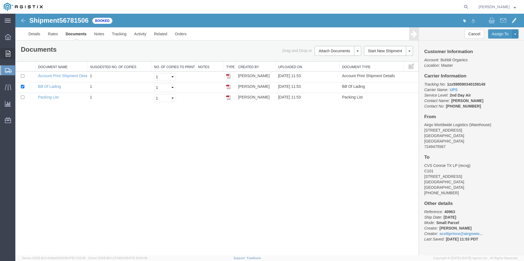
click at [0, 0] on span "Order Manager" at bounding box center [0, 0] width 0 height 0
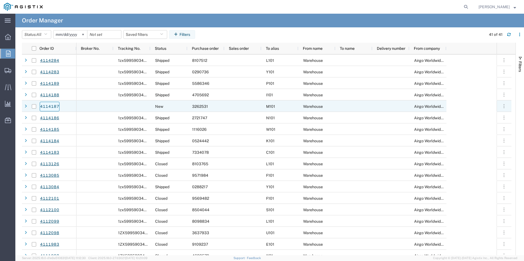
click at [47, 105] on link "4114187" at bounding box center [50, 107] width 20 height 10
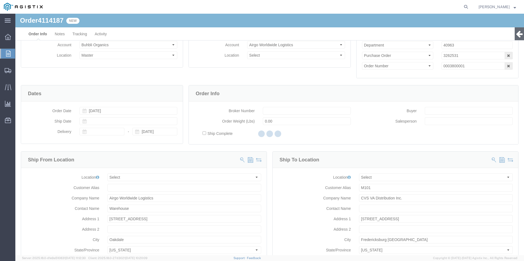
select select
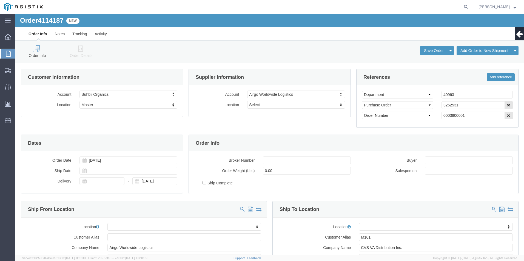
click icon
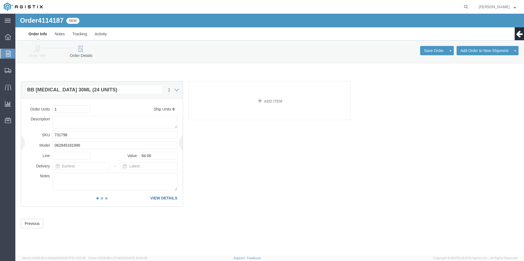
click link "VIEW DETAILS"
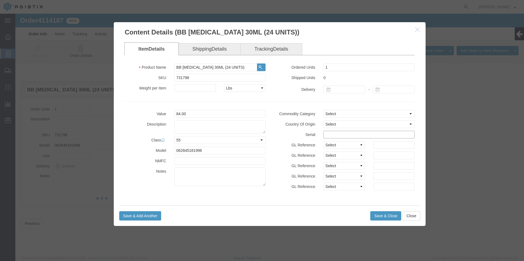
click input "text"
type input "3262531"
click button "Save & Close"
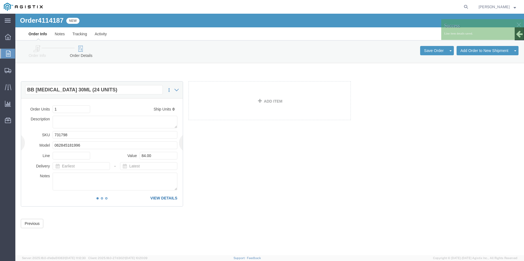
click link "VIEW DETAILS"
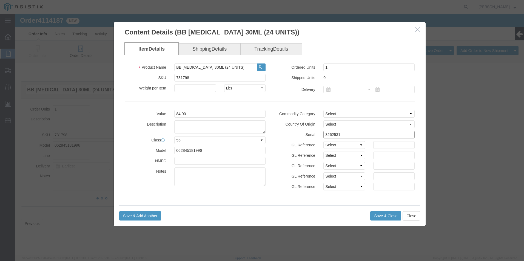
click input "3262531"
type input "32625311111111111111"
click button "Save & Close"
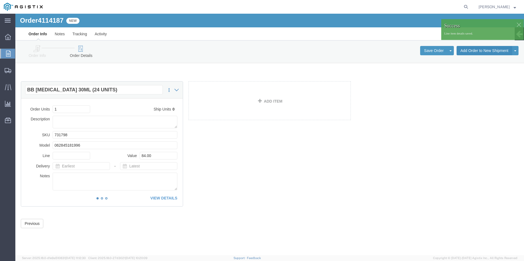
click button "Add Order to New Shipment"
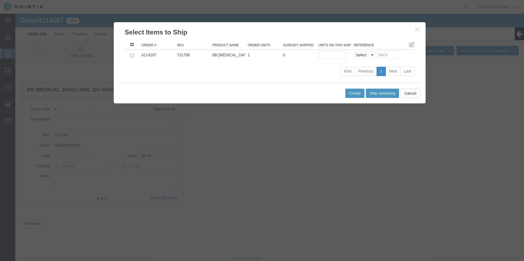
click input ": activate to sort column descending"
checkbox input "true"
click button "Ship remaining"
type input "1"
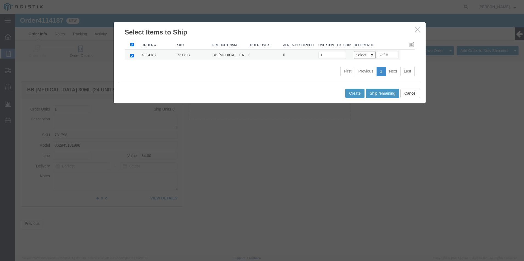
click select "Select Purchase Order Delivery Number"
select select "PO"
click select "Select Purchase Order Delivery Number"
click input
type input "3262531"
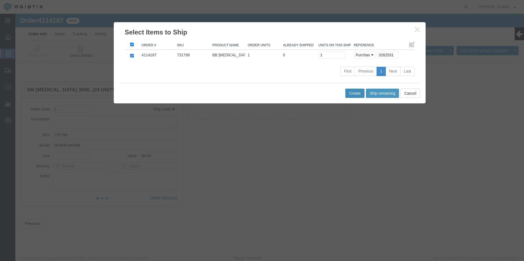
click button "Create"
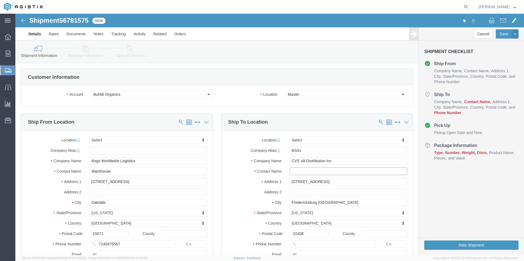
click input "text"
type input "recvg dept"
click input "text"
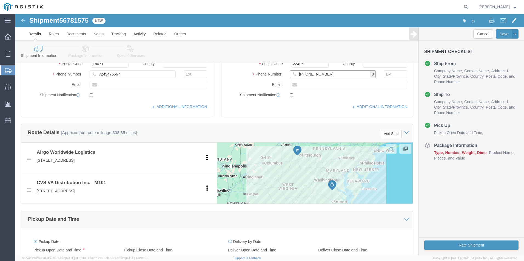
scroll to position [219, 0]
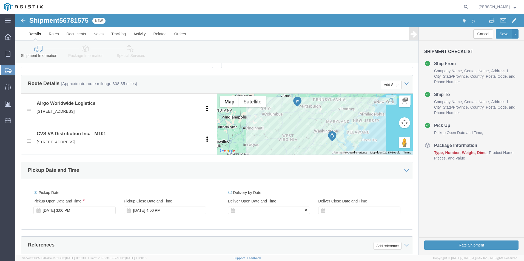
type input "[PHONE_NUMBER]"
click div
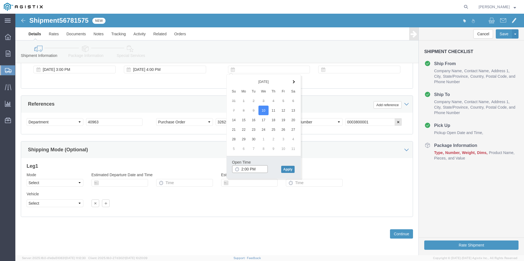
type input "2:00 PM"
click button "Apply"
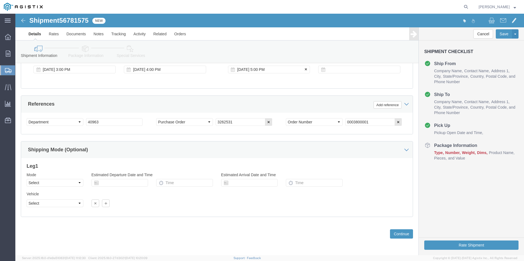
click div "Sep 10 2025 5:00 PM"
click button "Apply"
click div
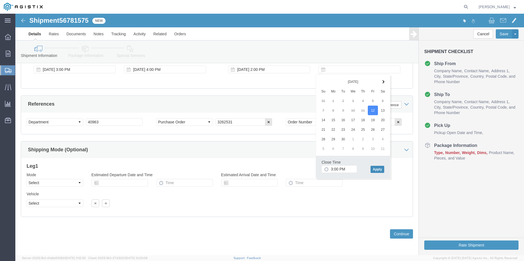
click button "Apply"
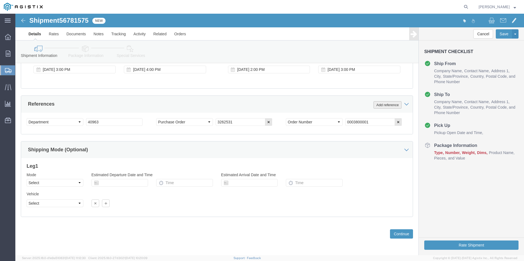
drag, startPoint x: 367, startPoint y: 91, endPoint x: 363, endPoint y: 92, distance: 3.4
click button "Add reference"
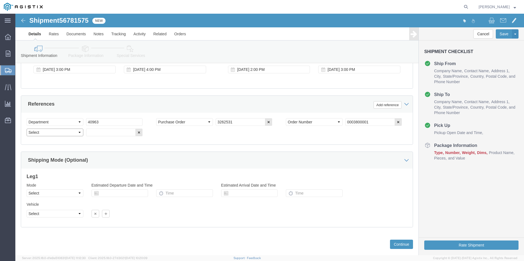
click select "Select Account Type Activity ID Airline Appointment Number ASN Batch Request # …"
select select "BOL"
click select "Select Account Type Activity ID Airline Appointment Number ASN Batch Request # …"
click input "text"
type input "4114187"
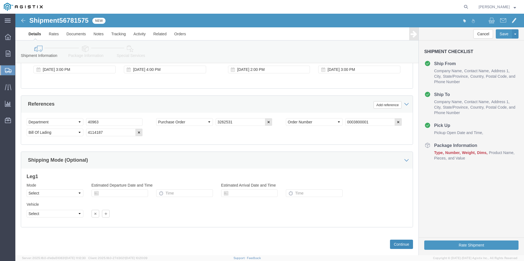
click button "Continue"
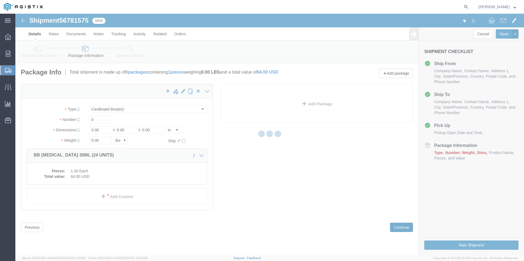
scroll to position [0, 0]
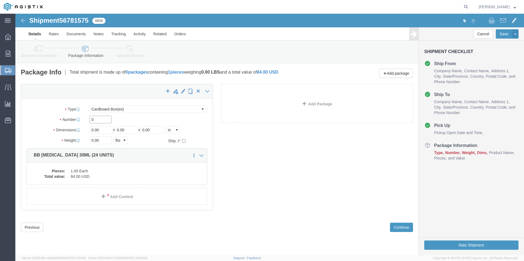
drag, startPoint x: 82, startPoint y: 108, endPoint x: 21, endPoint y: 101, distance: 61.6
click div "Package Type Select Bale(s) Basket(s) Bolt(s) Bottle(s) Buckets Bulk Bundle(s) …"
type input "1"
click div "x Package Type Select Bale(s) Basket(s) Bolt(s) Bottle(s) Buckets Bulk Bundle(s…"
drag, startPoint x: 87, startPoint y: 117, endPoint x: 56, endPoint y: 102, distance: 34.2
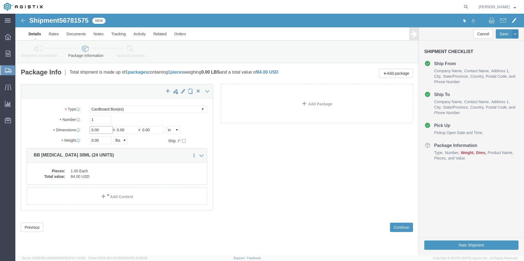
click div "Package Type Select Bale(s) Basket(s) Bolt(s) Bottle(s) Buckets Bulk Bundle(s) …"
type input "10"
type input "5"
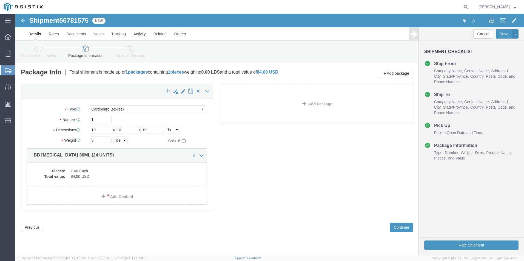
click div "x Package Type Select Bale(s) Basket(s) Bolt(s) Bottle(s) Buckets Bulk Bundle(s…"
click button "Rate Shipment"
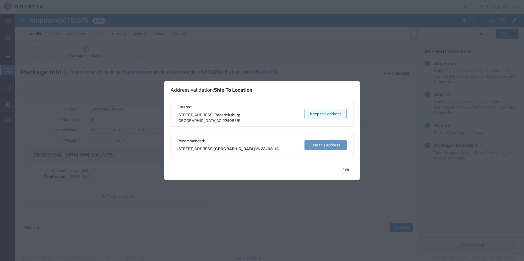
click at [323, 111] on button "Keep this address" at bounding box center [325, 114] width 42 height 10
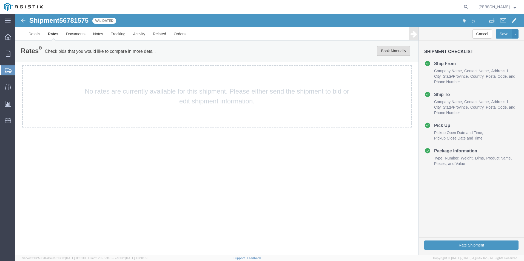
click at [391, 51] on button "Book Manually" at bounding box center [393, 51] width 33 height 10
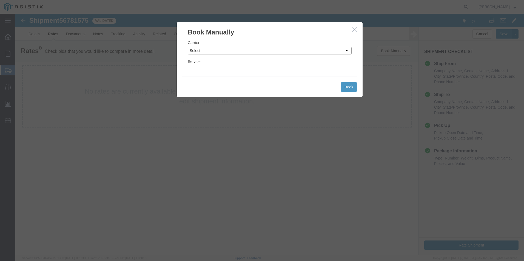
click at [213, 50] on select "Select Add New Carrier (and default service) ACI Guide APC Airport Google Milea…" at bounding box center [270, 51] width 164 height 8
select select "12"
click at [188, 47] on select "Select Add New Carrier (and default service) ACI Guide APC Airport Google Milea…" at bounding box center [270, 51] width 164 height 8
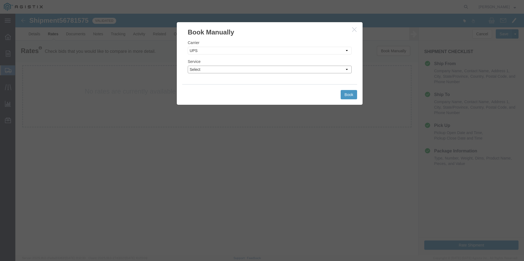
click at [214, 71] on select "Select 2nd Day Air 2nd Day Air A.M. 3 Day Select BOUND PRINTED MATTER, UPS DELI…" at bounding box center [270, 70] width 164 height 8
select select "42"
click at [188, 66] on select "Select 2nd Day Air 2nd Day Air A.M. 3 Day Select BOUND PRINTED MATTER, UPS DELI…" at bounding box center [270, 70] width 164 height 8
click at [343, 92] on button "Book" at bounding box center [348, 94] width 16 height 9
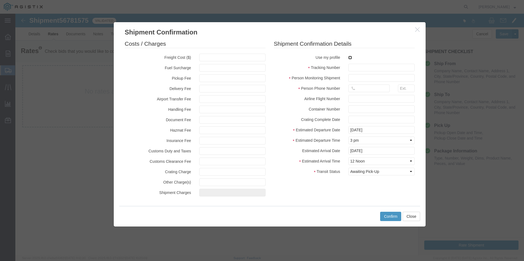
click at [350, 58] on input "checkbox" at bounding box center [350, 58] width 4 height 4
checkbox input "true"
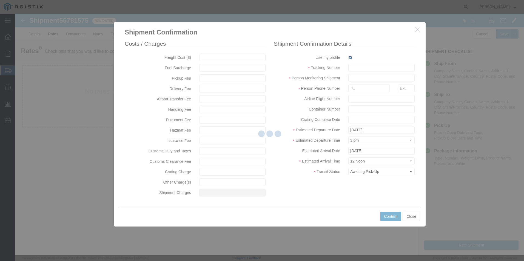
type input "[PERSON_NAME]"
type input "[PHONE_NUMBER]"
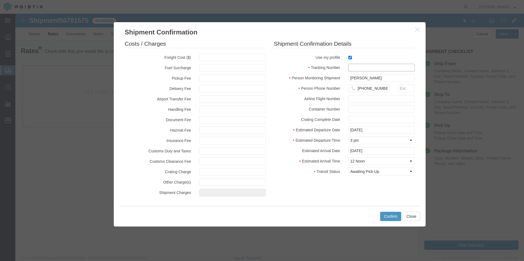
drag, startPoint x: 350, startPoint y: 69, endPoint x: 392, endPoint y: 67, distance: 41.4
click at [350, 69] on input "text" at bounding box center [381, 68] width 66 height 8
type input "1zx599590342977332"
click at [389, 214] on button "Confirm" at bounding box center [390, 216] width 21 height 9
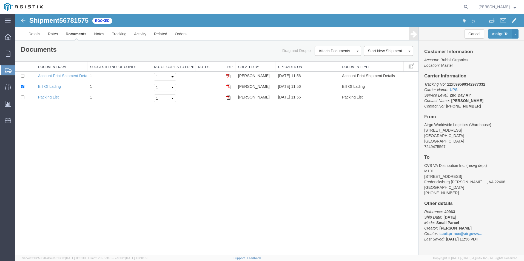
click at [514, 7] on strong "button" at bounding box center [514, 7] width 2 height 2
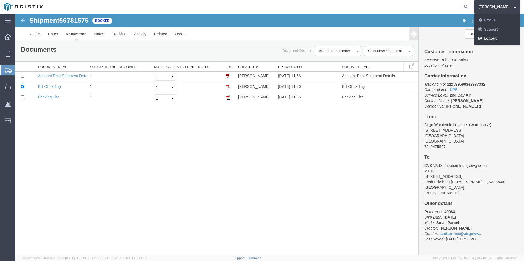
click at [501, 38] on link "Logout" at bounding box center [497, 38] width 46 height 9
